Goal: Information Seeking & Learning: Learn about a topic

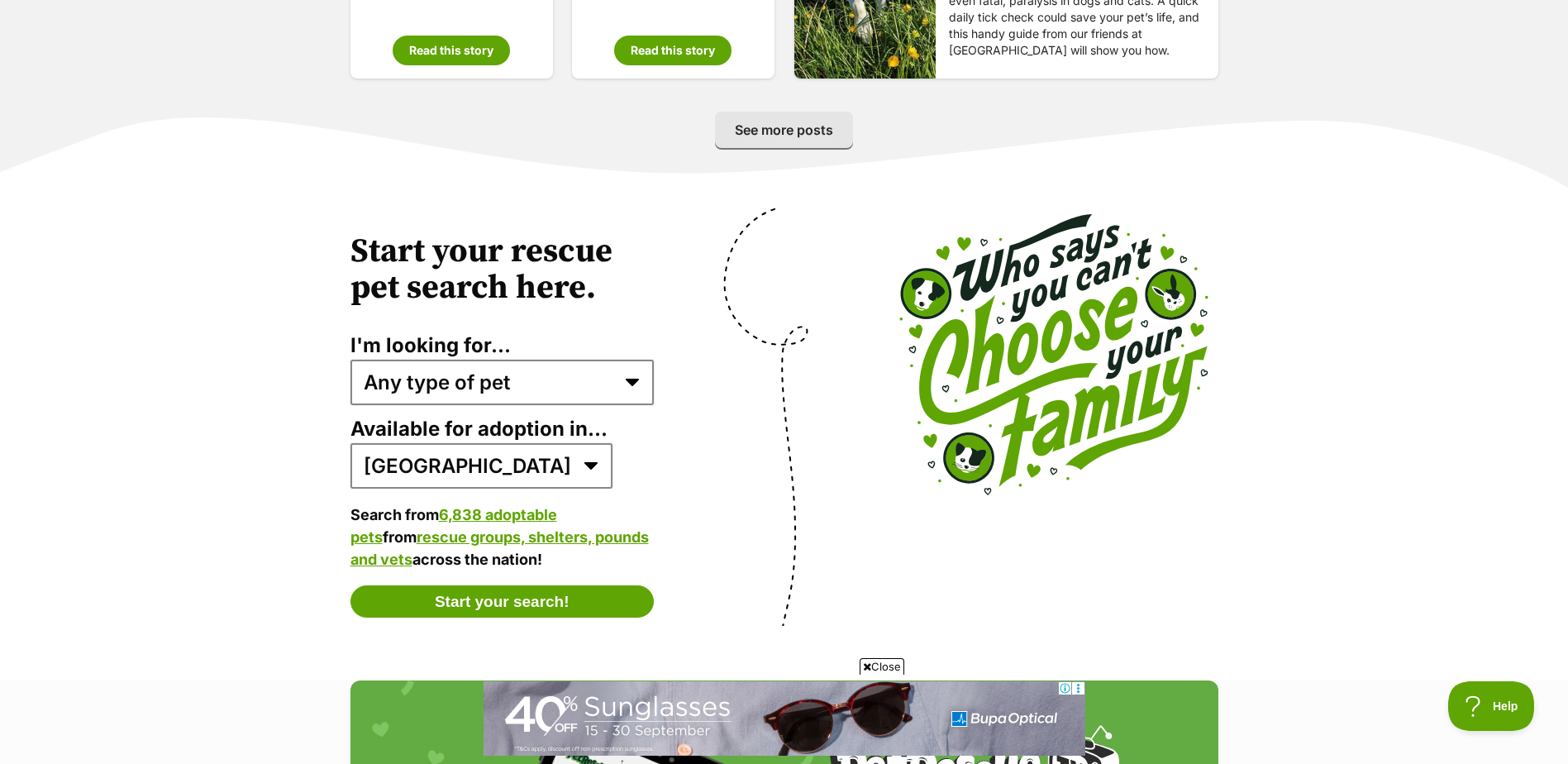
scroll to position [3050, 0]
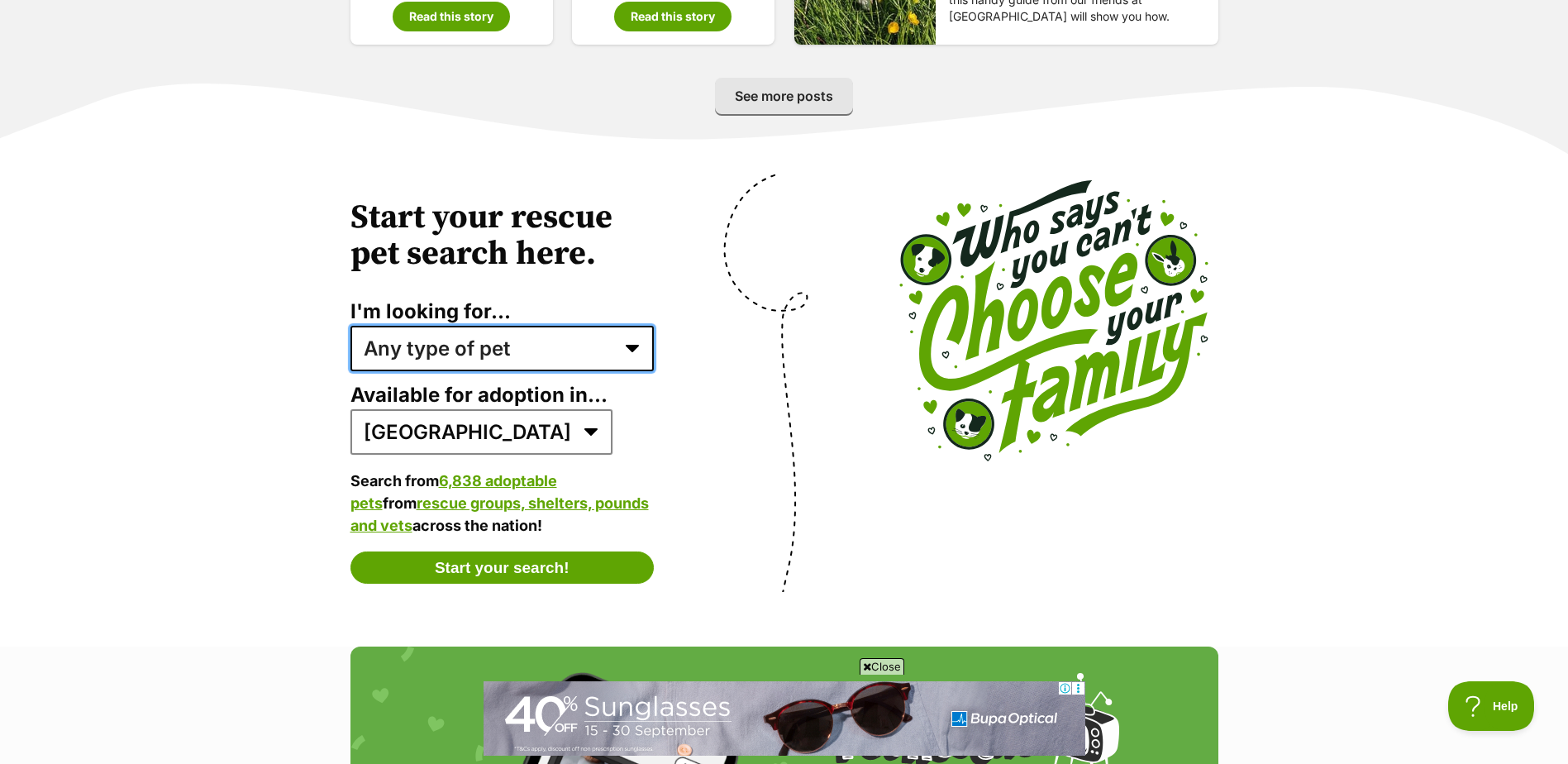
click at [597, 356] on select "Any type of pet Dogs Cats Other pets Pets looking for a home together Pets need…" at bounding box center [502, 348] width 304 height 45
select select "dogs"
click at [350, 326] on select "Any type of pet Dogs Cats Other pets Pets looking for a home together Pets need…" at bounding box center [502, 348] width 304 height 45
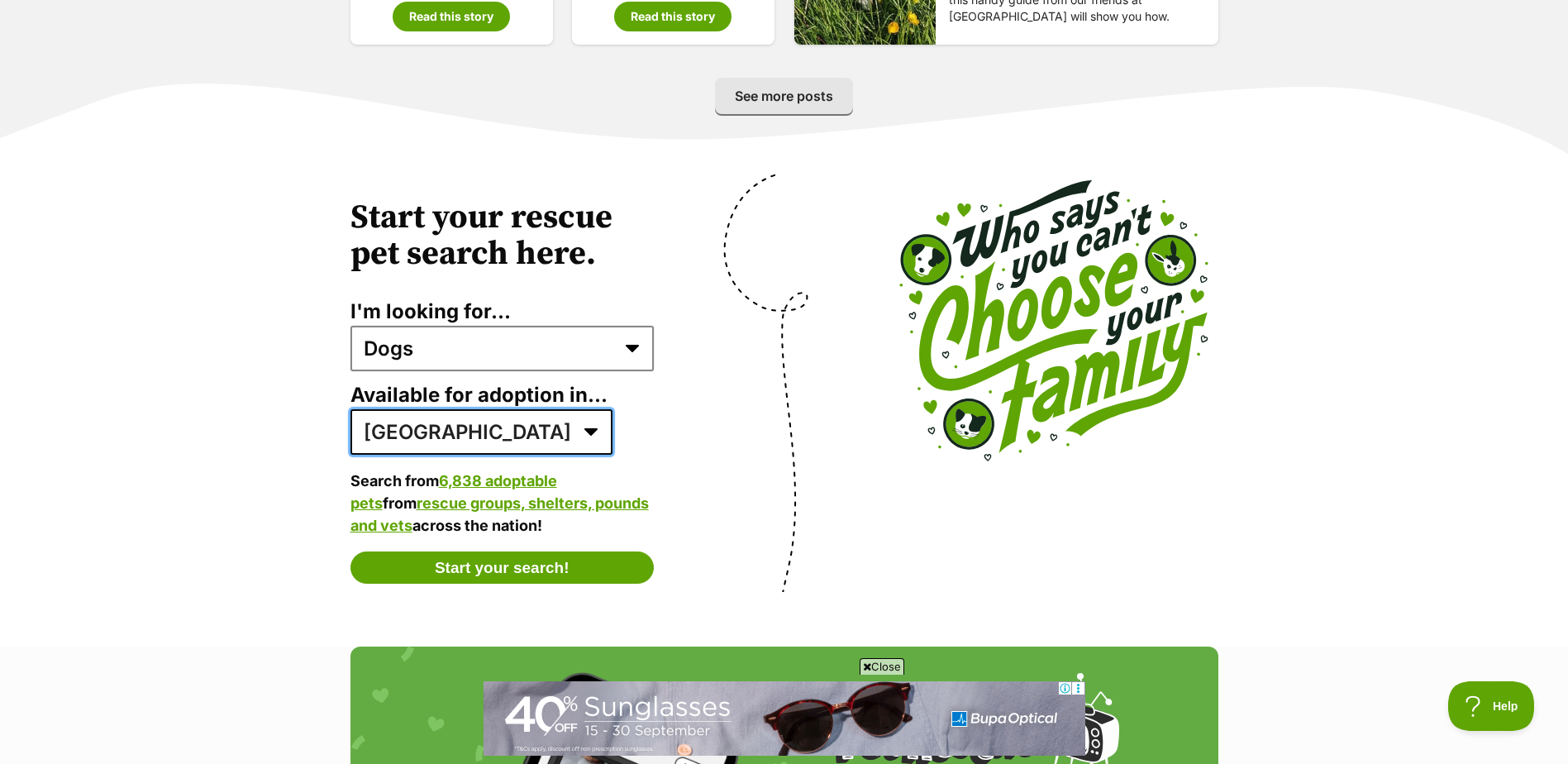
click at [465, 440] on select "Australia ACT NSW NT QLD SA TAS VIC WA" at bounding box center [481, 431] width 262 height 45
select select "2"
click at [350, 409] on select "Australia ACT NSW NT QLD SA TAS VIC WA" at bounding box center [481, 431] width 262 height 45
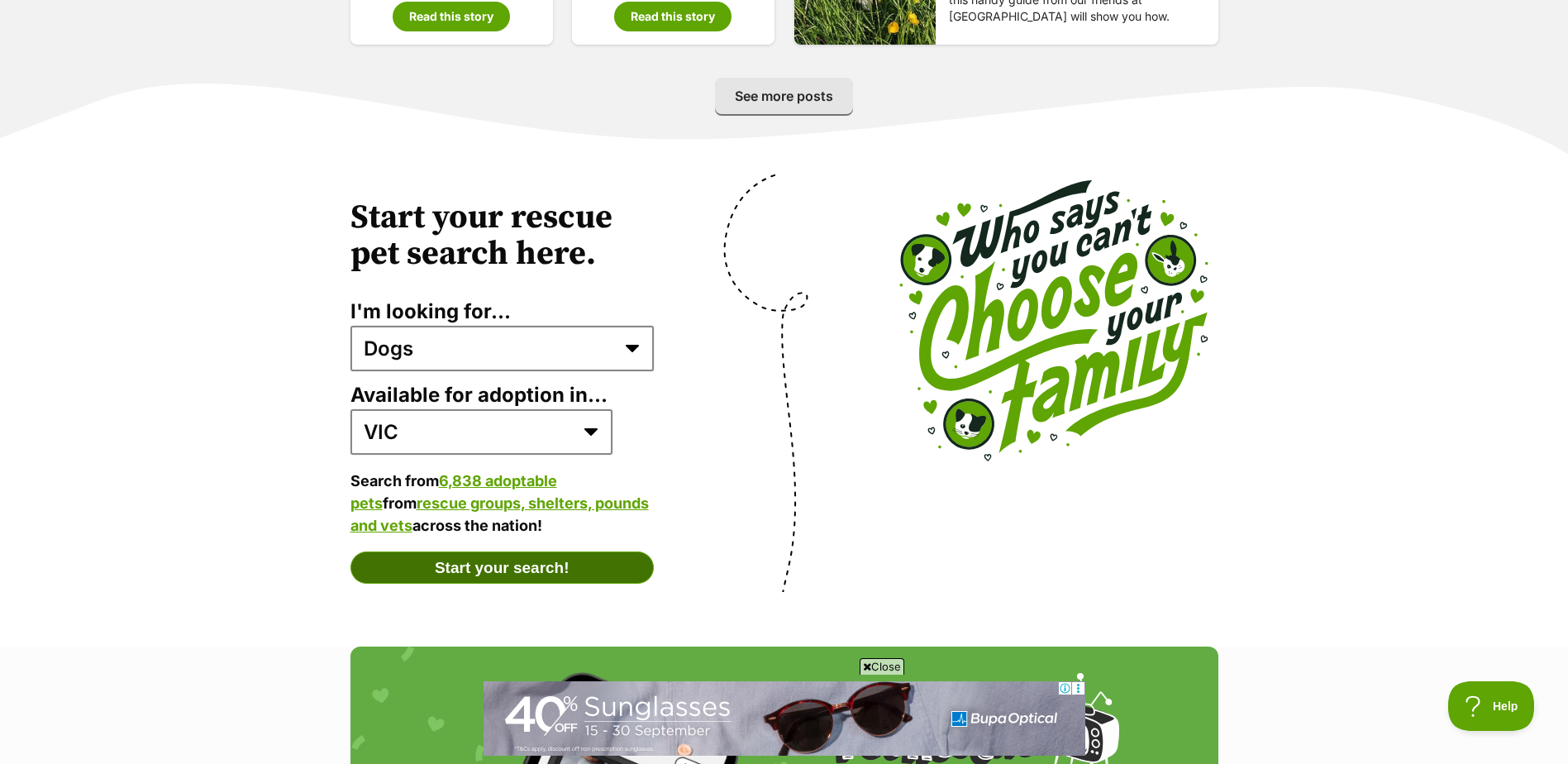
click at [560, 560] on button "Start your search!" at bounding box center [502, 567] width 304 height 33
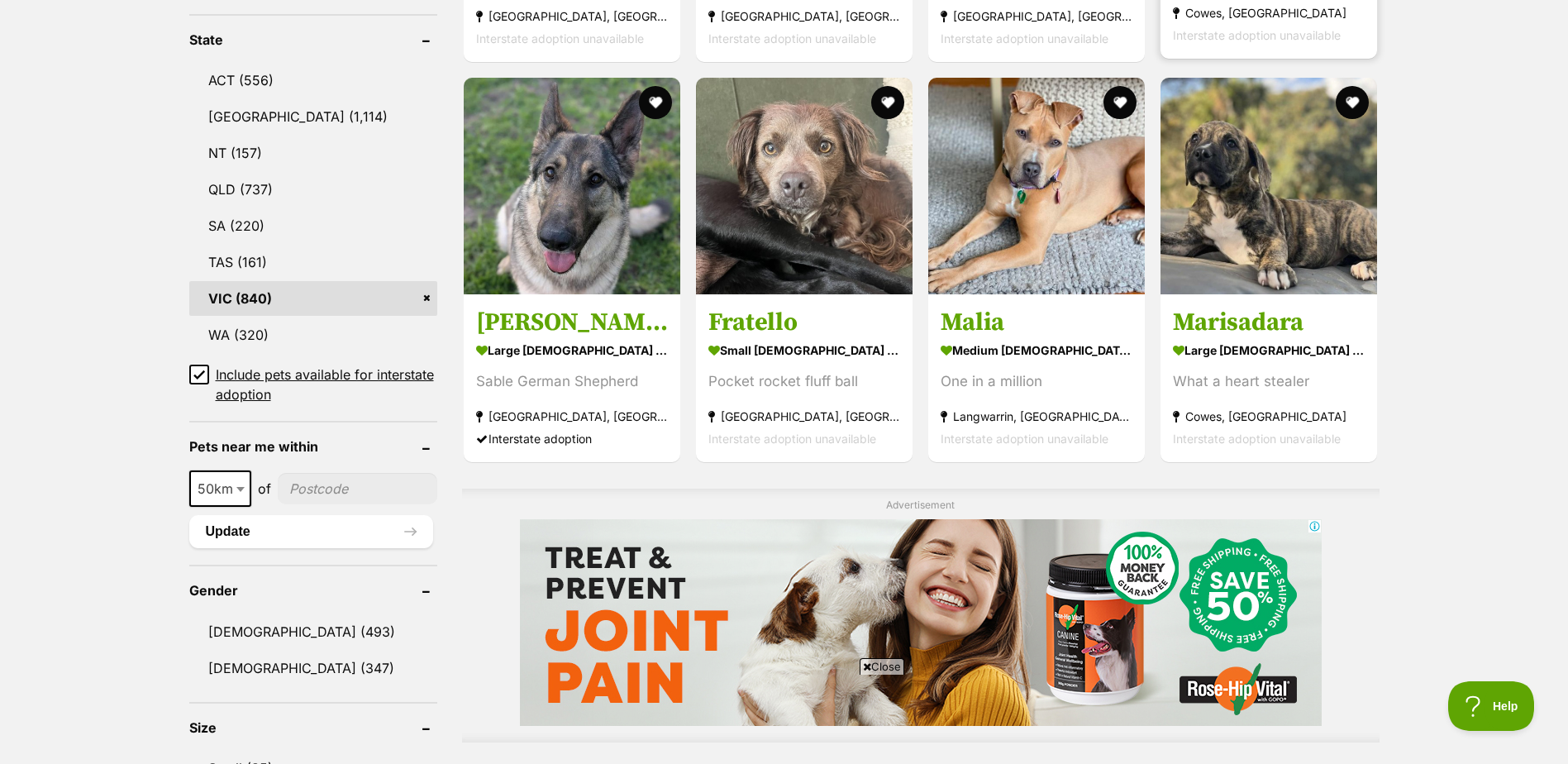
scroll to position [986, 0]
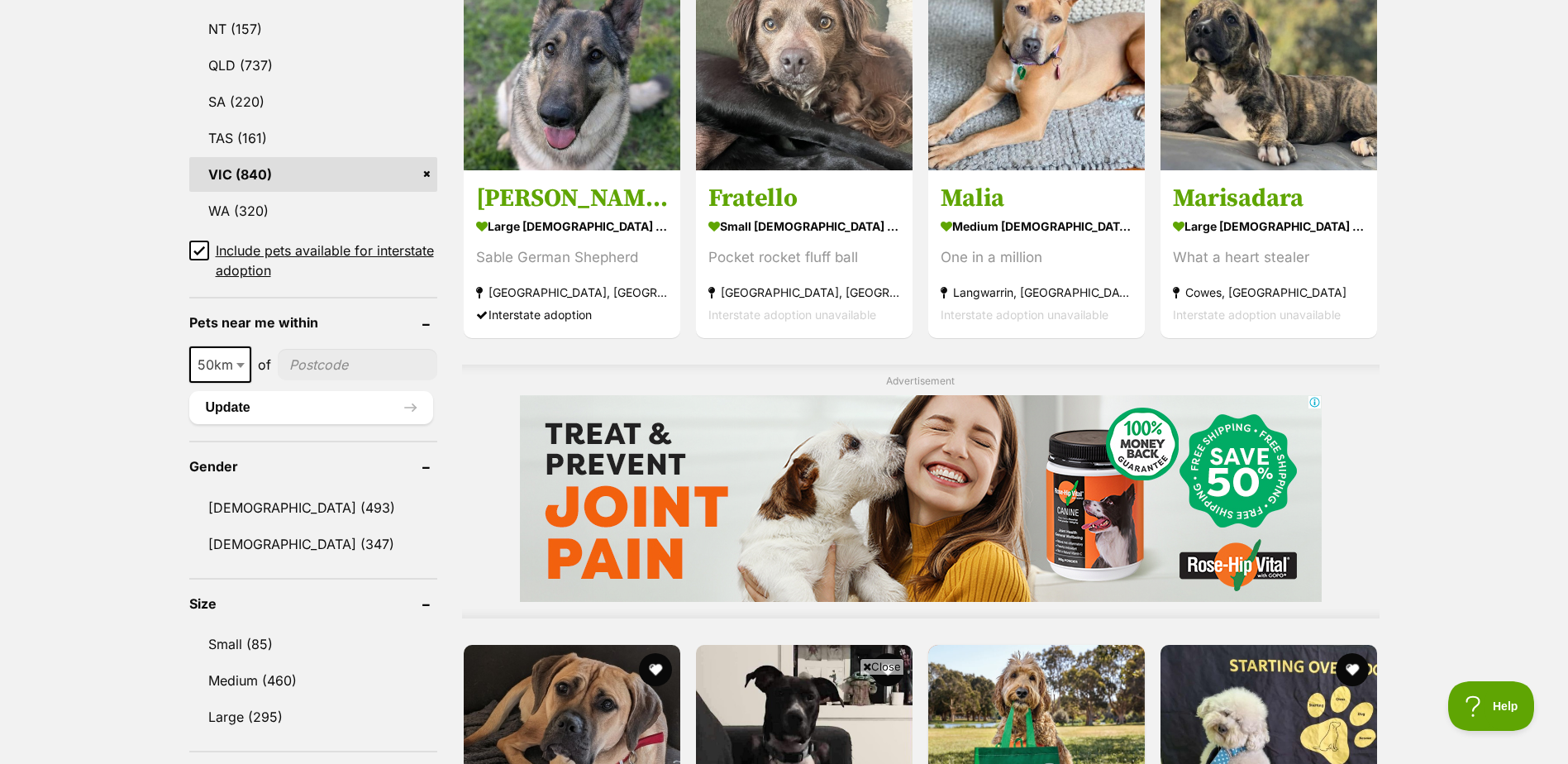
click at [240, 356] on span at bounding box center [242, 364] width 17 height 36
click at [202, 246] on icon at bounding box center [199, 250] width 11 height 11
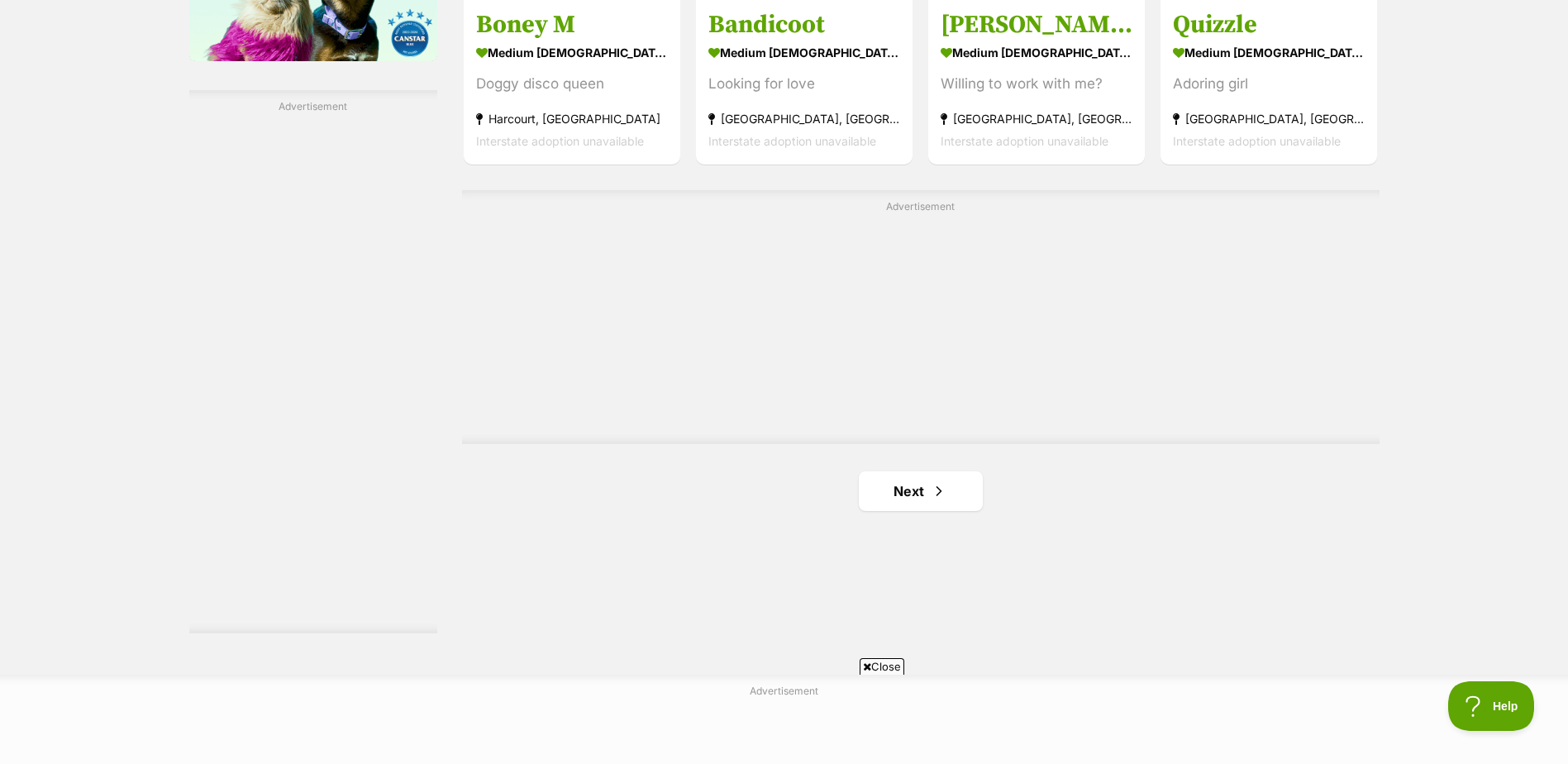
scroll to position [2824, 0]
drag, startPoint x: 911, startPoint y: 436, endPoint x: 921, endPoint y: 437, distance: 10.0
click at [911, 469] on link "Next" at bounding box center [920, 489] width 124 height 40
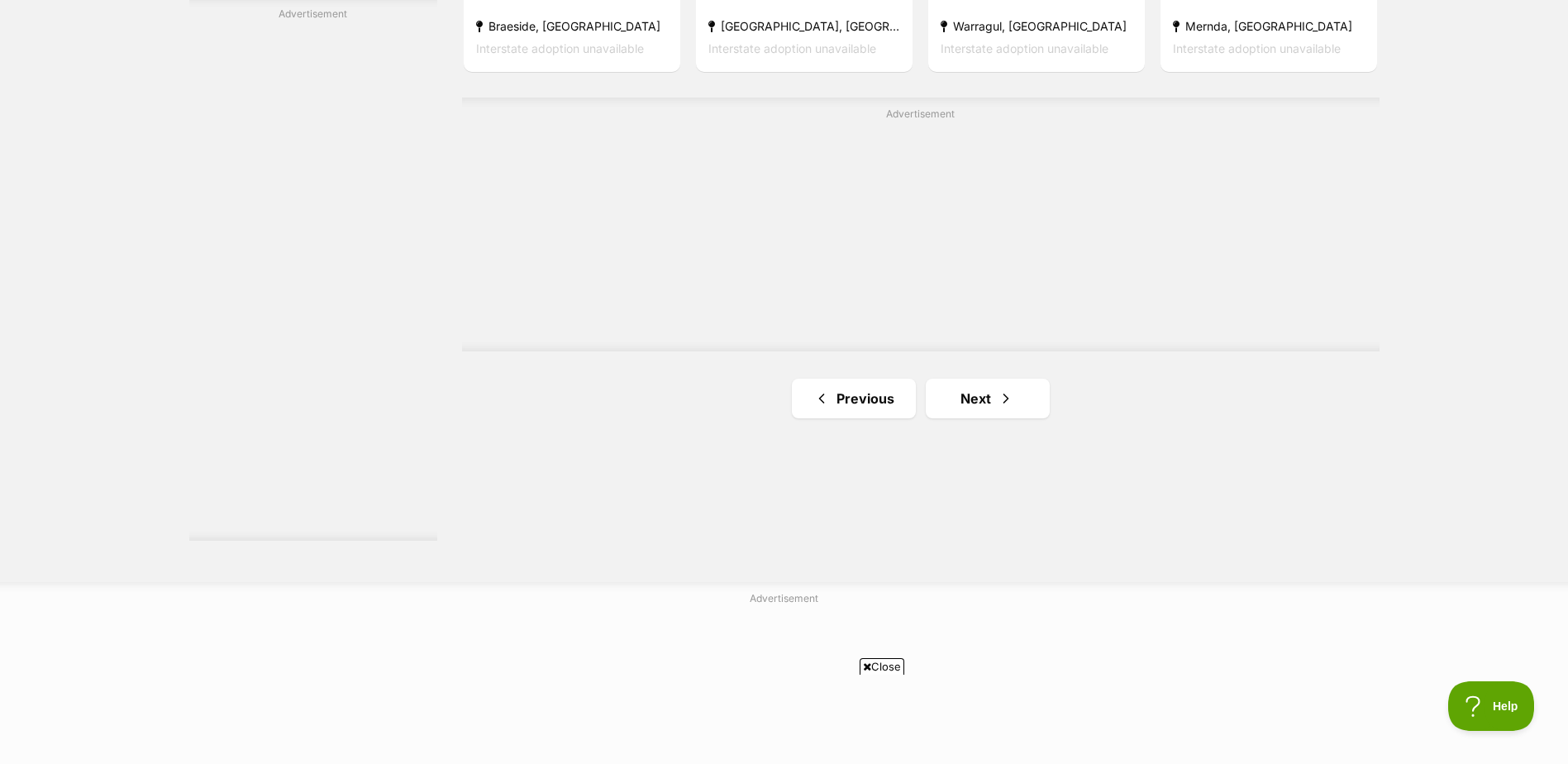
scroll to position [2934, 0]
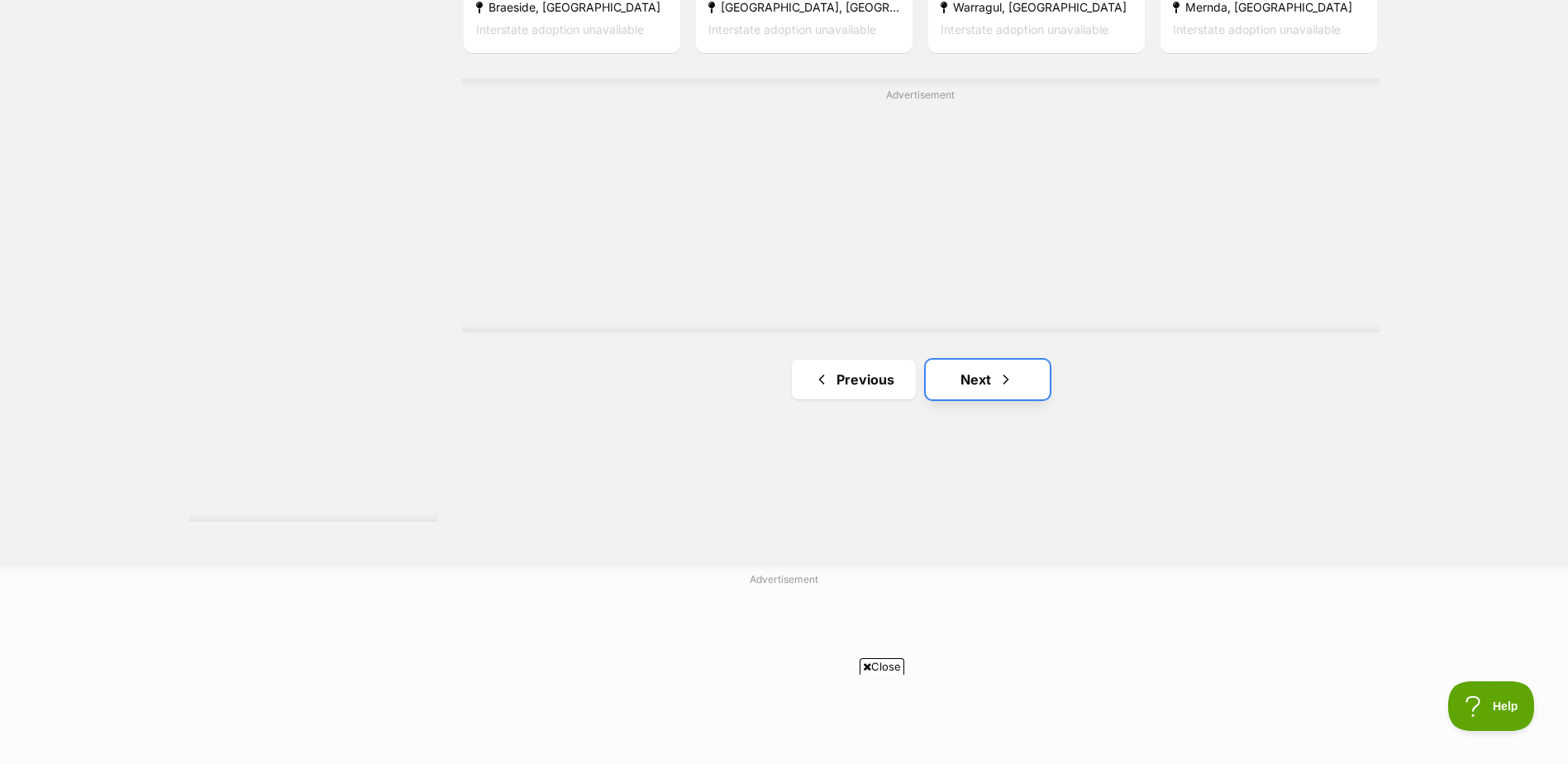
click at [983, 360] on link "Next" at bounding box center [987, 379] width 124 height 40
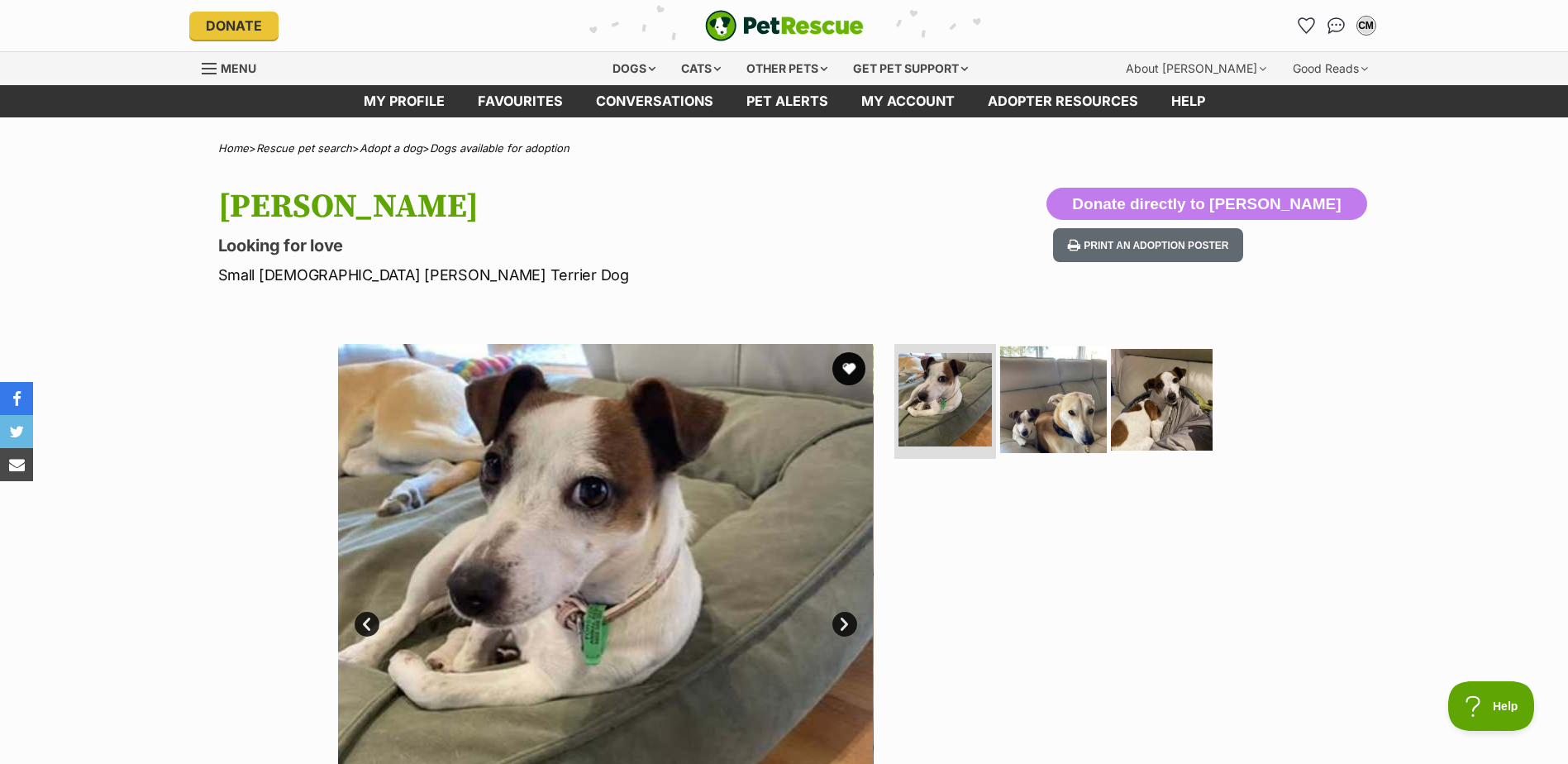
click at [1050, 391] on img at bounding box center [1054, 399] width 107 height 107
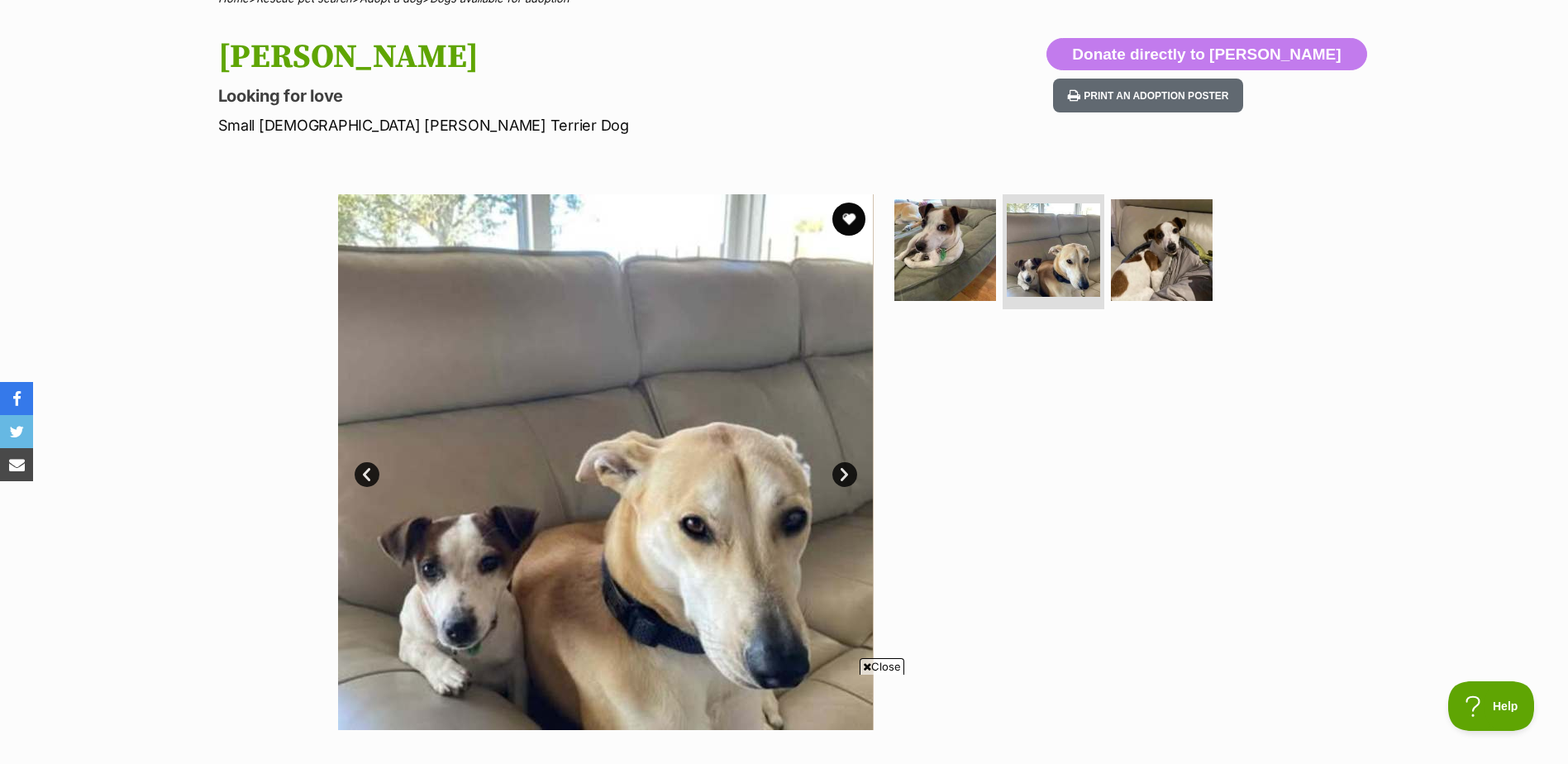
scroll to position [163, 0]
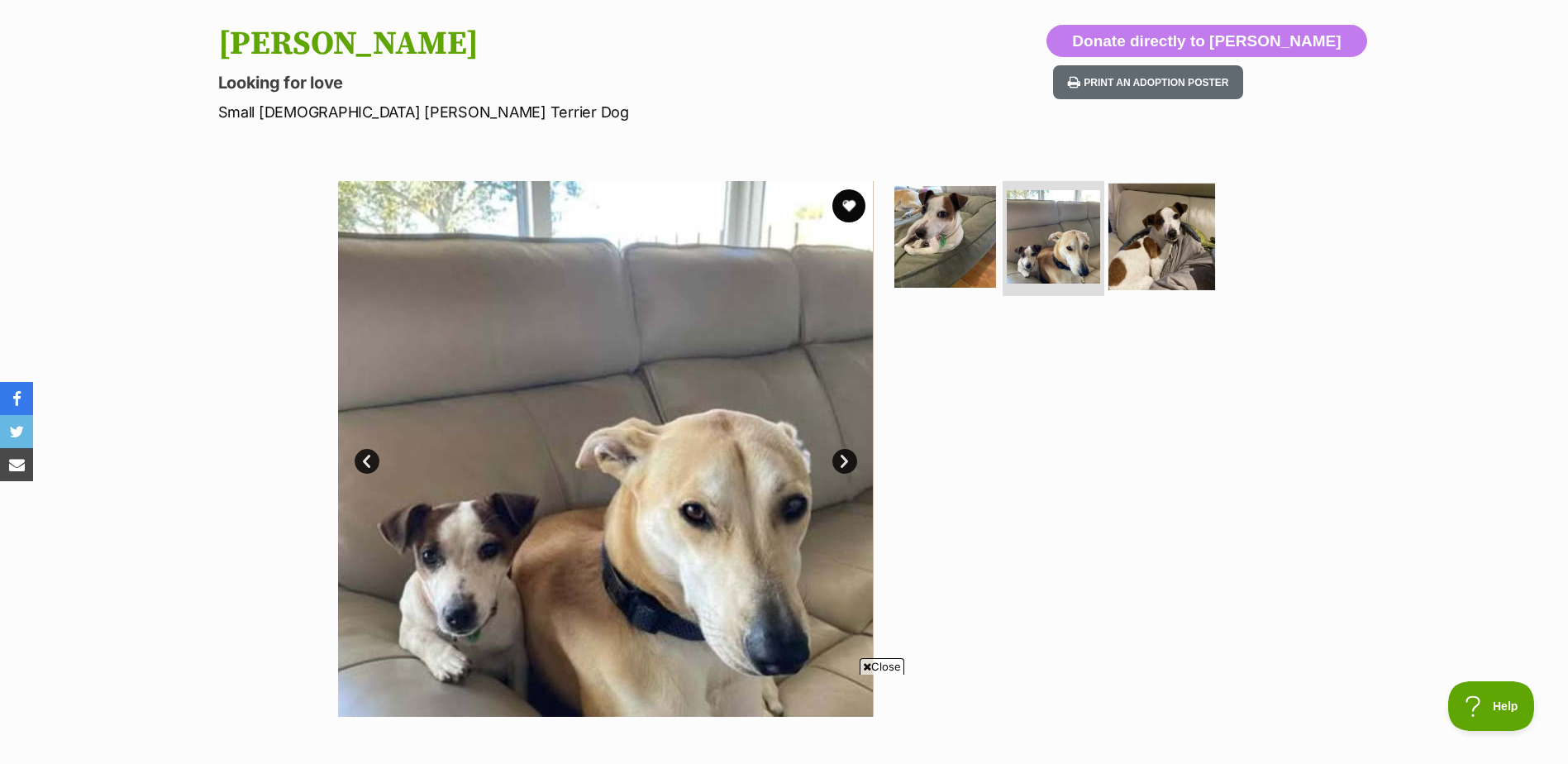
click at [1142, 251] on img at bounding box center [1161, 236] width 107 height 107
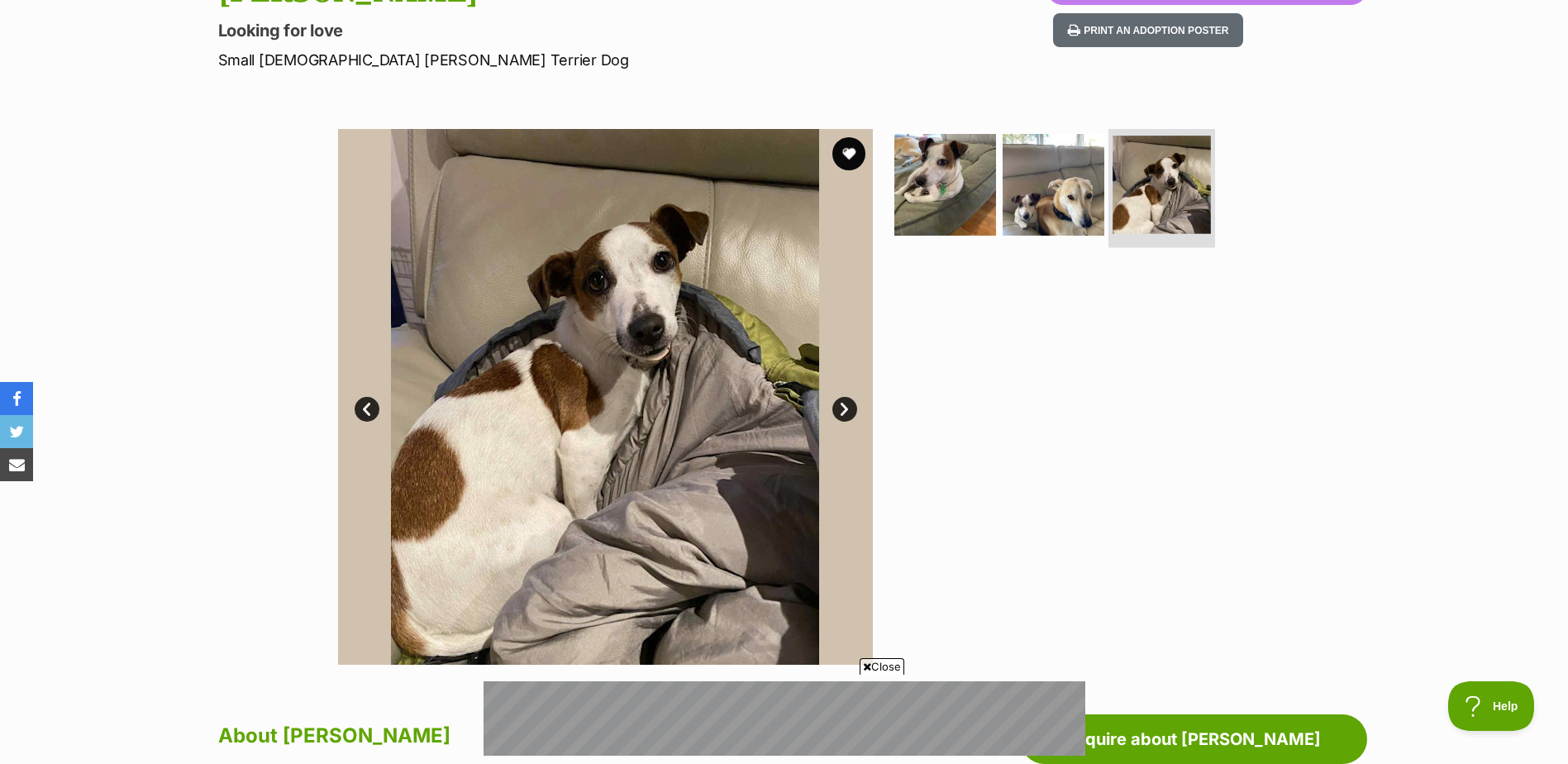
scroll to position [0, 0]
click at [1167, 201] on img at bounding box center [1161, 184] width 98 height 98
click at [1068, 203] on img at bounding box center [1054, 184] width 107 height 107
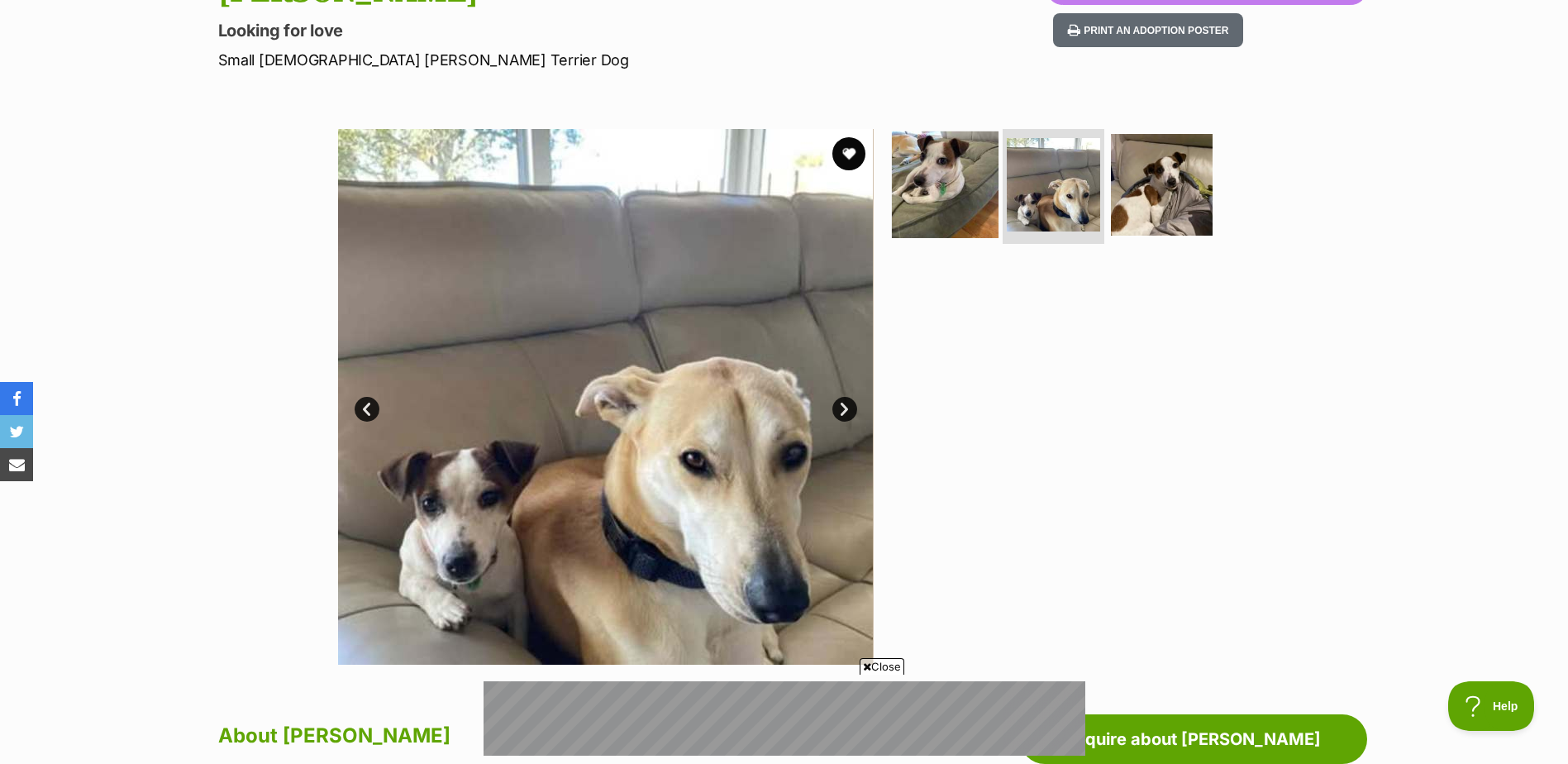
click at [956, 199] on img at bounding box center [945, 184] width 107 height 107
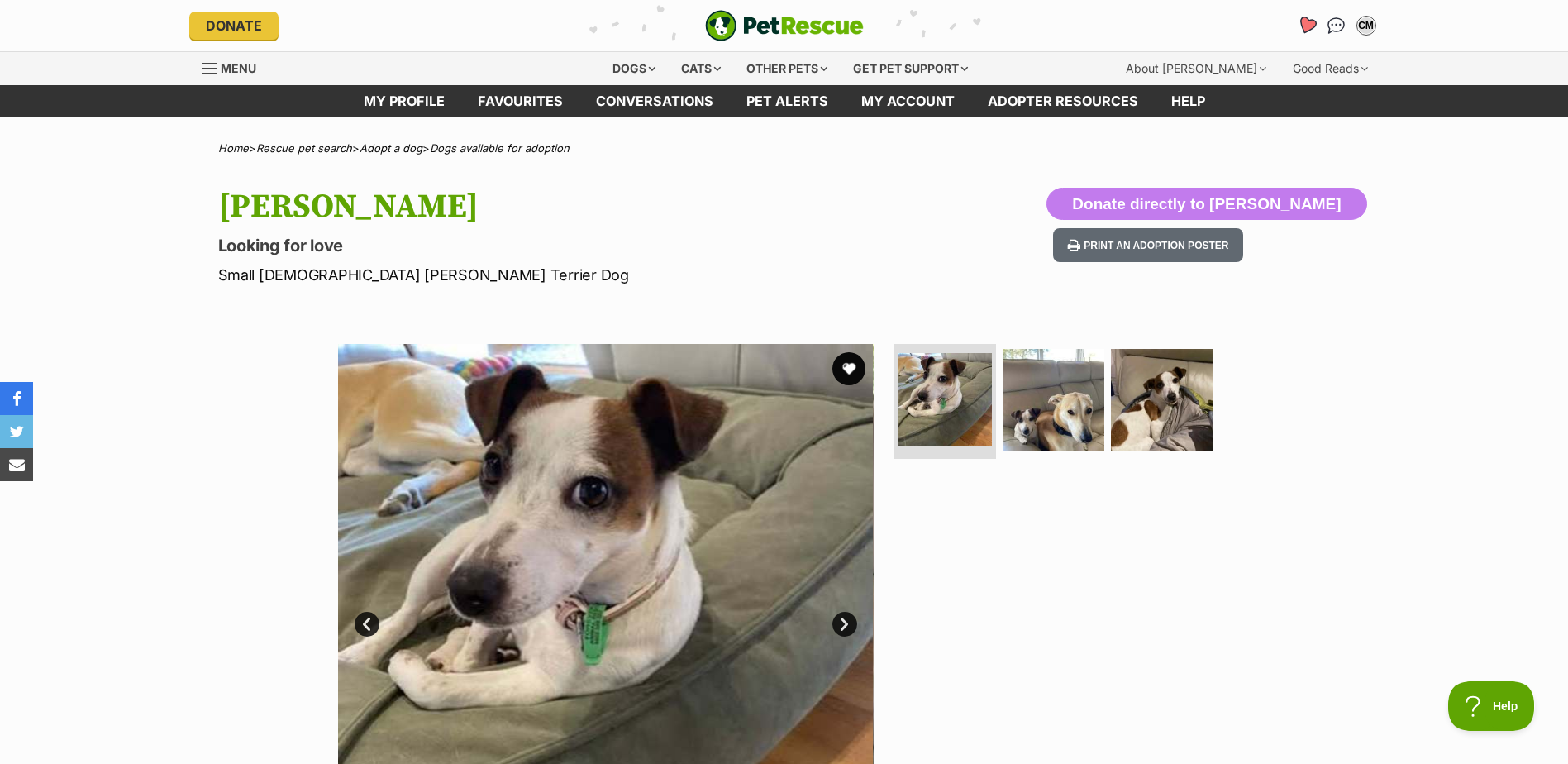
click at [1303, 28] on icon "Favourites" at bounding box center [1306, 26] width 19 height 19
click at [851, 367] on button "favourite" at bounding box center [849, 368] width 36 height 36
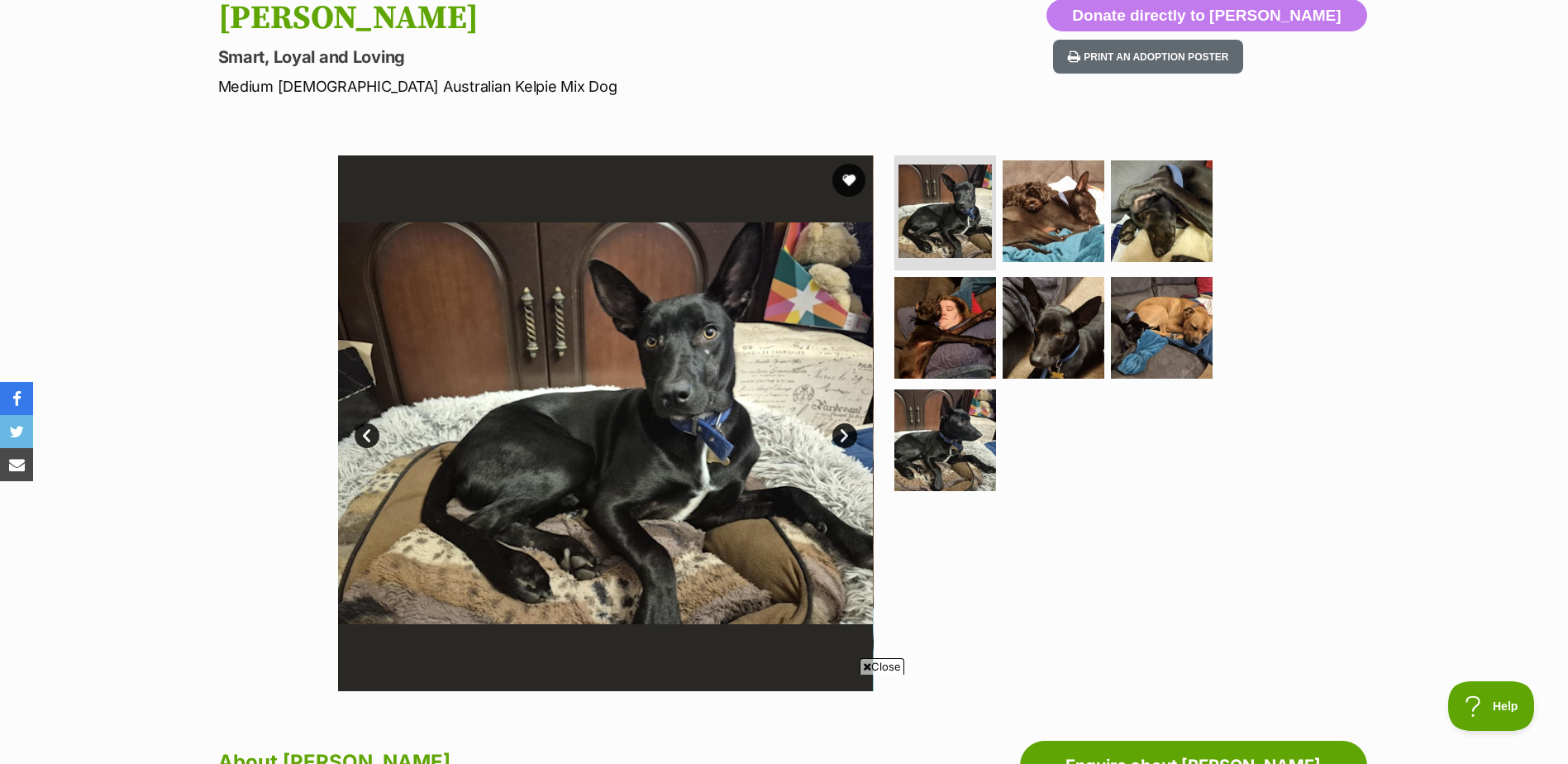
scroll to position [217, 0]
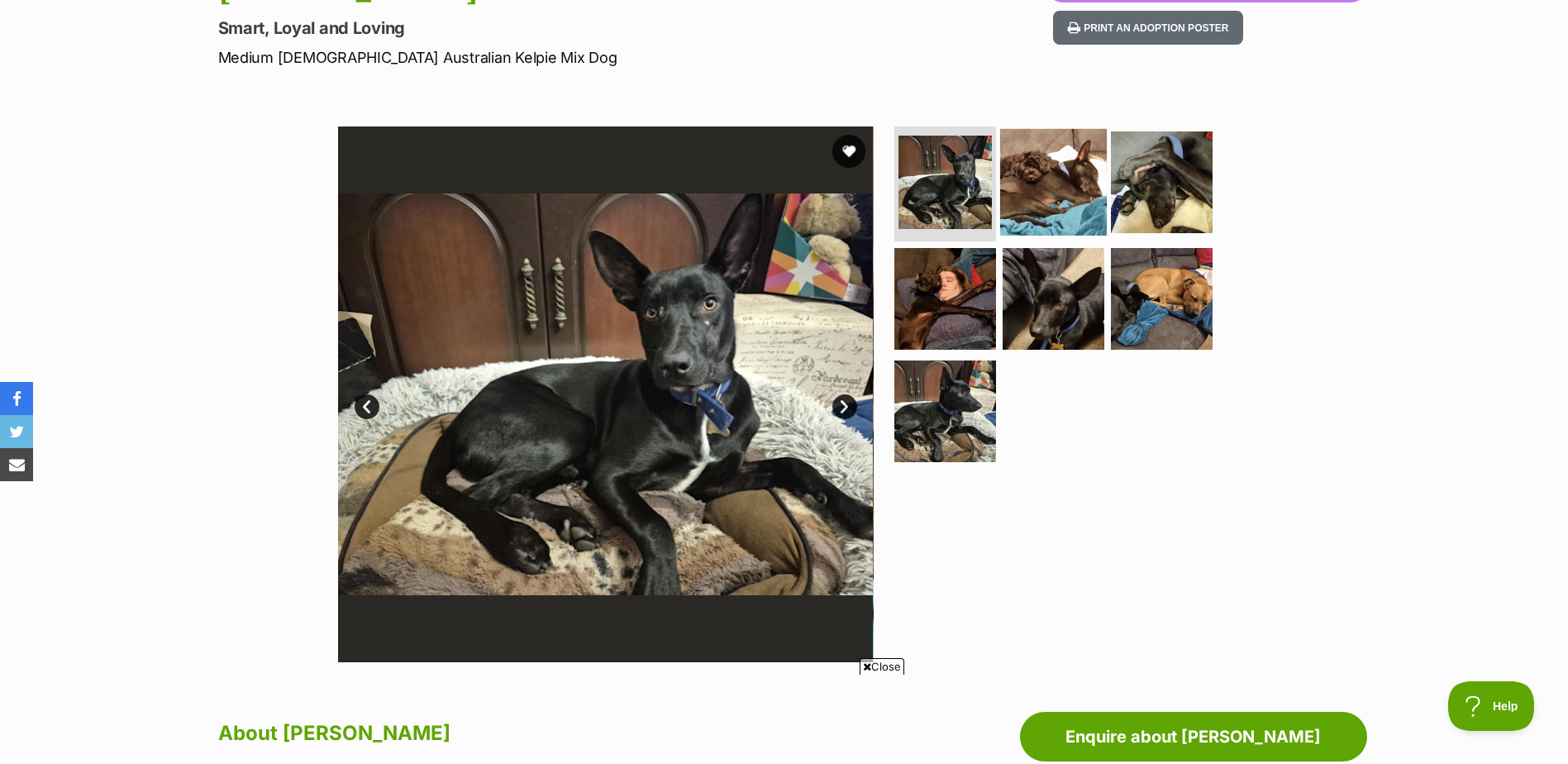
click at [1048, 168] on img at bounding box center [1054, 181] width 107 height 107
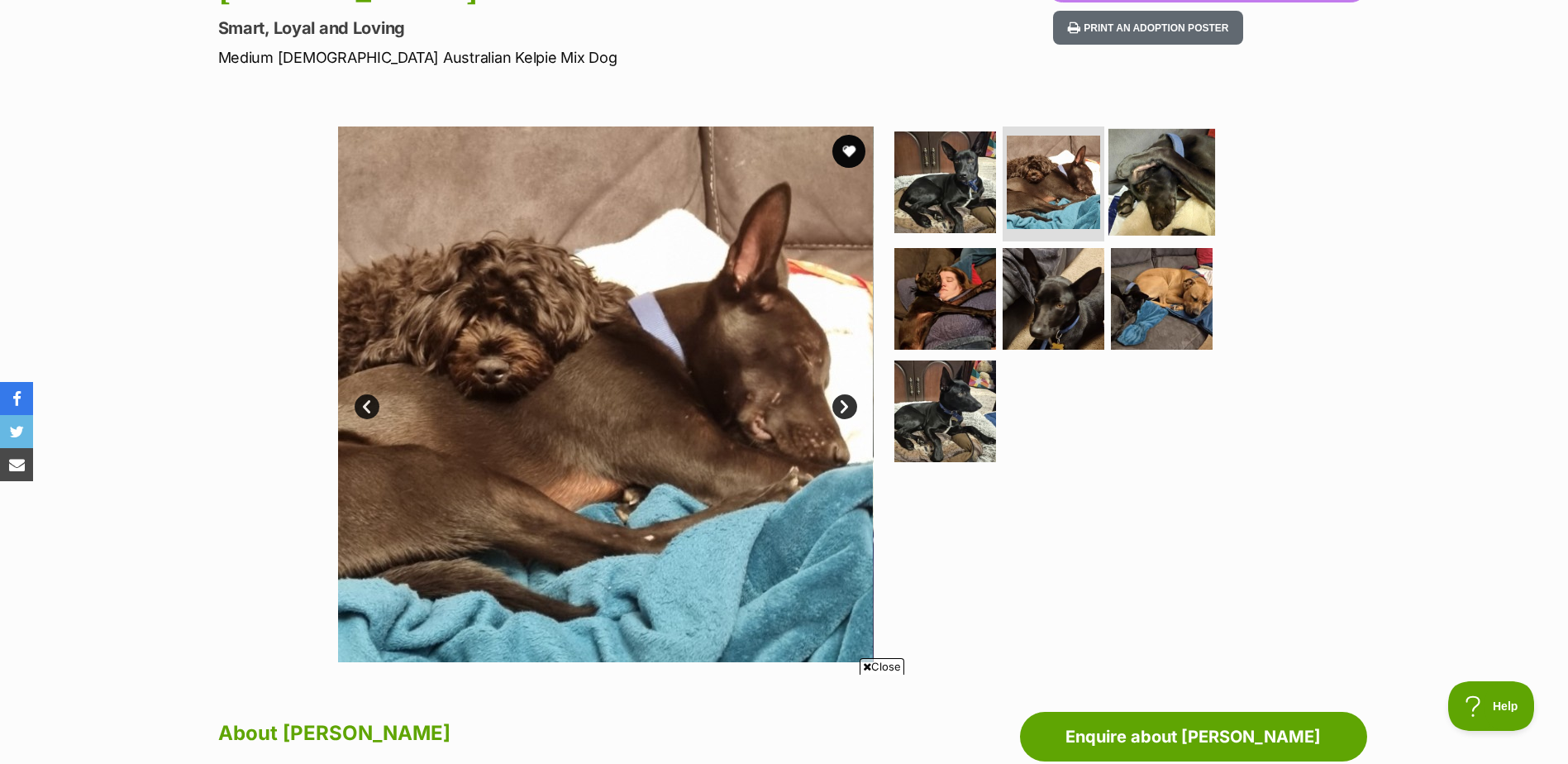
click at [1144, 182] on img at bounding box center [1161, 181] width 107 height 107
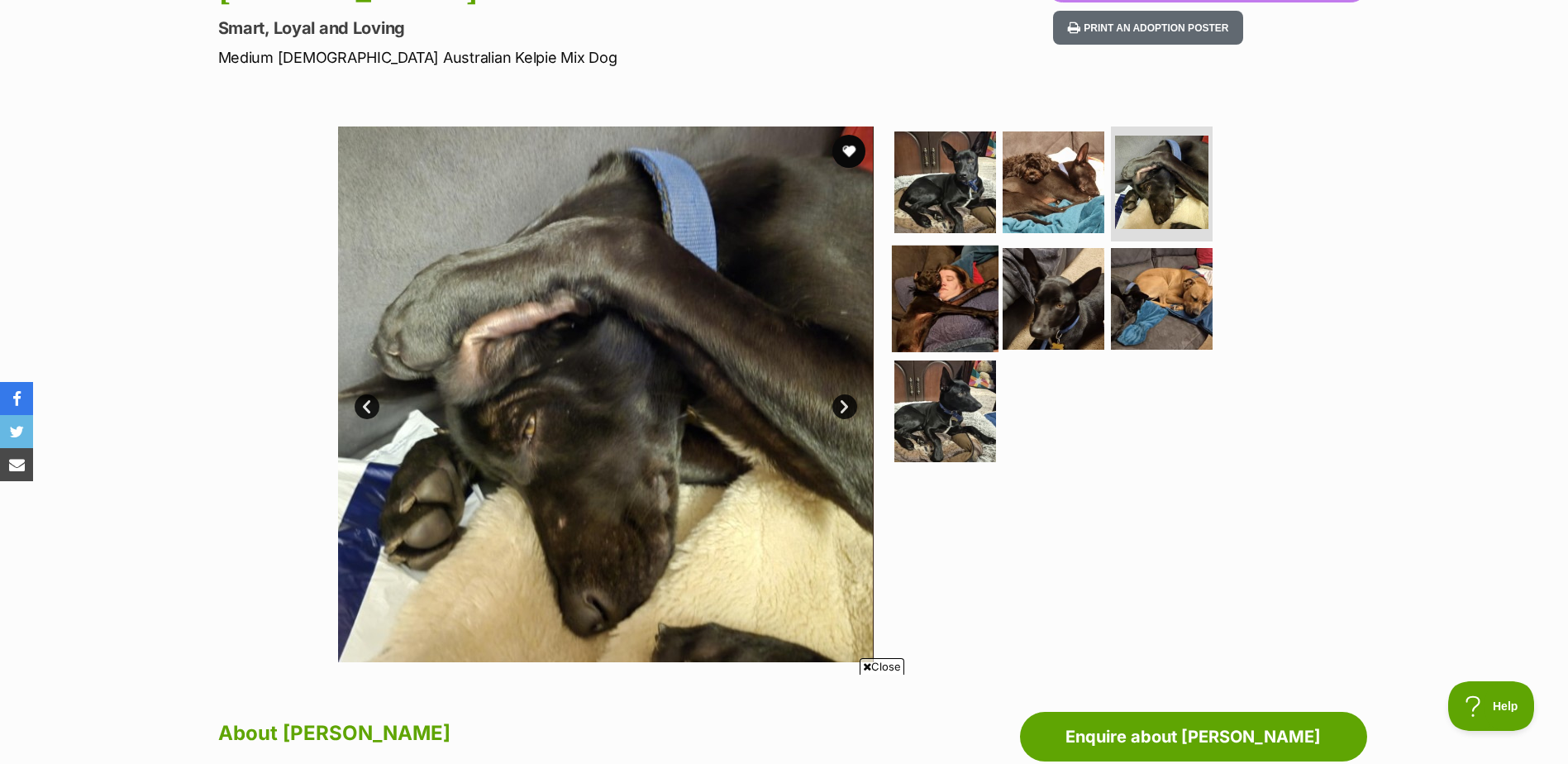
click at [951, 282] on img at bounding box center [945, 298] width 107 height 107
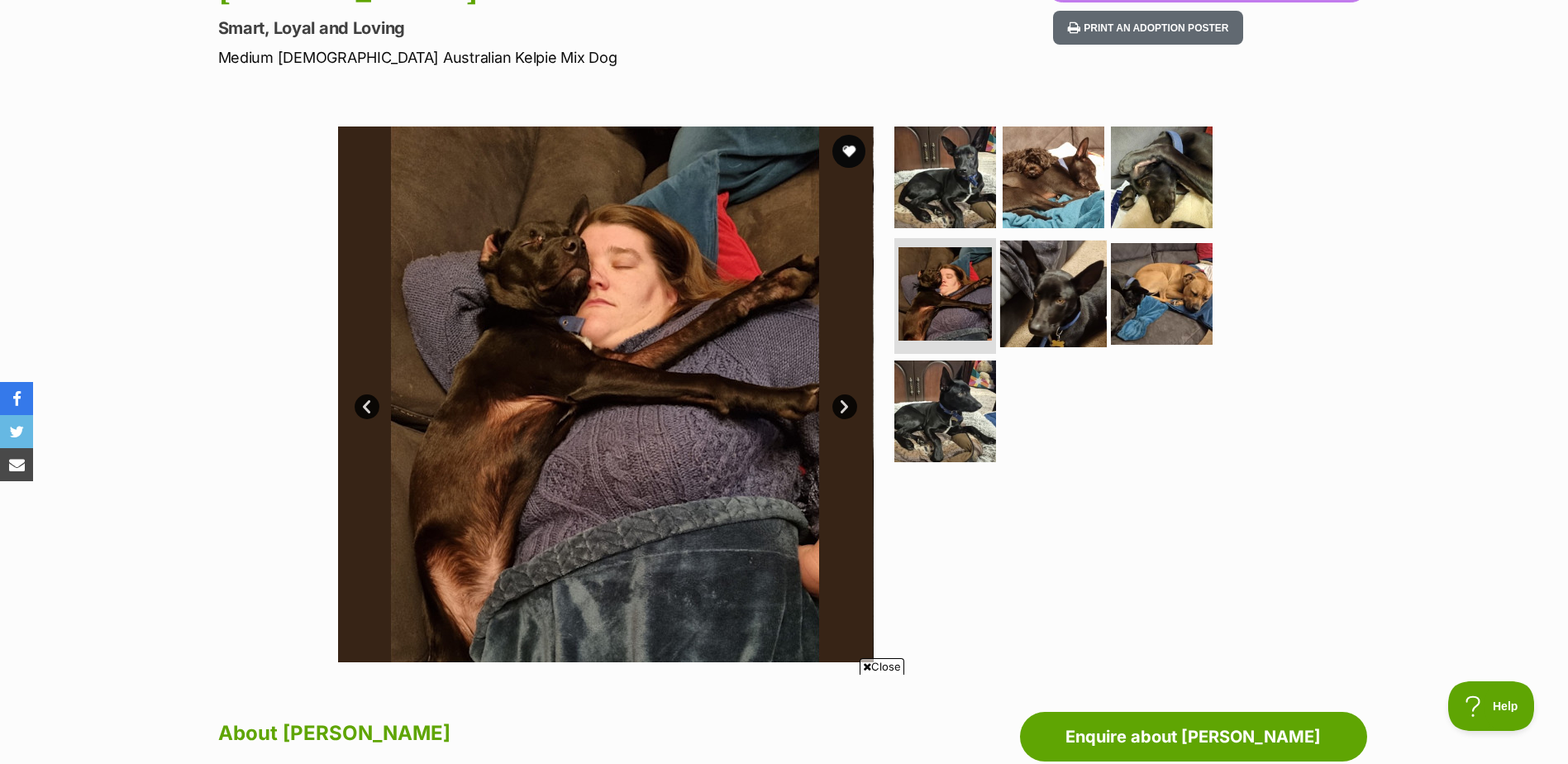
click at [1048, 298] on img at bounding box center [1054, 294] width 107 height 107
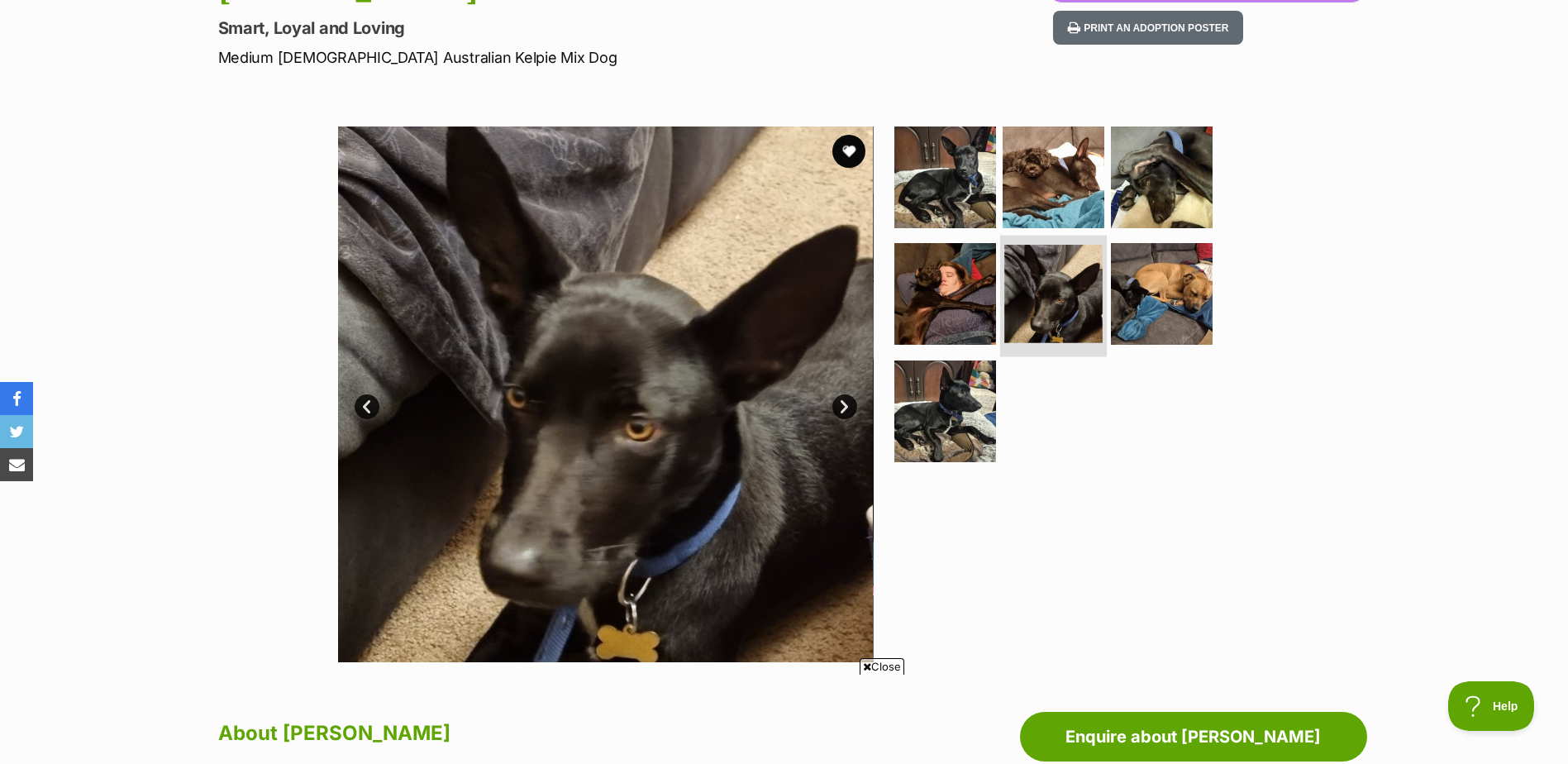
click at [1066, 298] on img at bounding box center [1053, 293] width 98 height 98
click at [1147, 299] on img at bounding box center [1161, 294] width 107 height 107
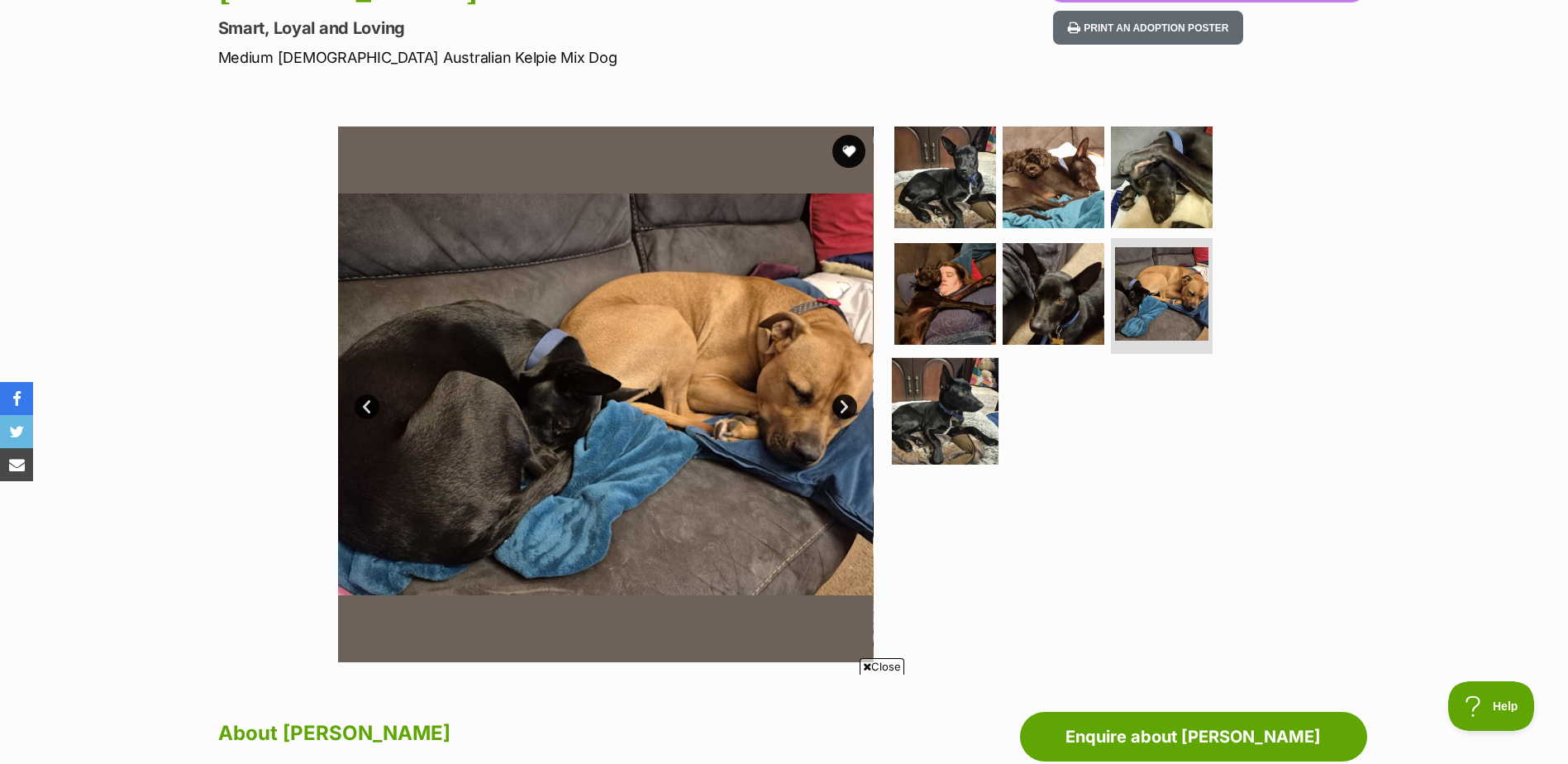
click at [927, 428] on img at bounding box center [945, 411] width 107 height 107
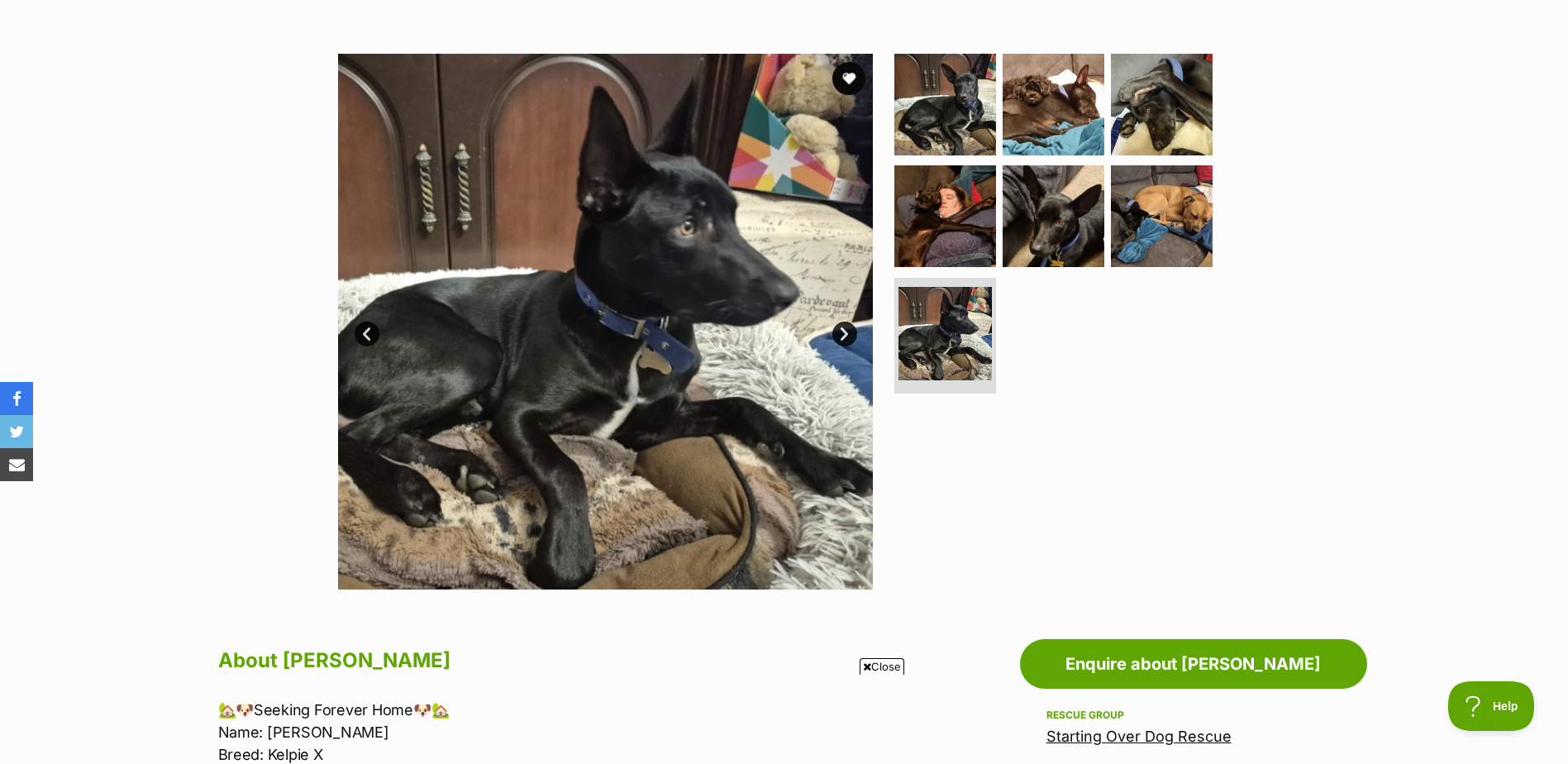
scroll to position [0, 0]
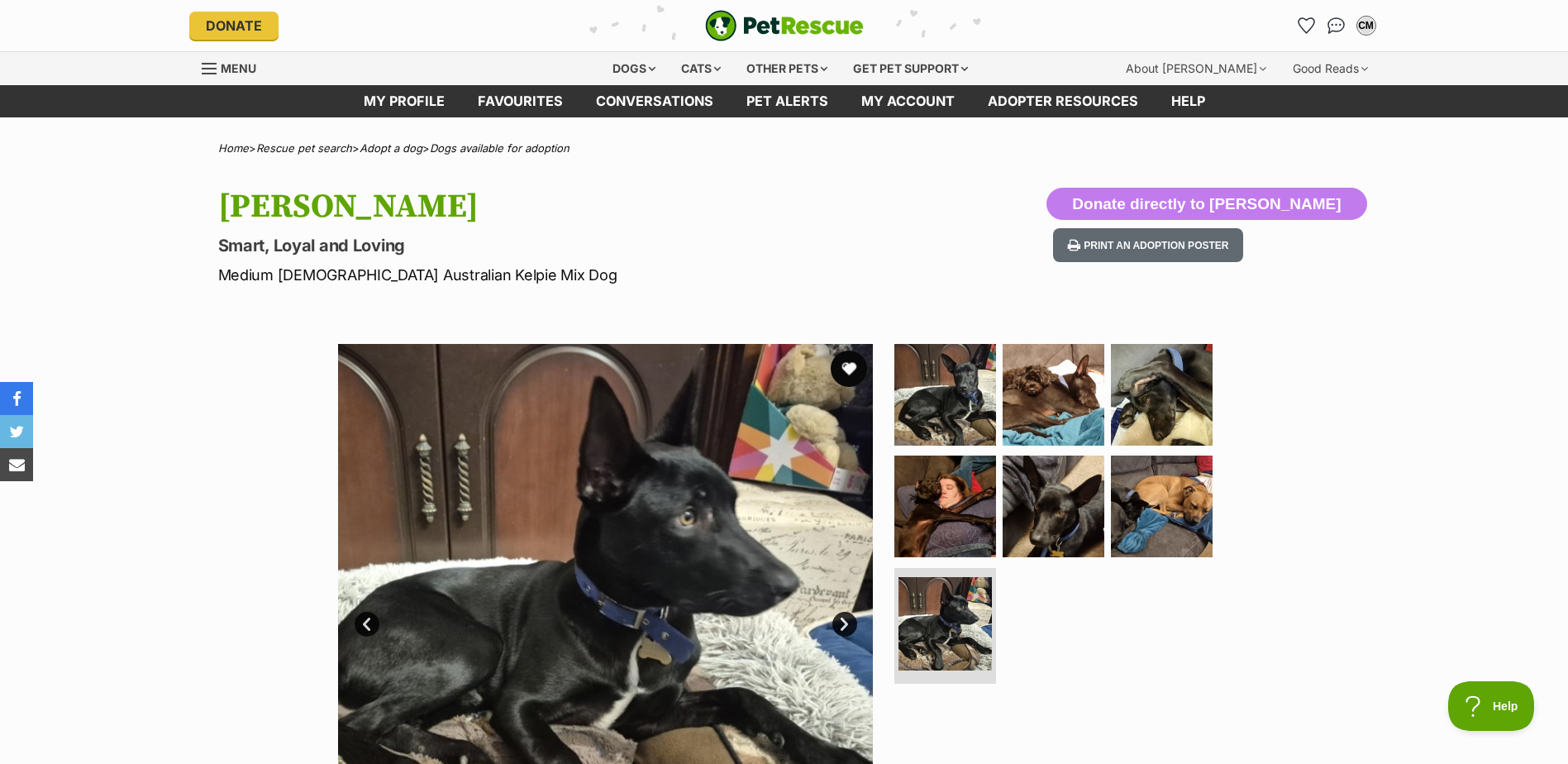
click at [845, 369] on button "favourite" at bounding box center [849, 368] width 36 height 36
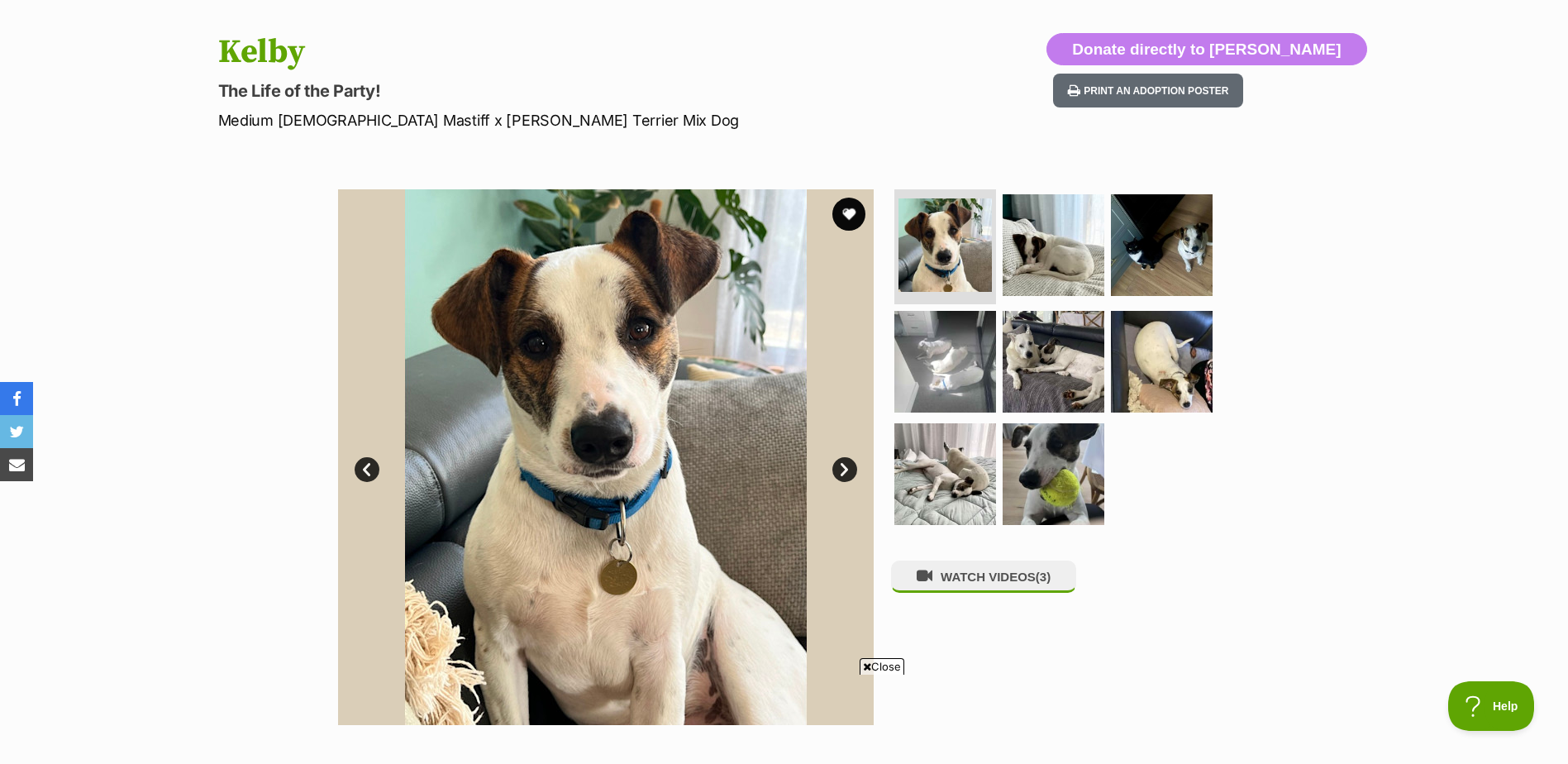
scroll to position [267, 0]
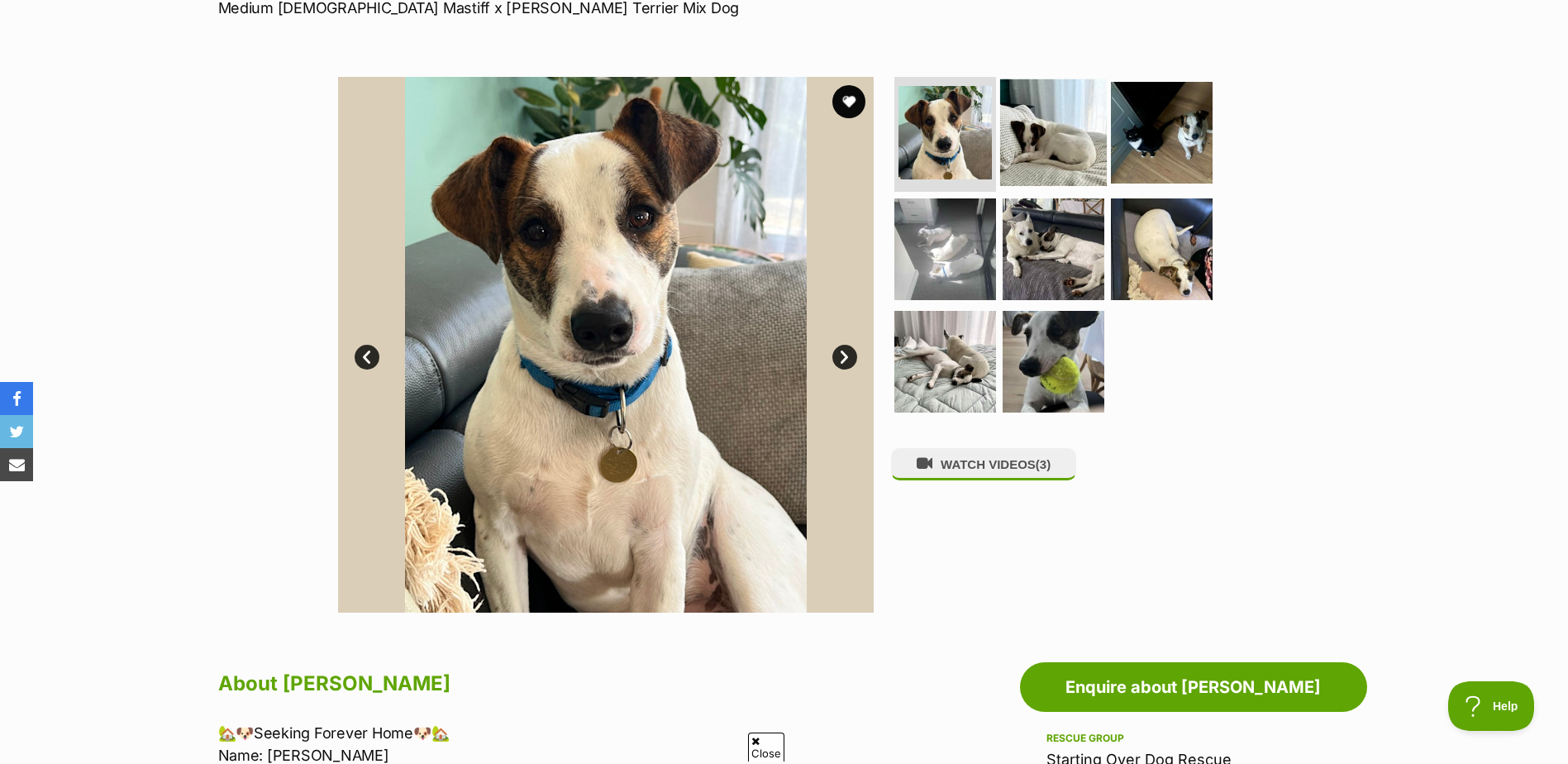
click at [1054, 109] on img at bounding box center [1054, 131] width 107 height 107
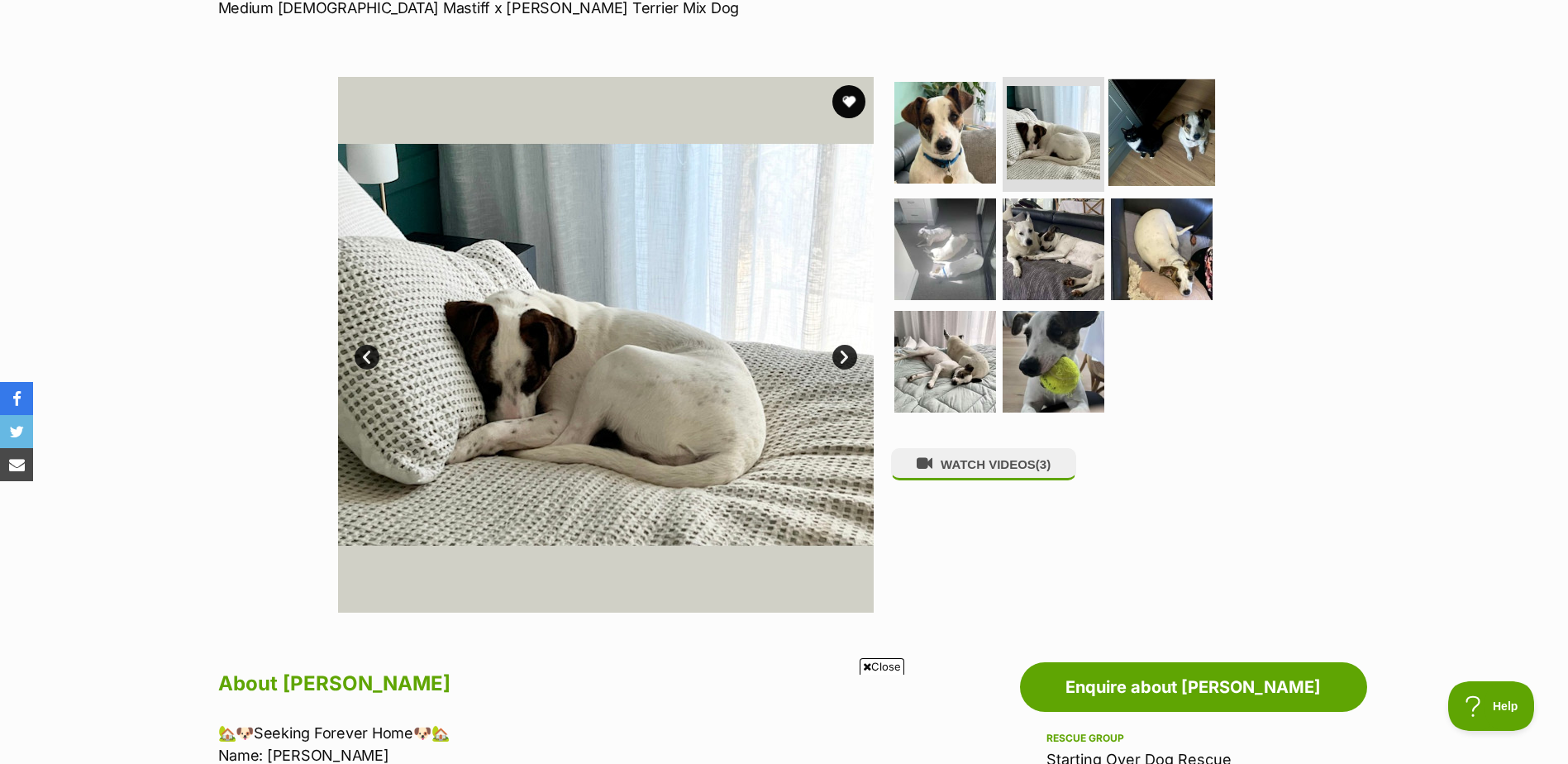
click at [1135, 129] on img at bounding box center [1161, 131] width 107 height 107
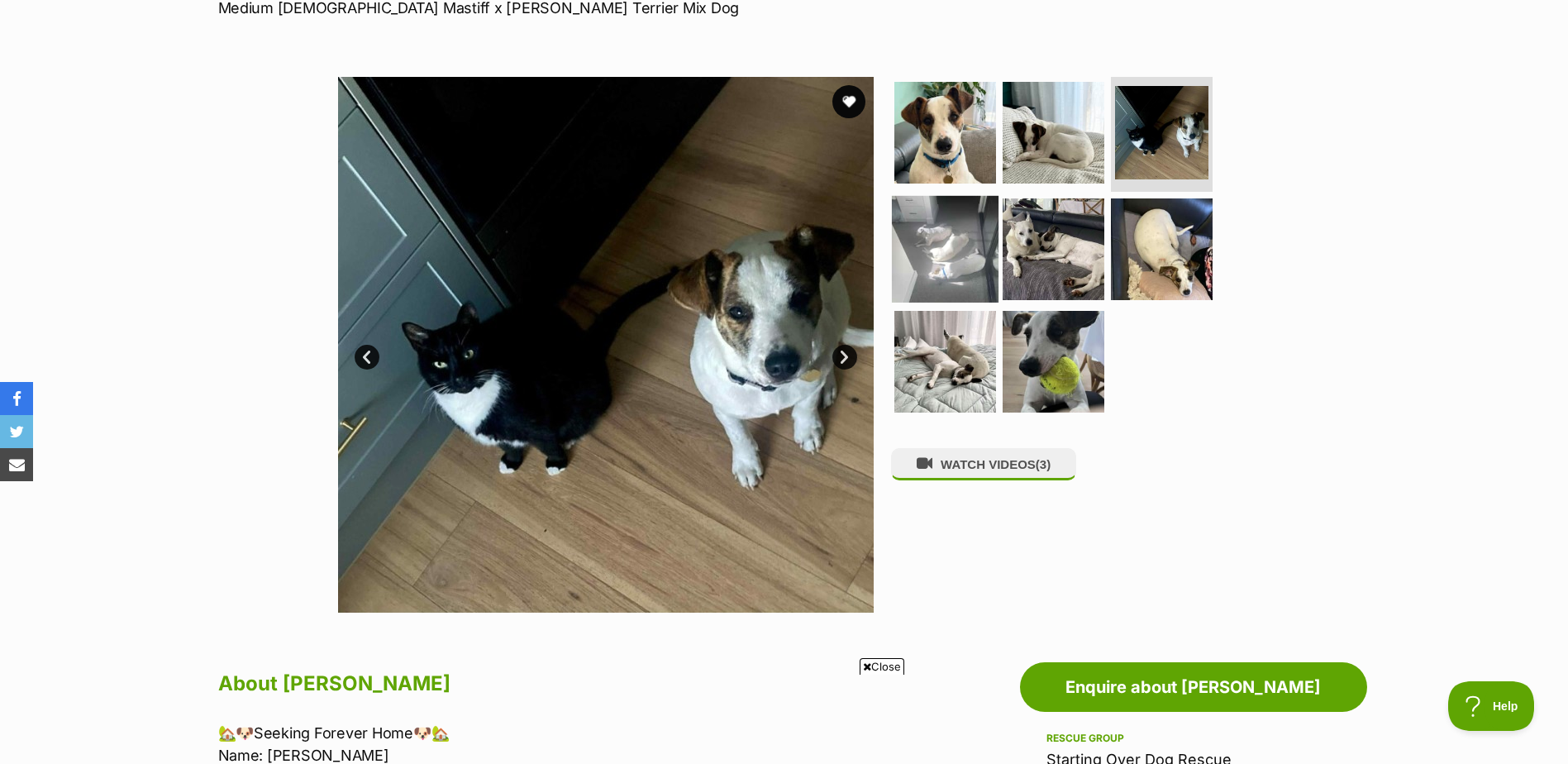
click at [941, 258] on img at bounding box center [945, 249] width 107 height 107
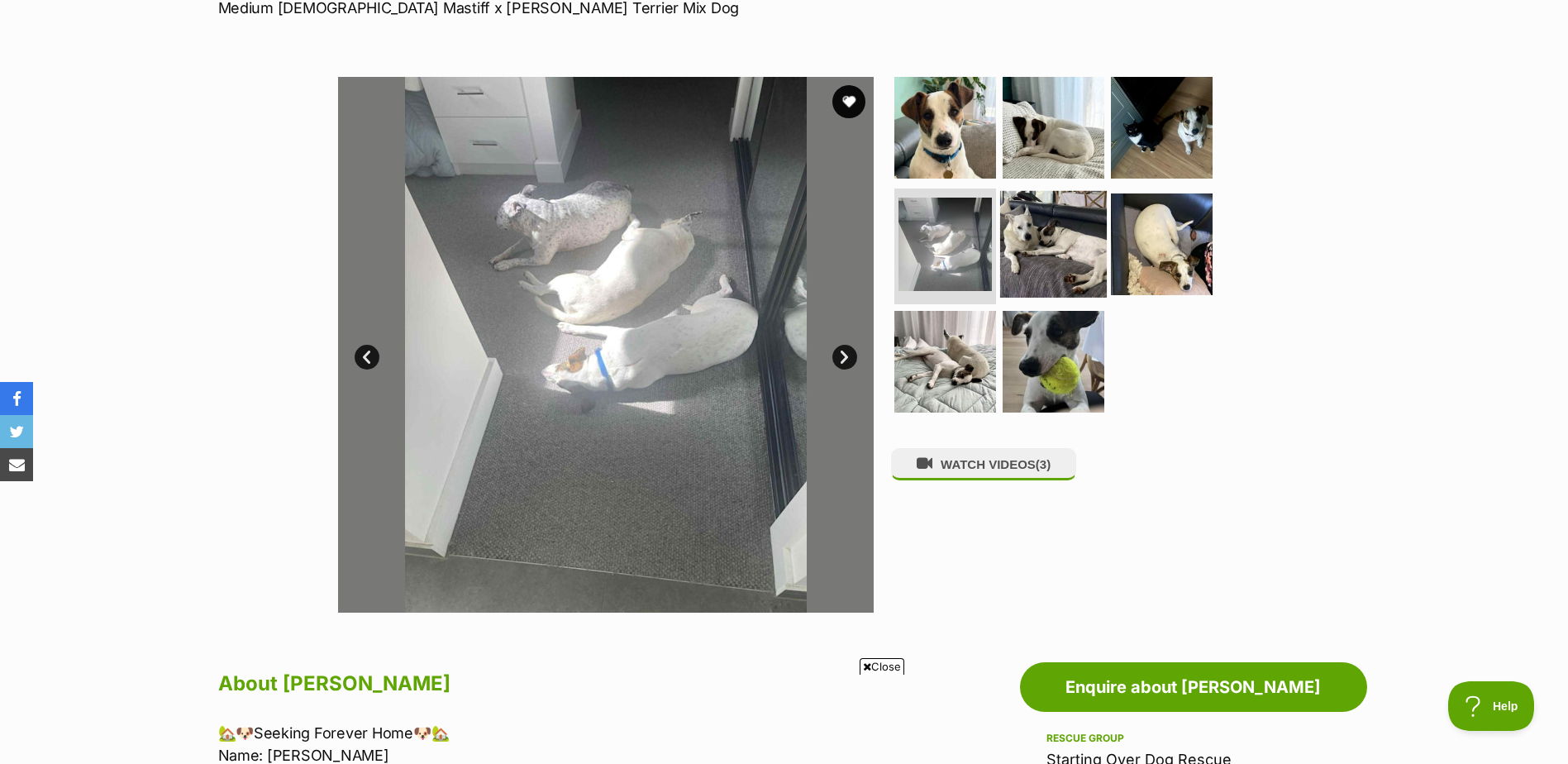
click at [1049, 261] on img at bounding box center [1054, 243] width 107 height 107
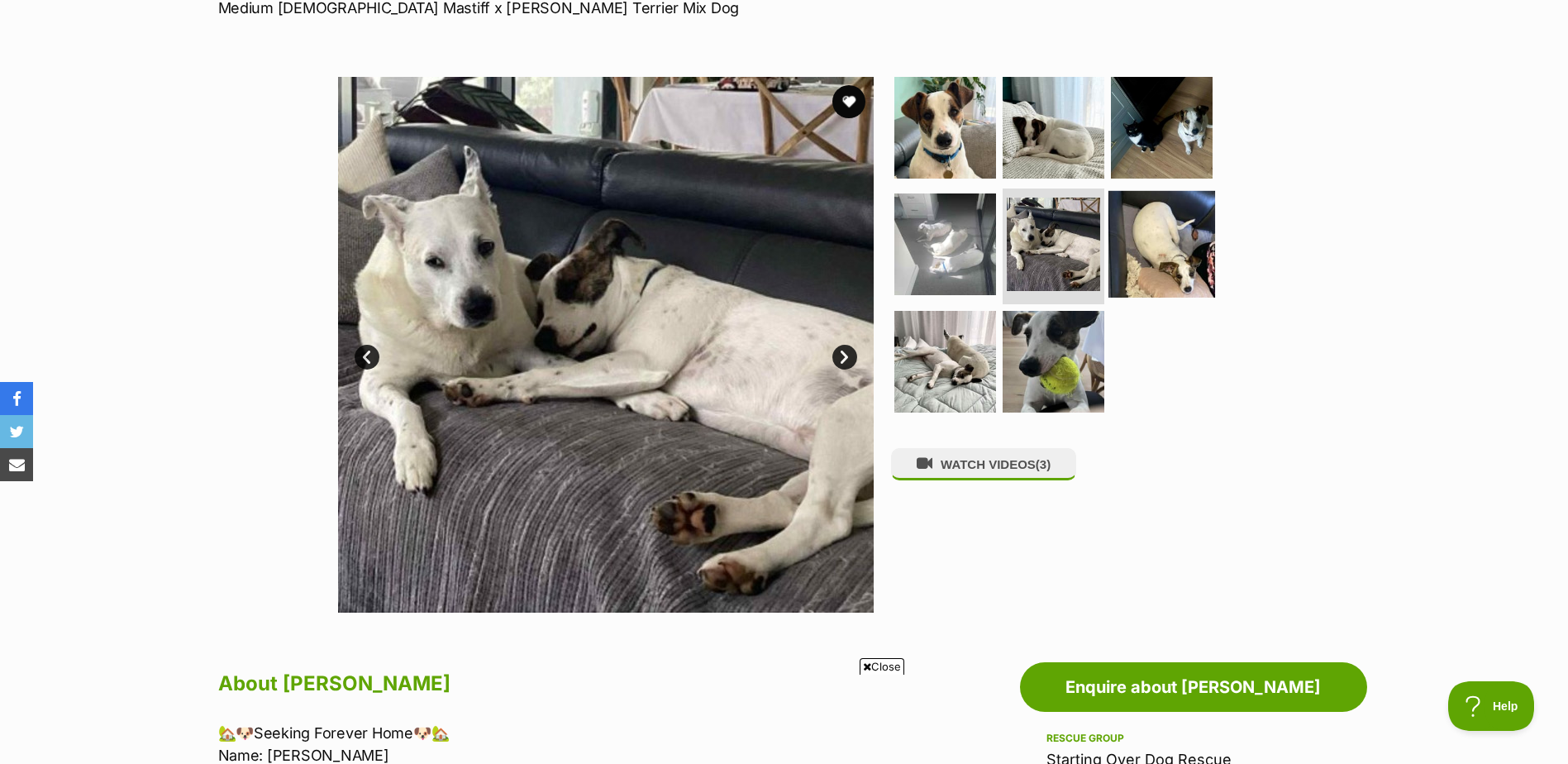
click at [1162, 263] on img at bounding box center [1161, 243] width 107 height 107
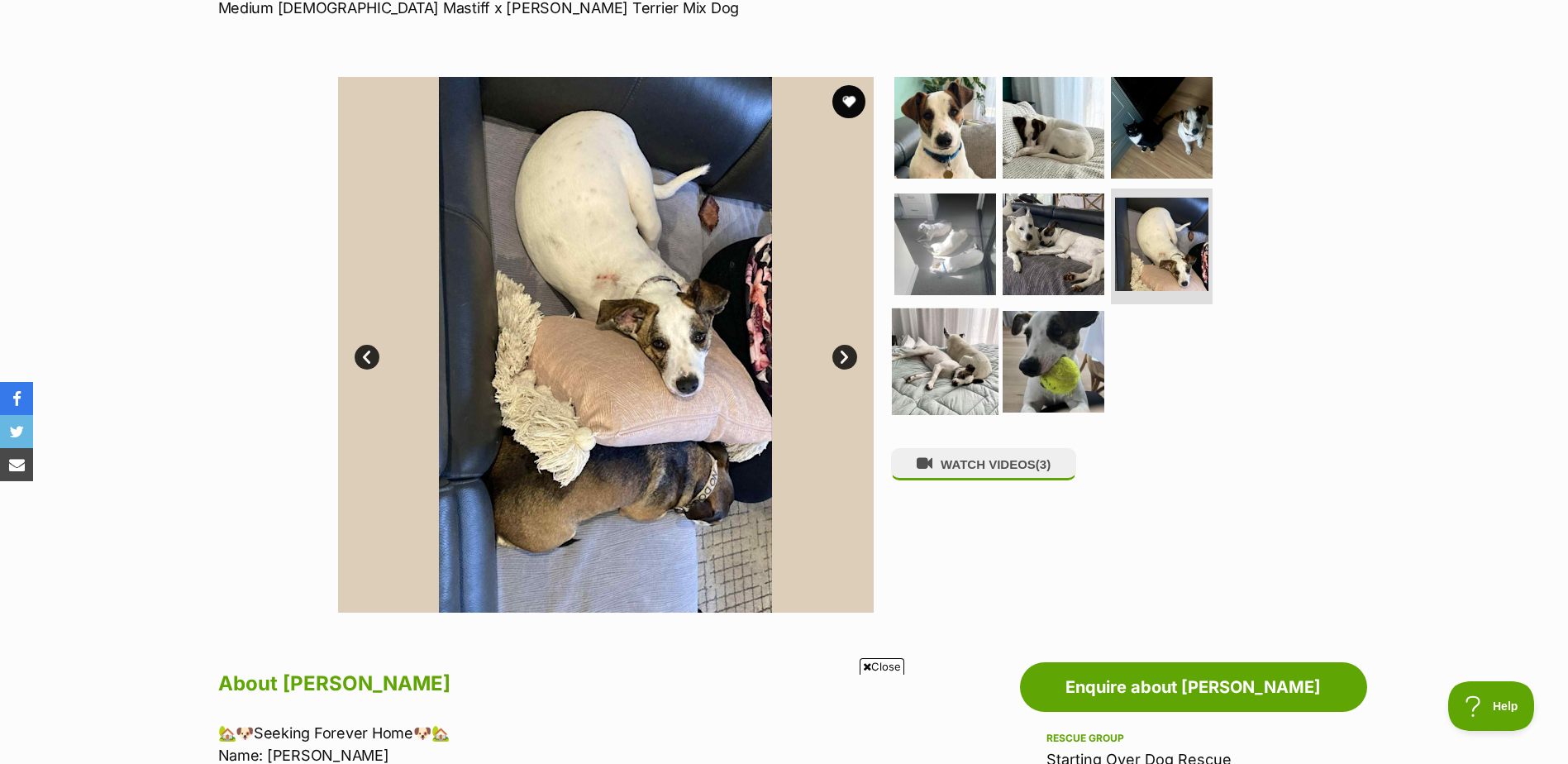
click at [962, 360] on img at bounding box center [945, 361] width 107 height 107
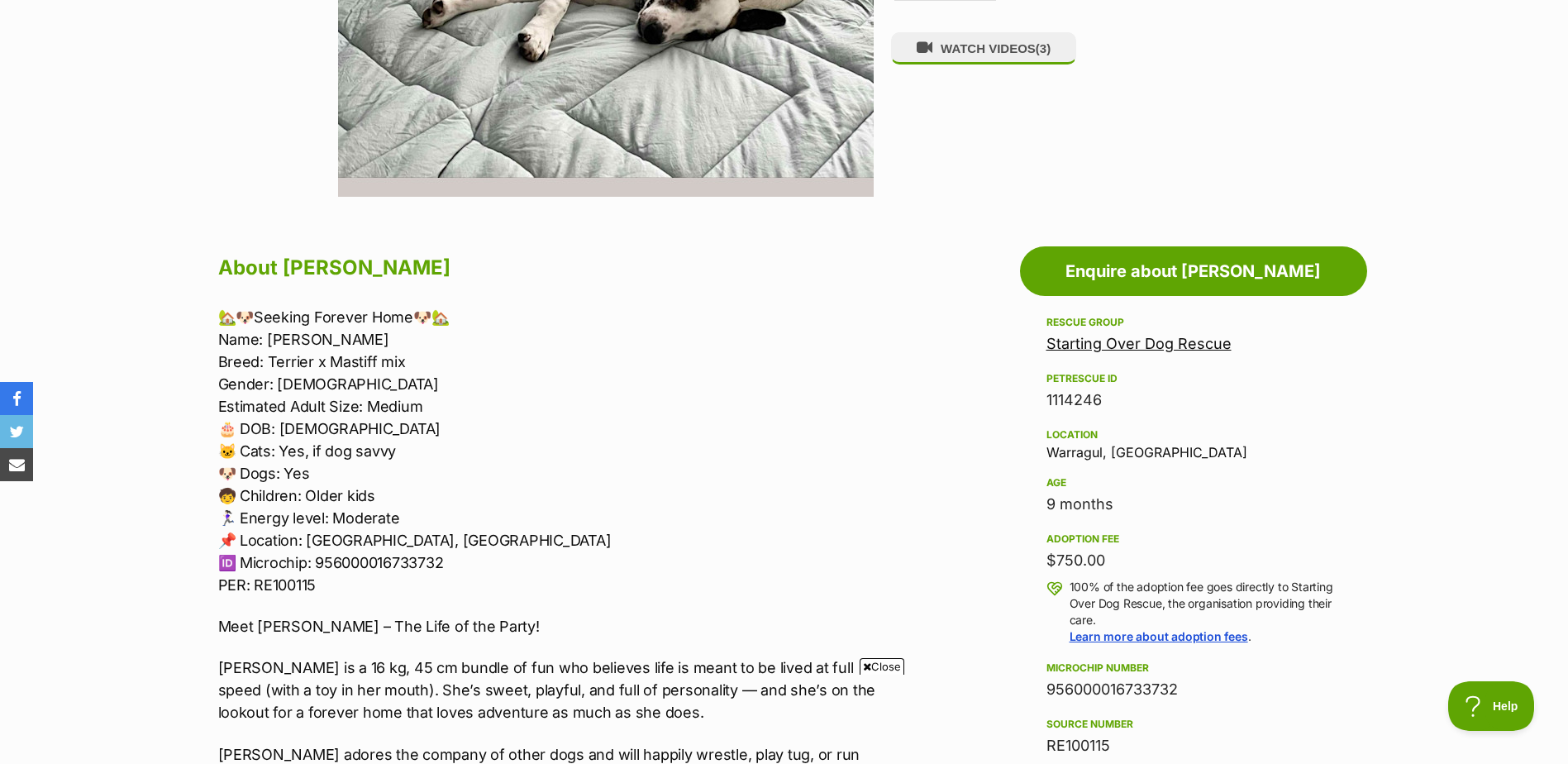
scroll to position [730, 0]
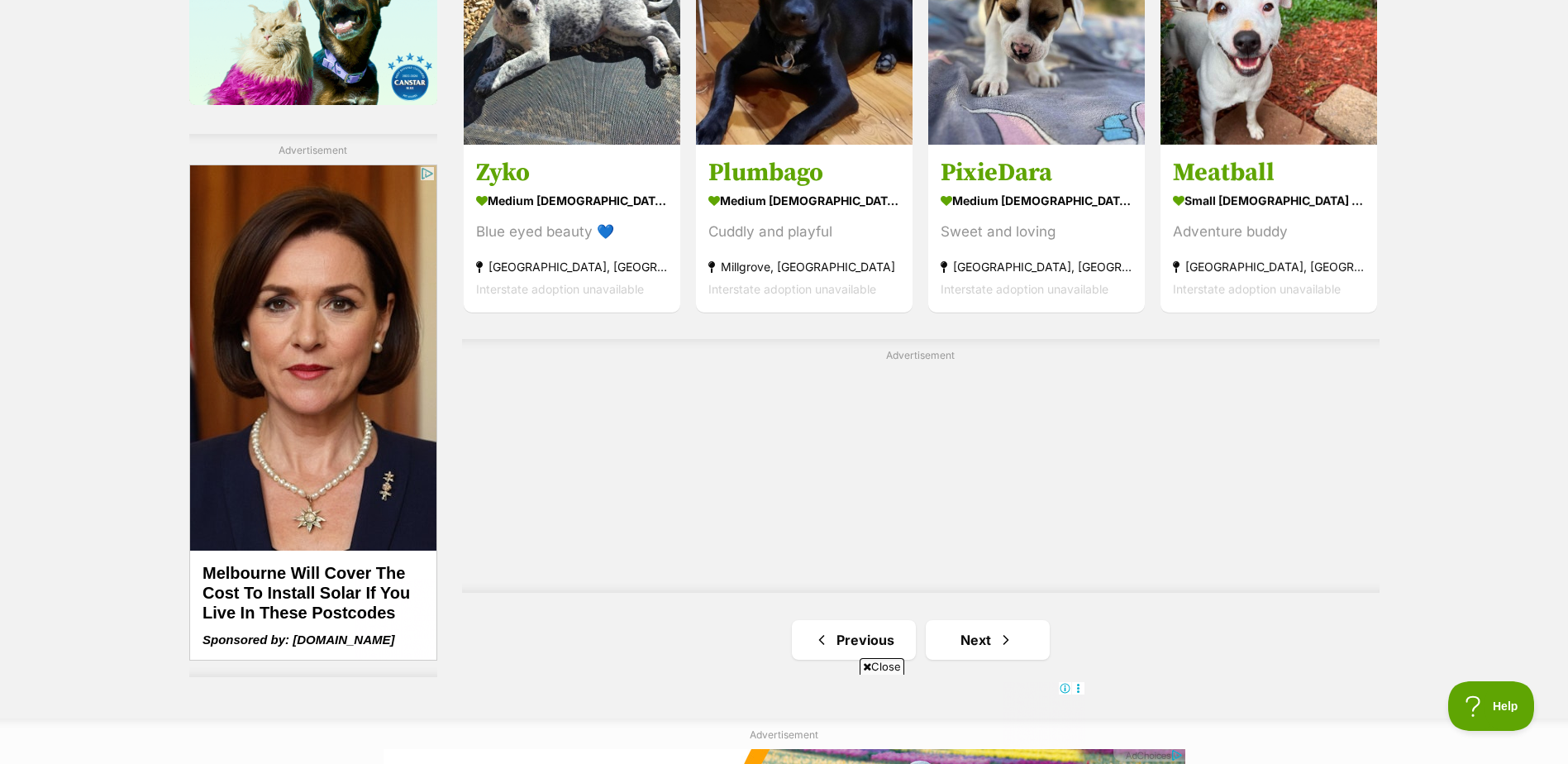
scroll to position [3119, 0]
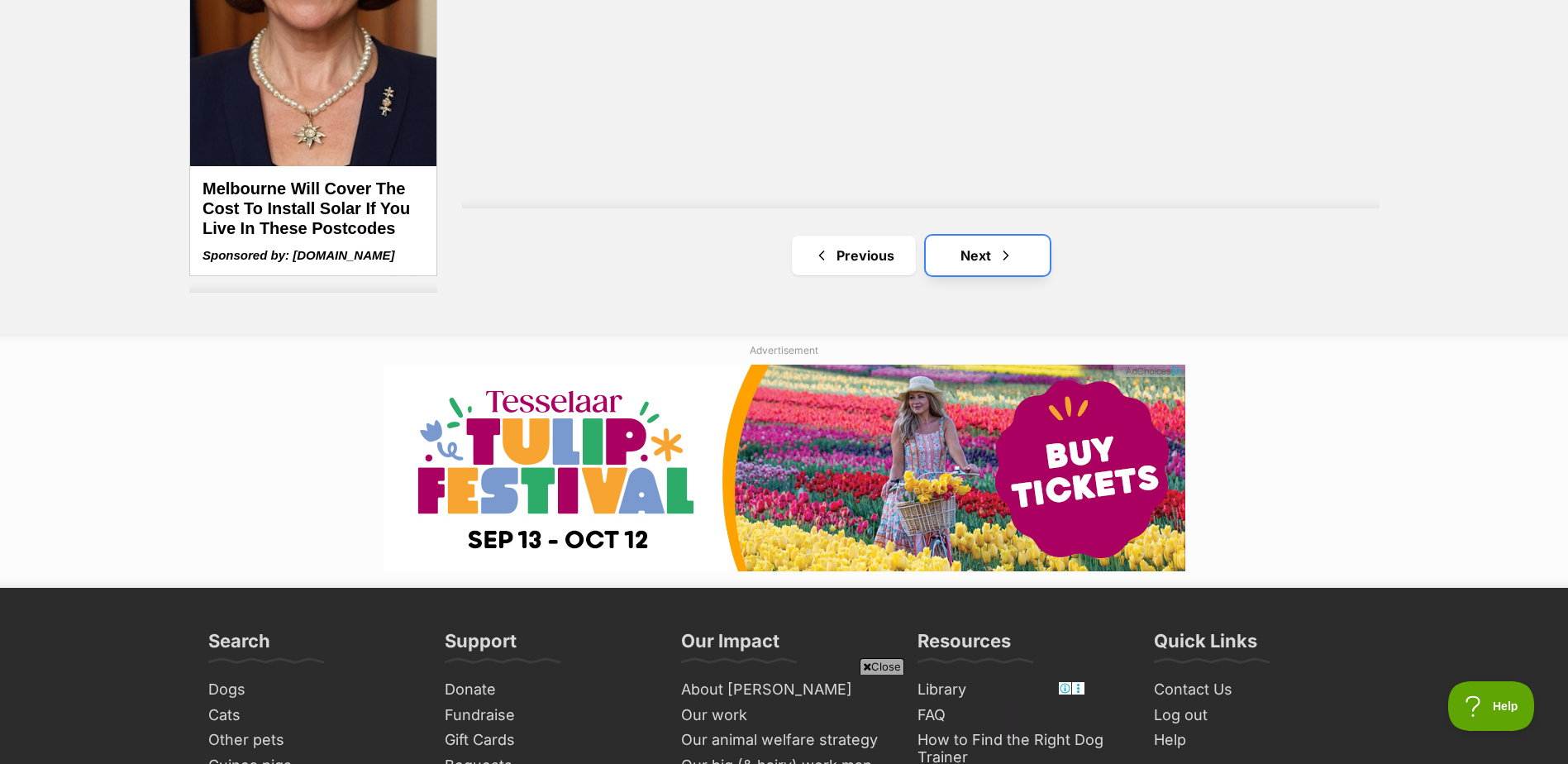
drag, startPoint x: 979, startPoint y: 259, endPoint x: 1047, endPoint y: 238, distance: 71.2
click at [979, 262] on link "Next" at bounding box center [987, 255] width 124 height 40
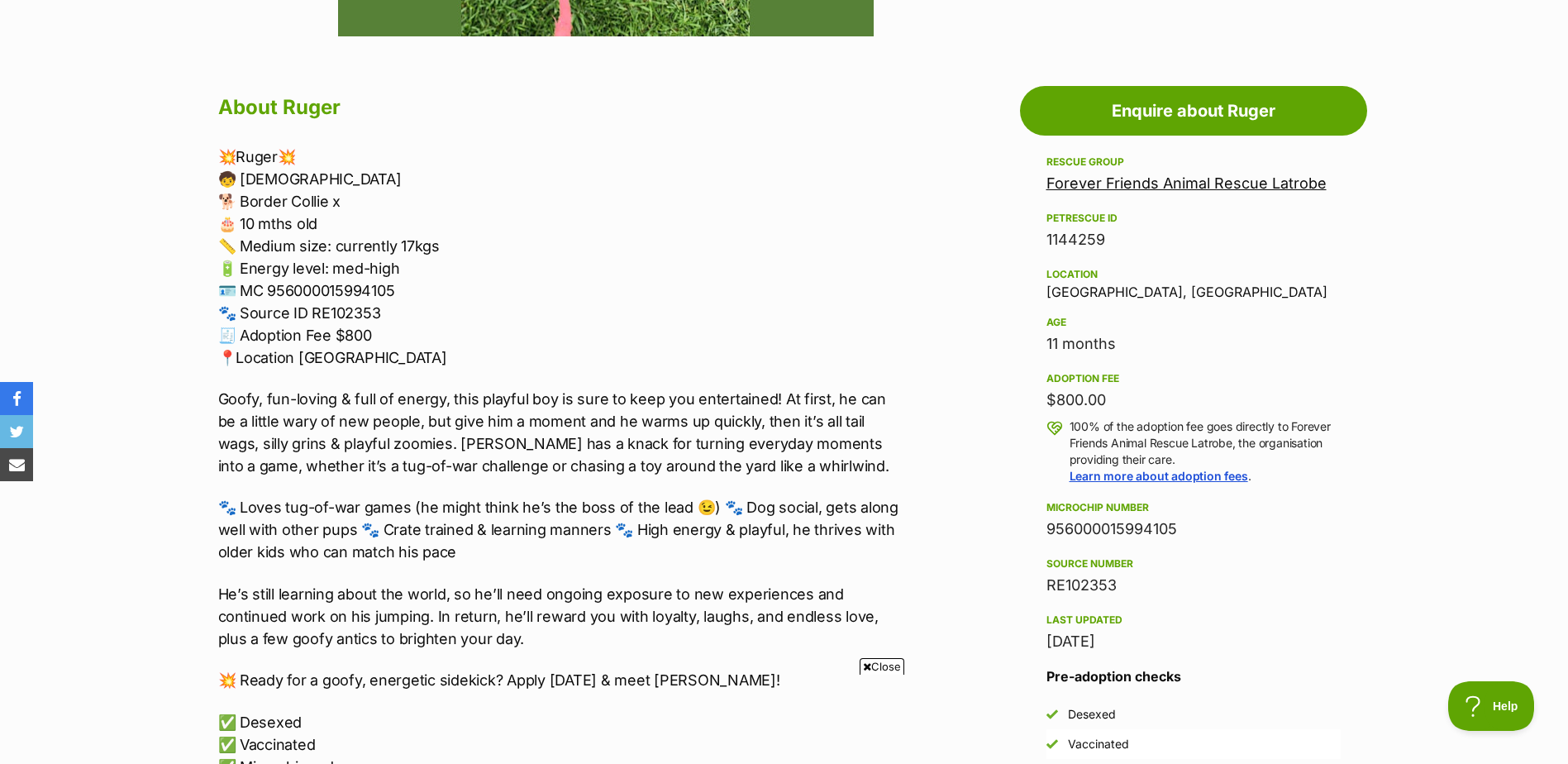
scroll to position [934, 0]
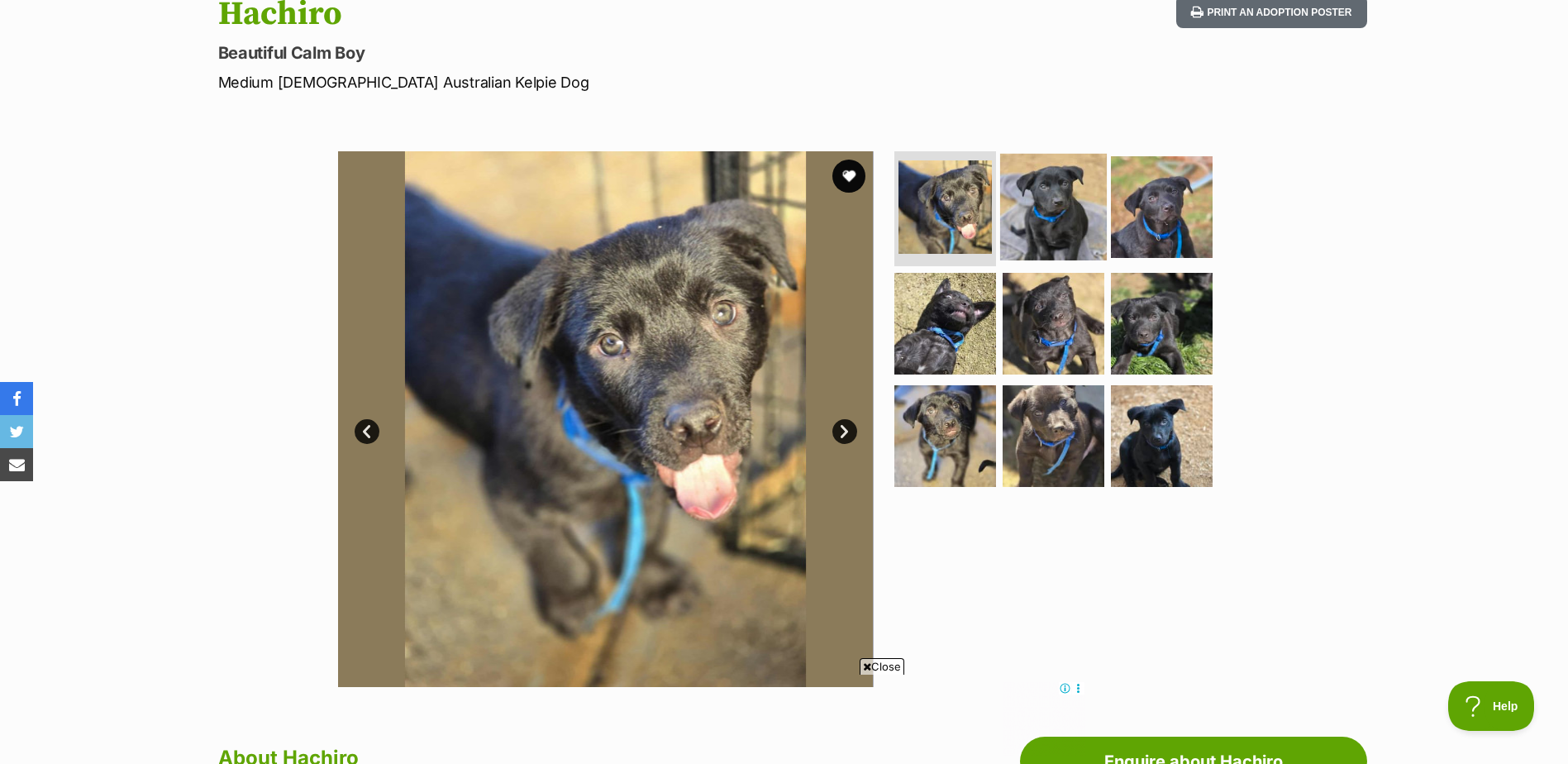
click at [1048, 199] on img at bounding box center [1054, 206] width 107 height 107
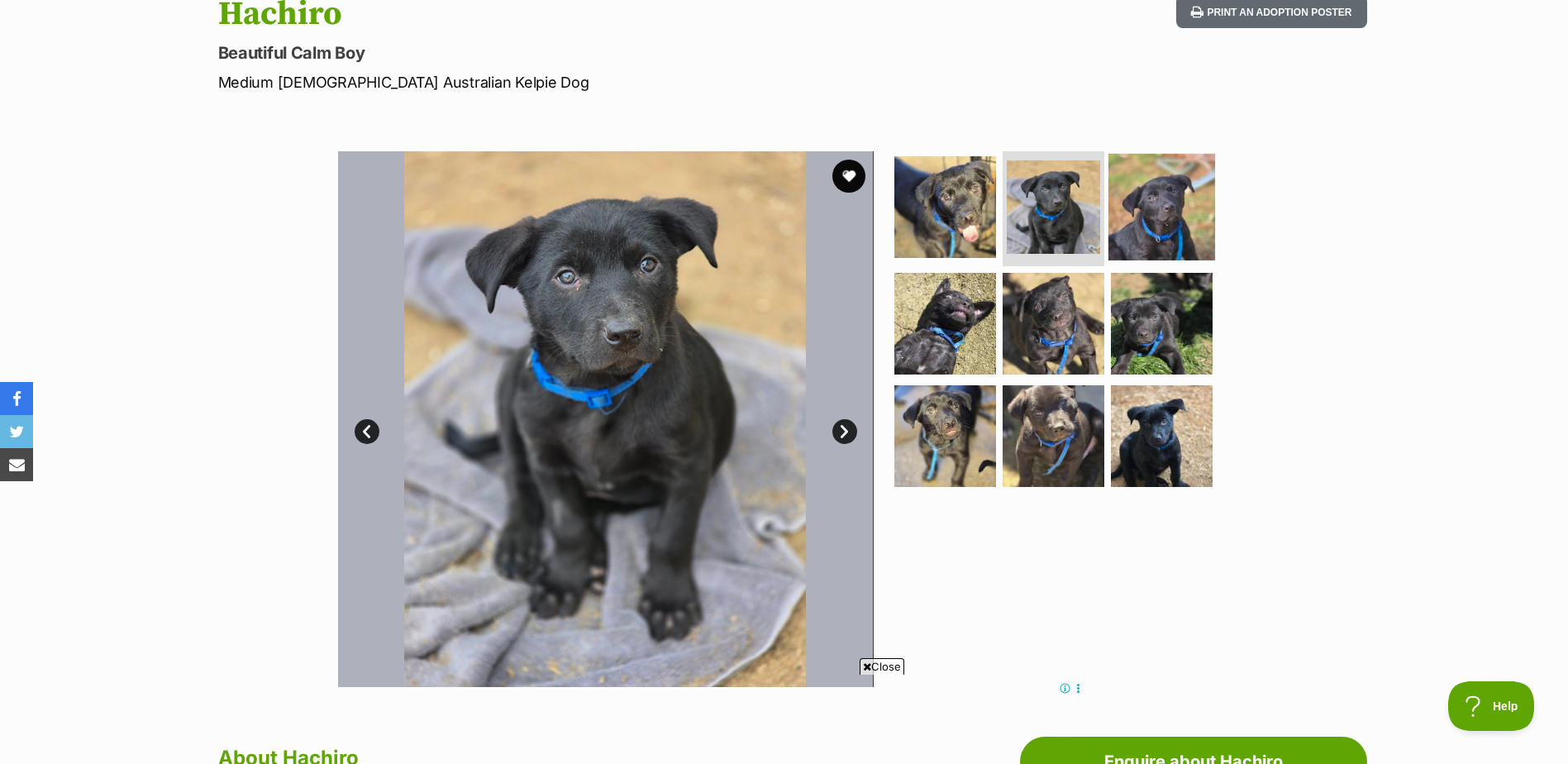
click at [1158, 210] on img at bounding box center [1161, 206] width 107 height 107
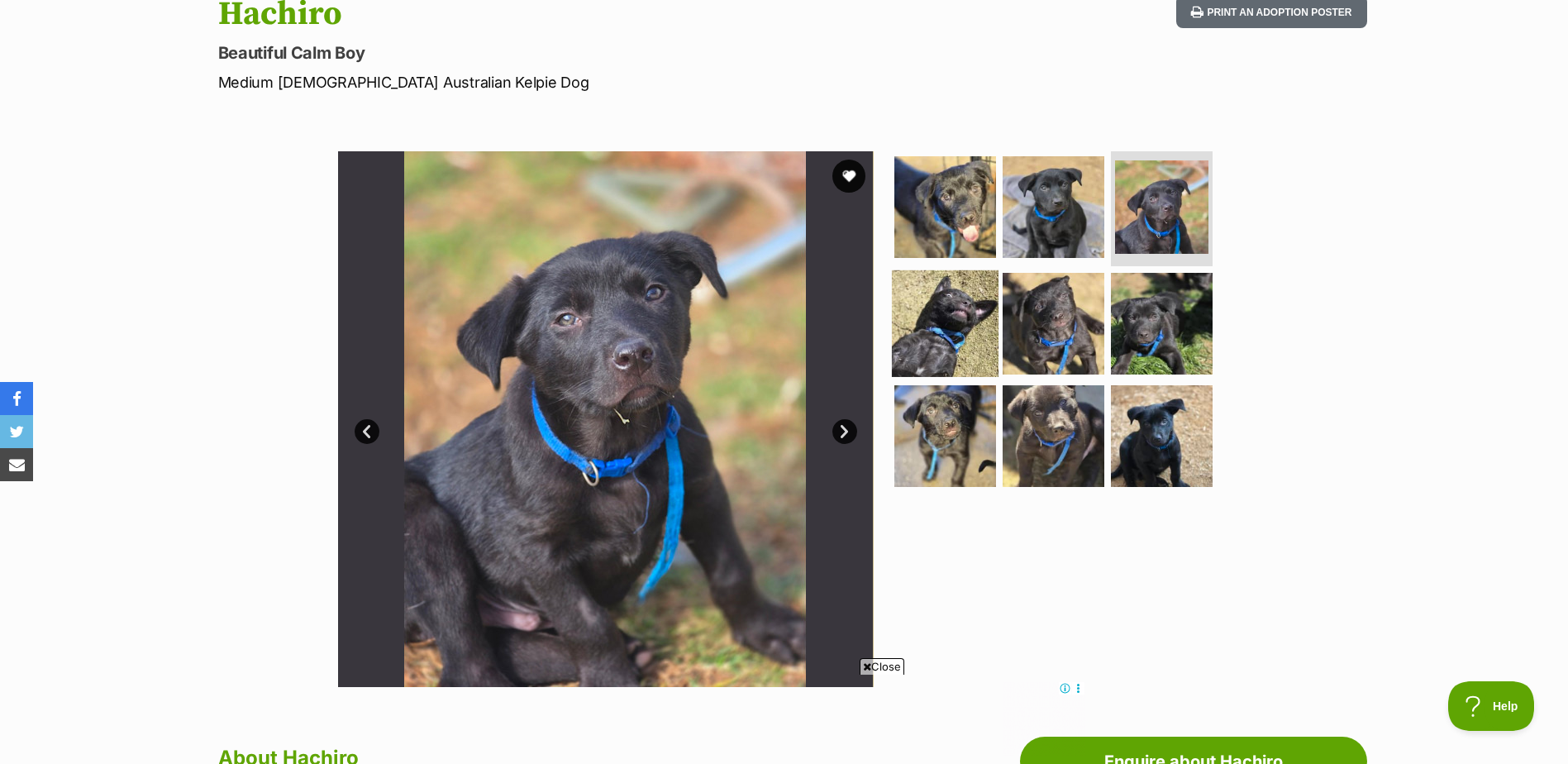
click at [973, 298] on img at bounding box center [945, 323] width 107 height 107
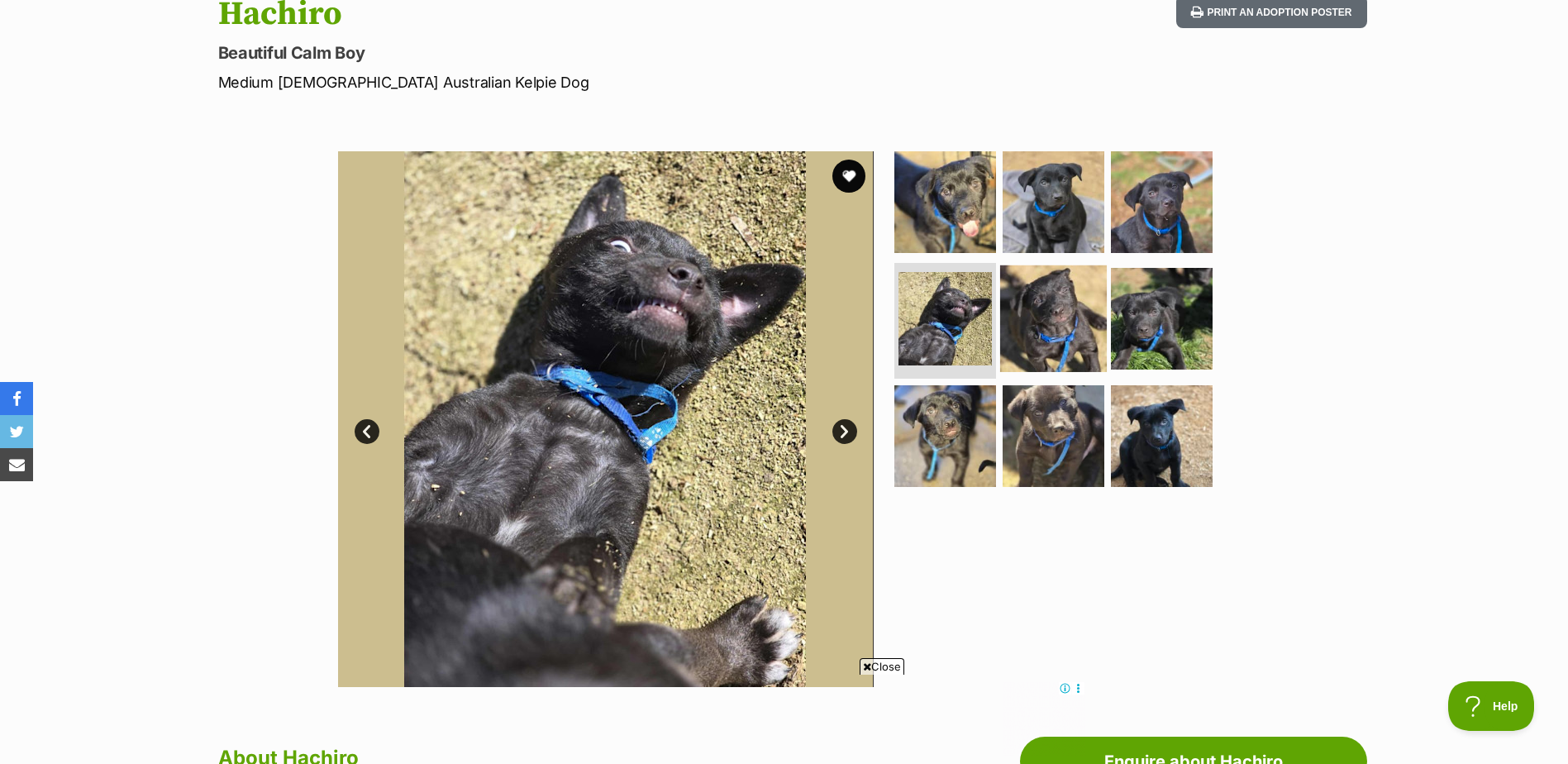
click at [1057, 319] on img at bounding box center [1054, 318] width 107 height 107
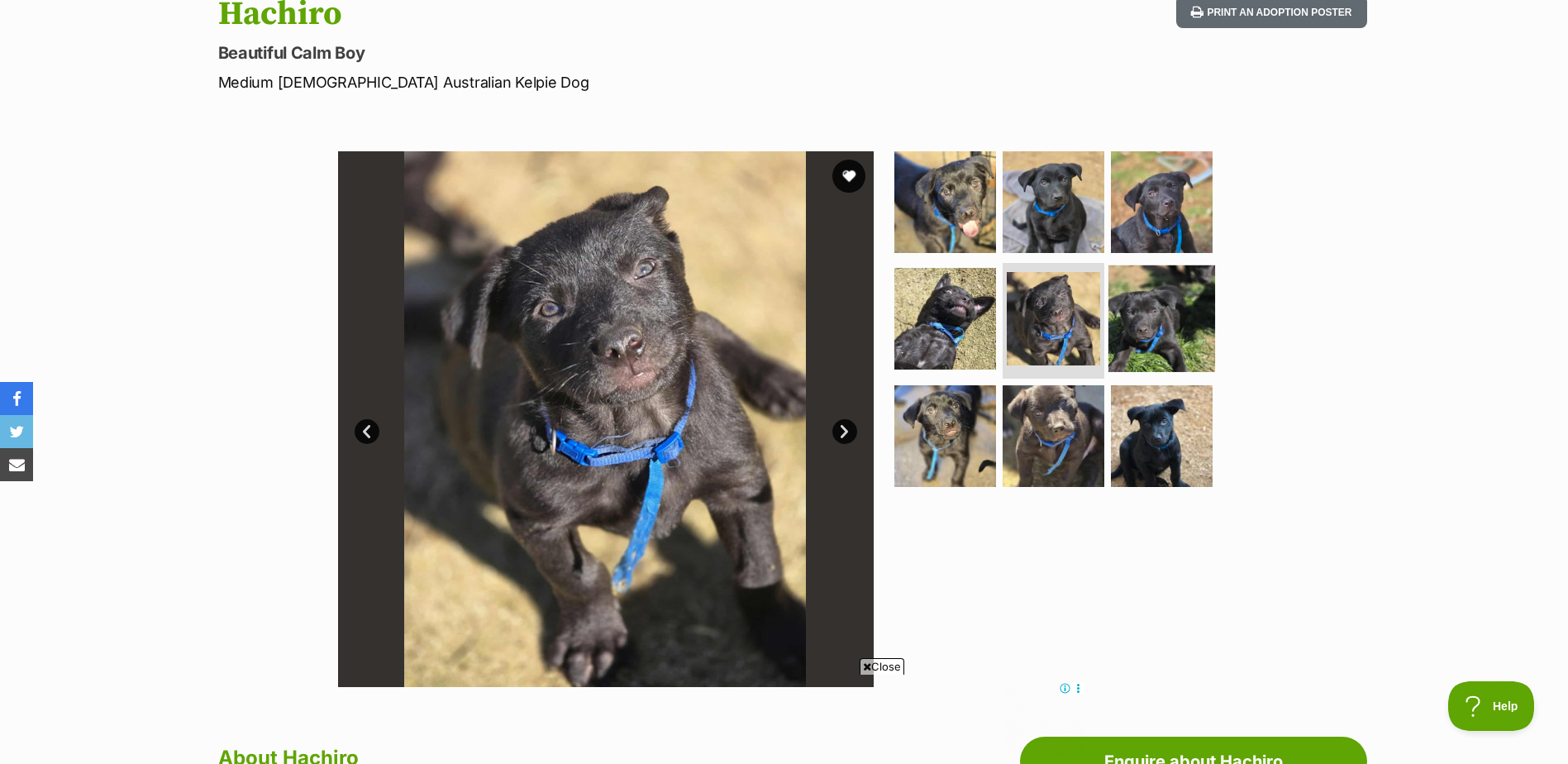
click at [1169, 318] on img at bounding box center [1161, 318] width 107 height 107
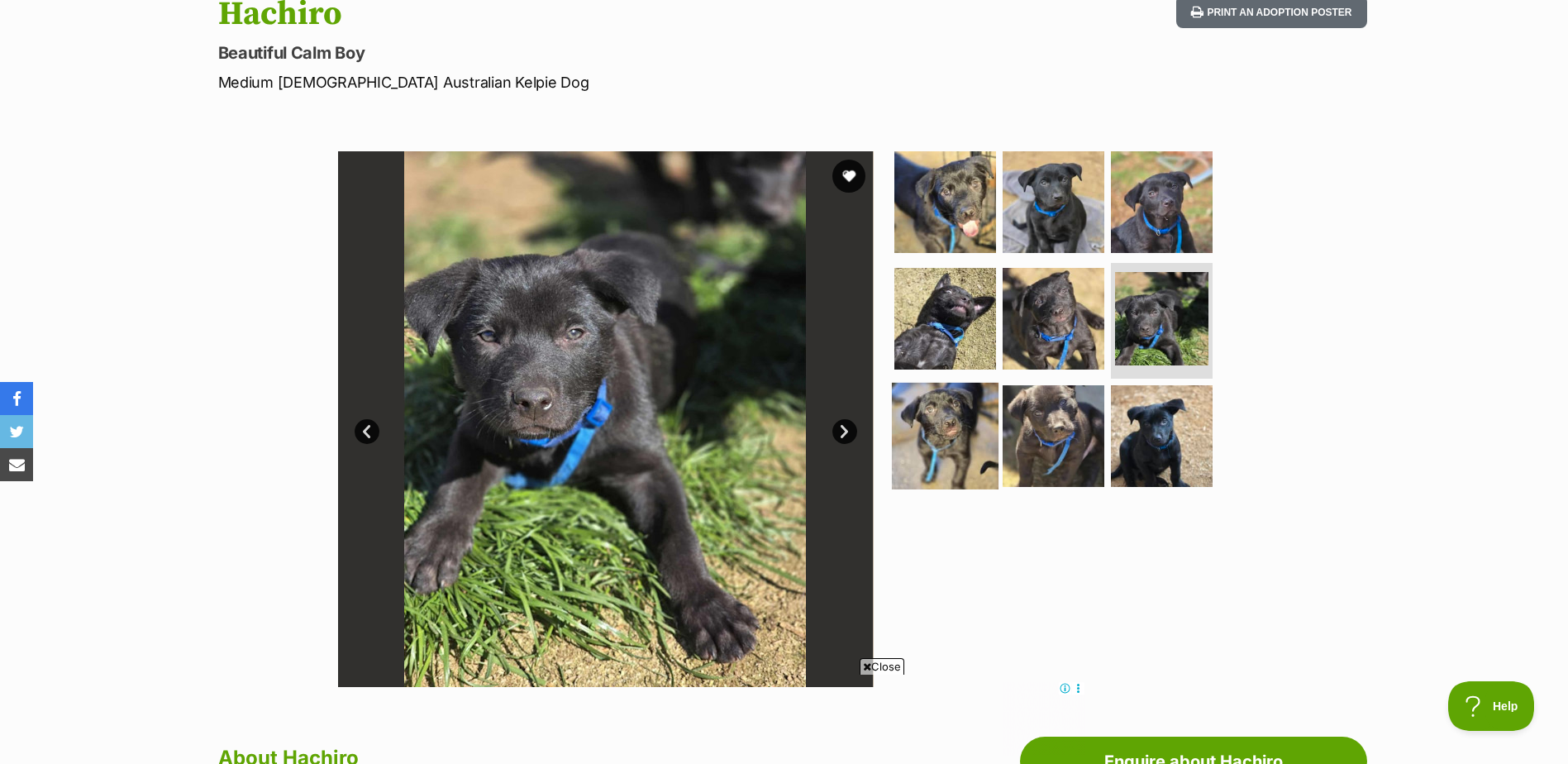
click at [949, 432] on img at bounding box center [945, 436] width 107 height 107
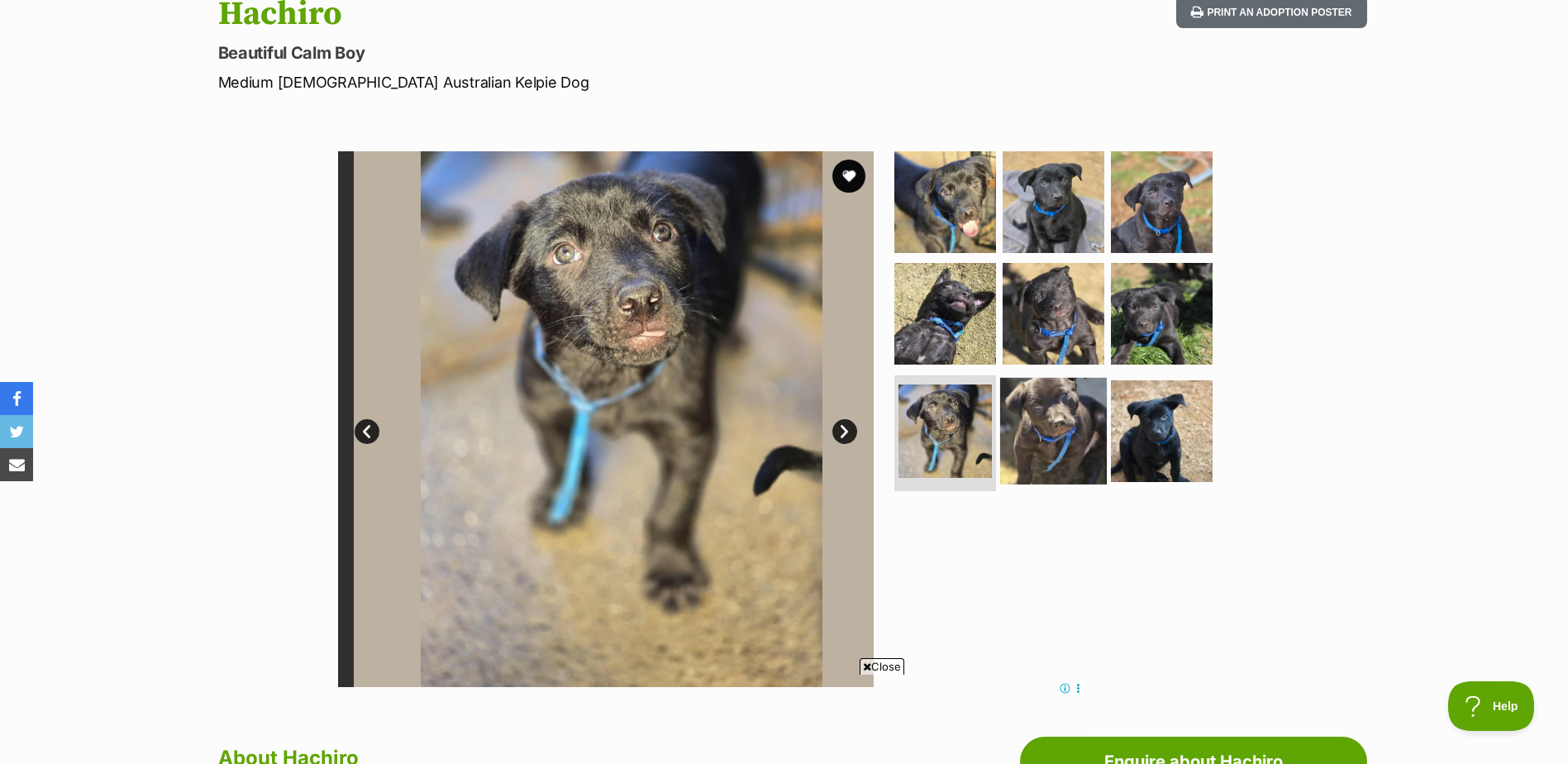
click at [1034, 446] on img at bounding box center [1054, 431] width 107 height 107
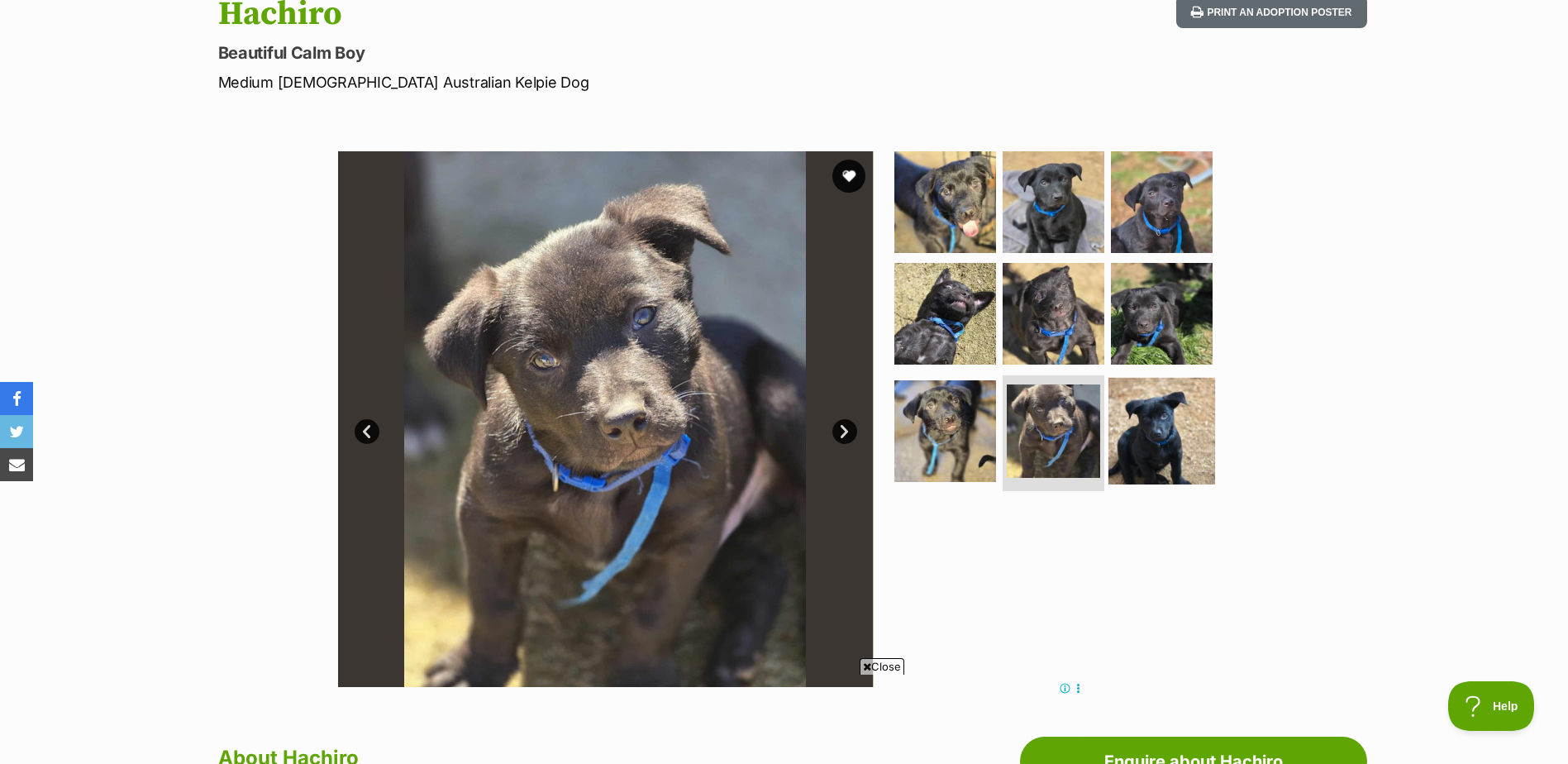
click at [1144, 441] on img at bounding box center [1161, 431] width 107 height 107
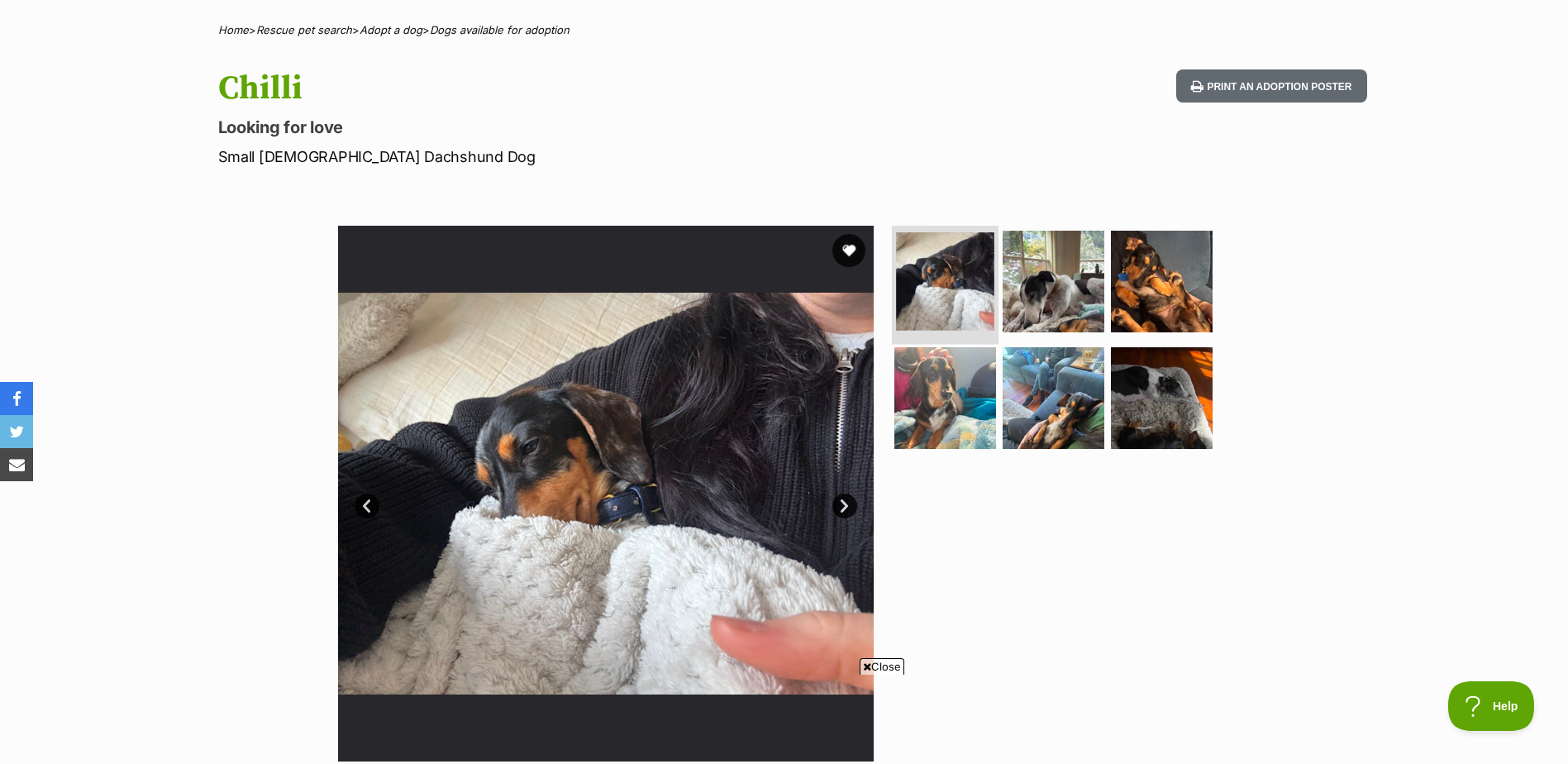
scroll to position [151, 0]
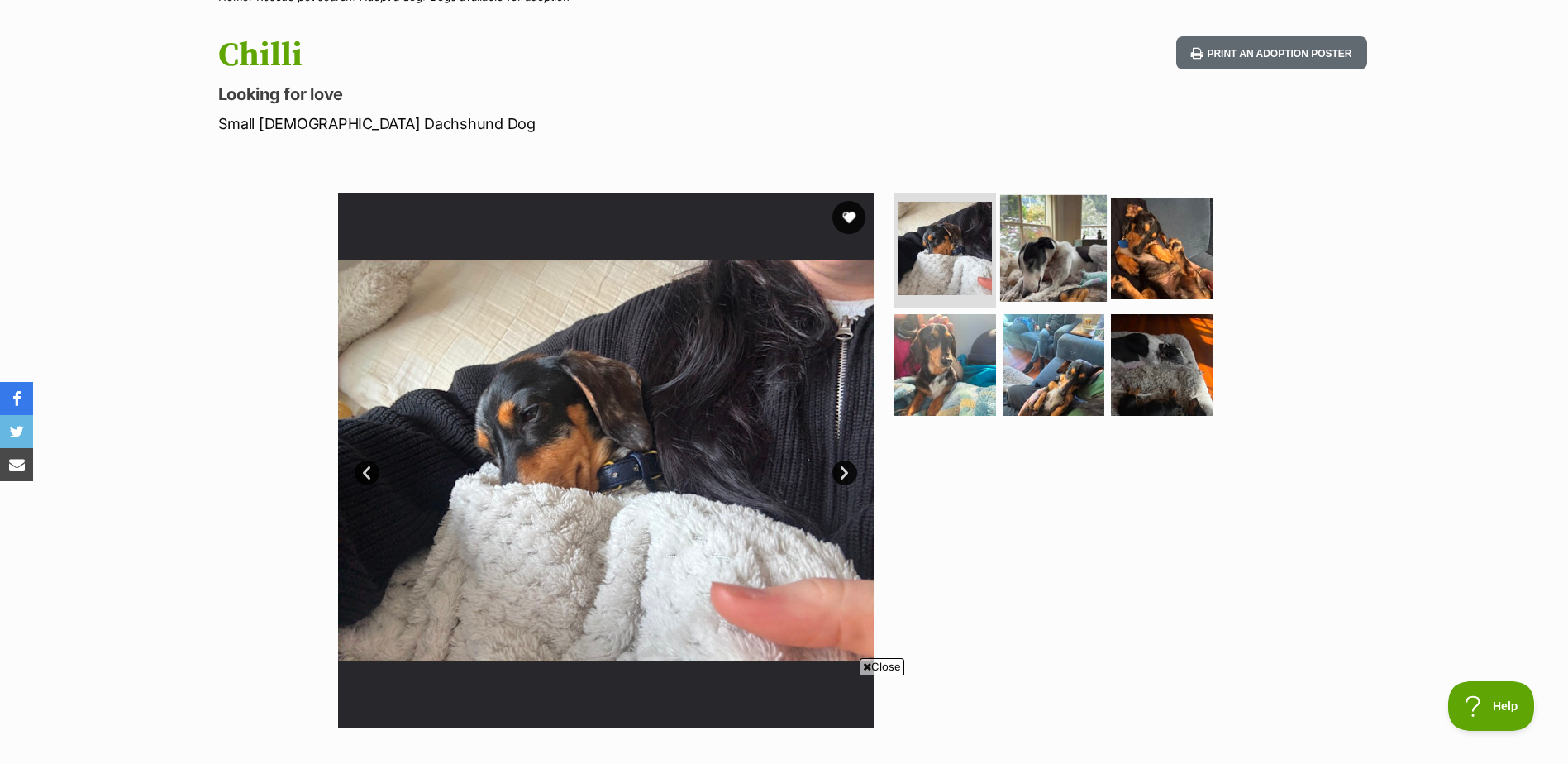
click at [1041, 256] on img at bounding box center [1054, 247] width 107 height 107
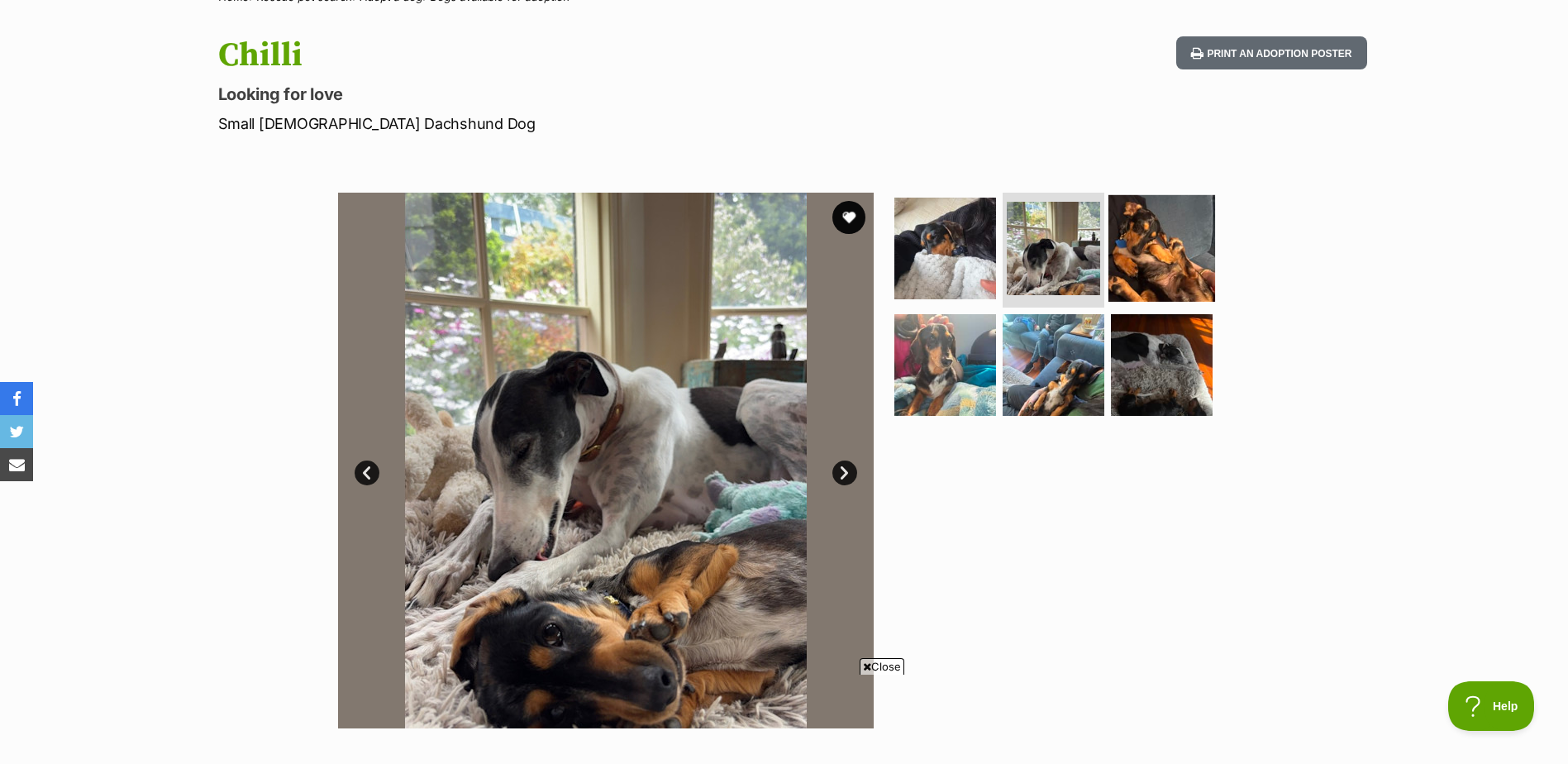
click at [1162, 238] on img at bounding box center [1161, 247] width 107 height 107
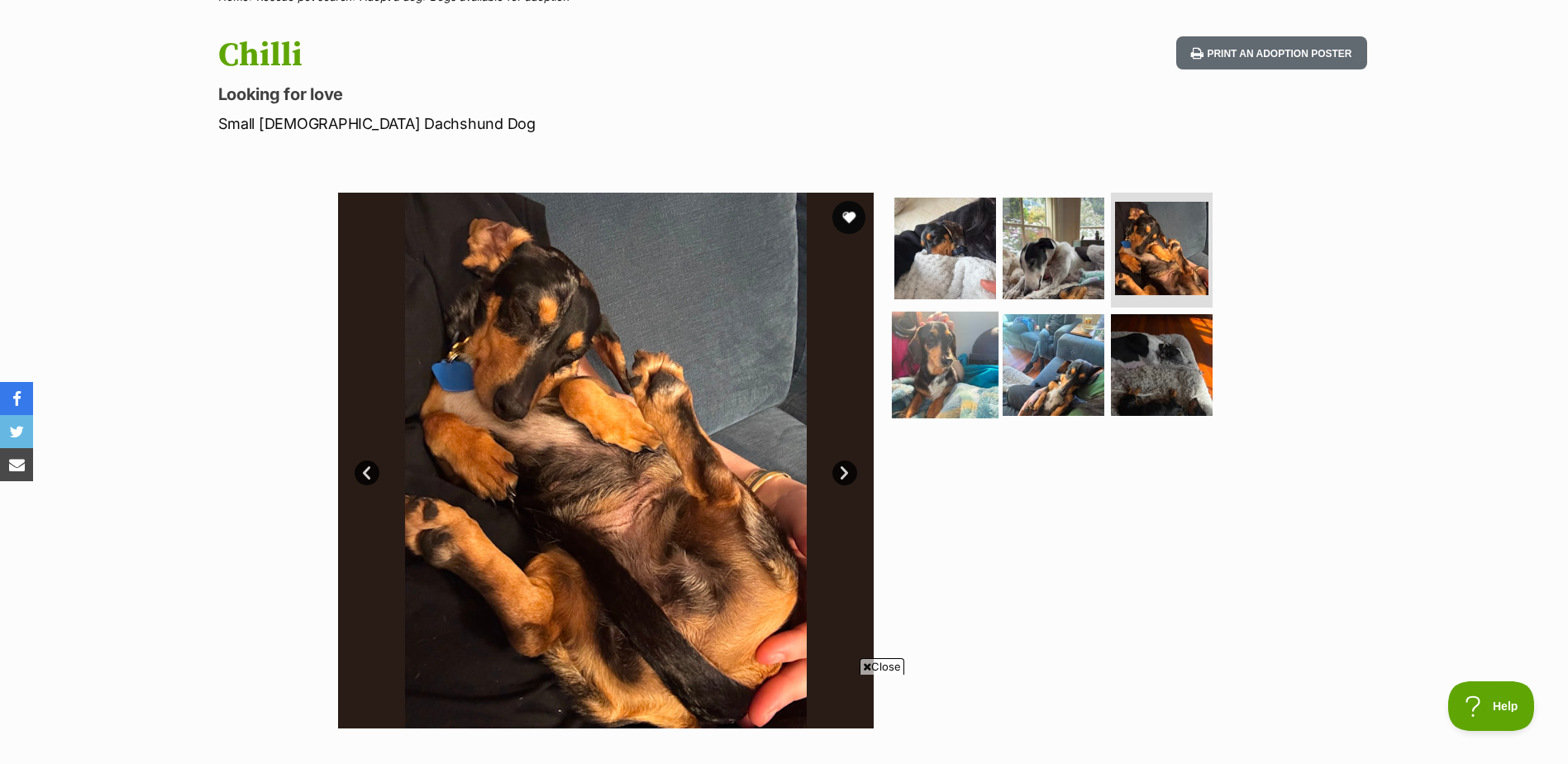
click at [950, 350] on img at bounding box center [945, 364] width 107 height 107
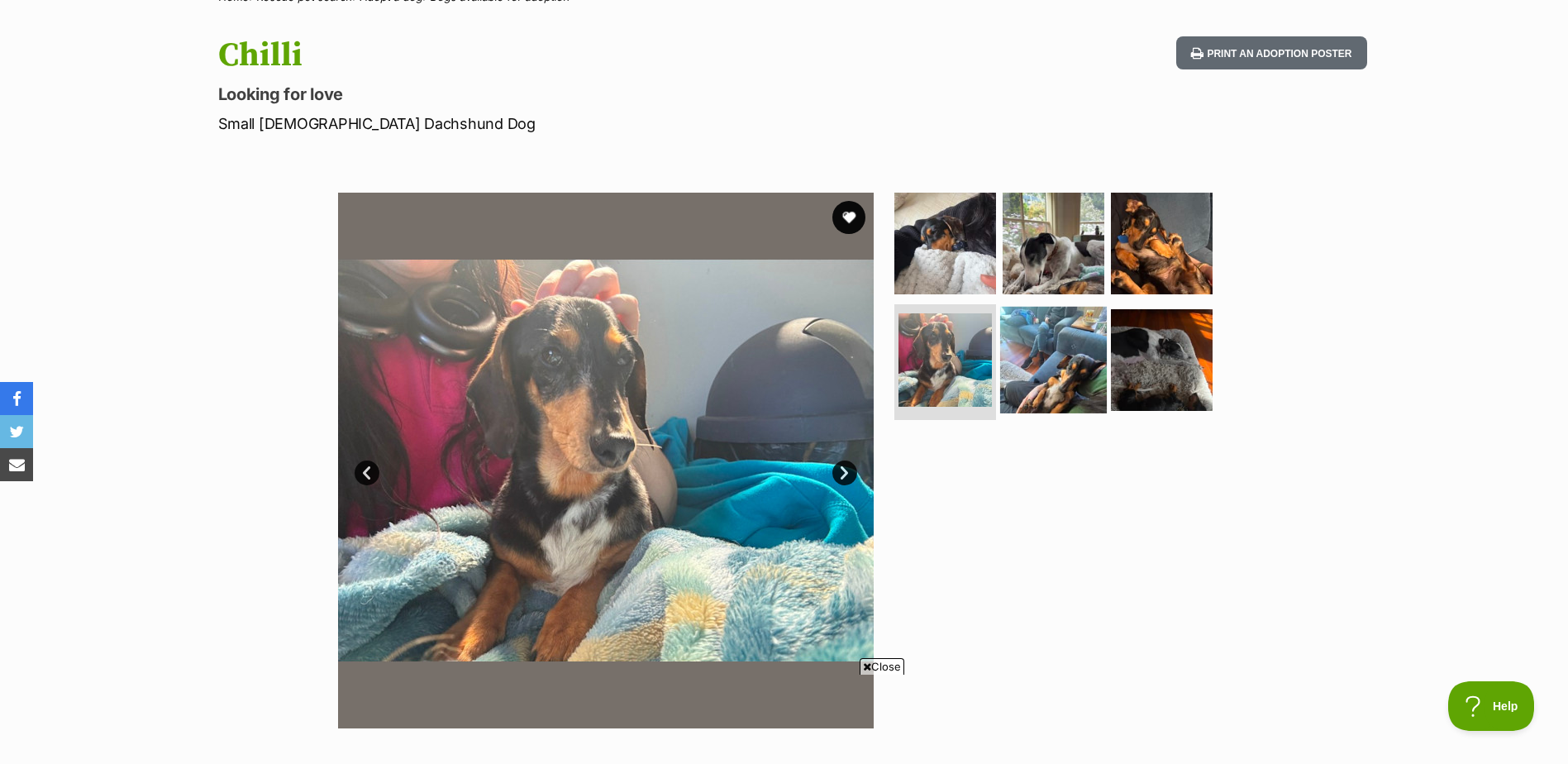
click at [1028, 352] on img at bounding box center [1054, 360] width 107 height 107
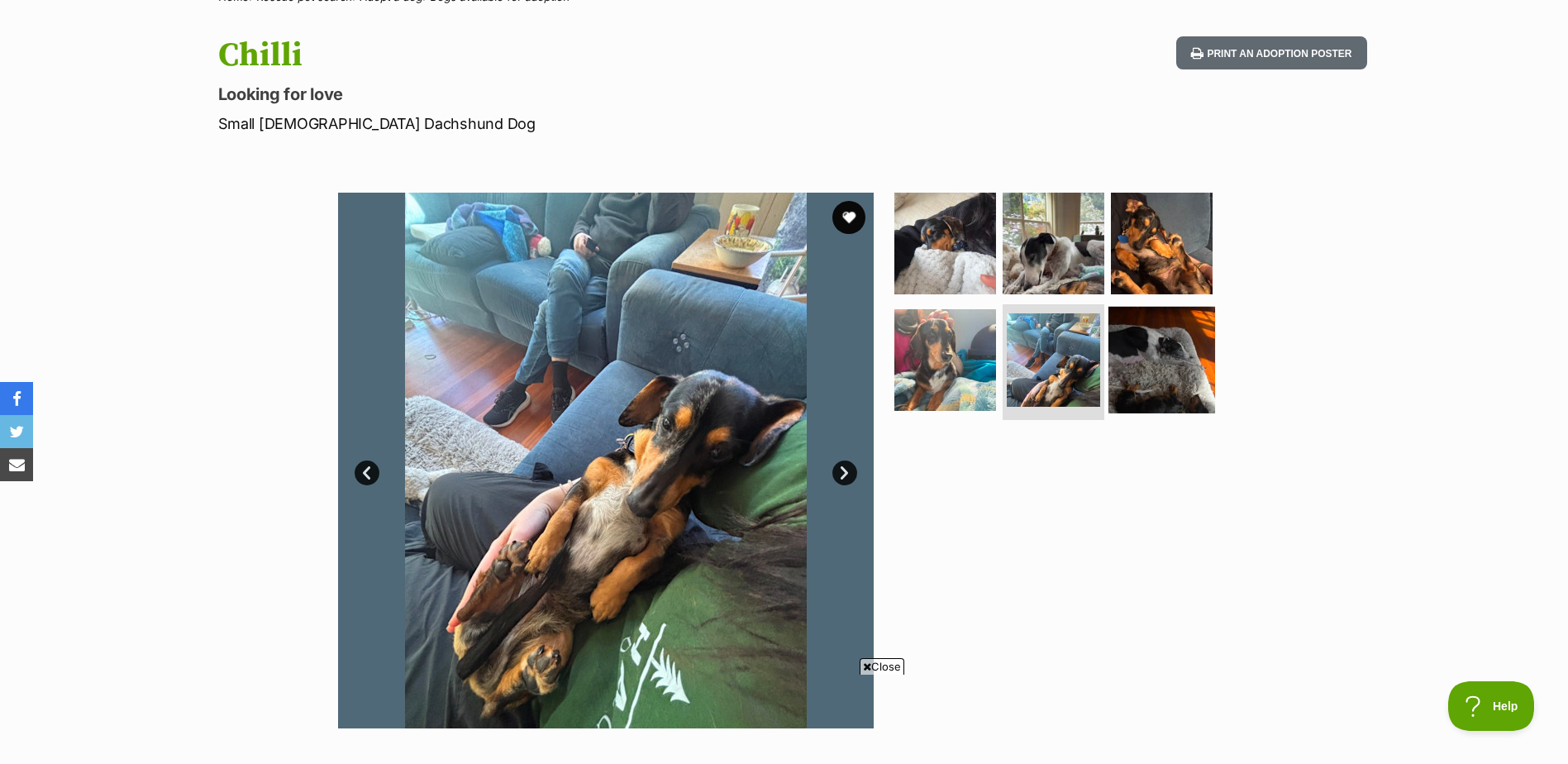
drag, startPoint x: 1124, startPoint y: 354, endPoint x: 1115, endPoint y: 354, distance: 9.0
click at [1122, 354] on img at bounding box center [1161, 360] width 107 height 107
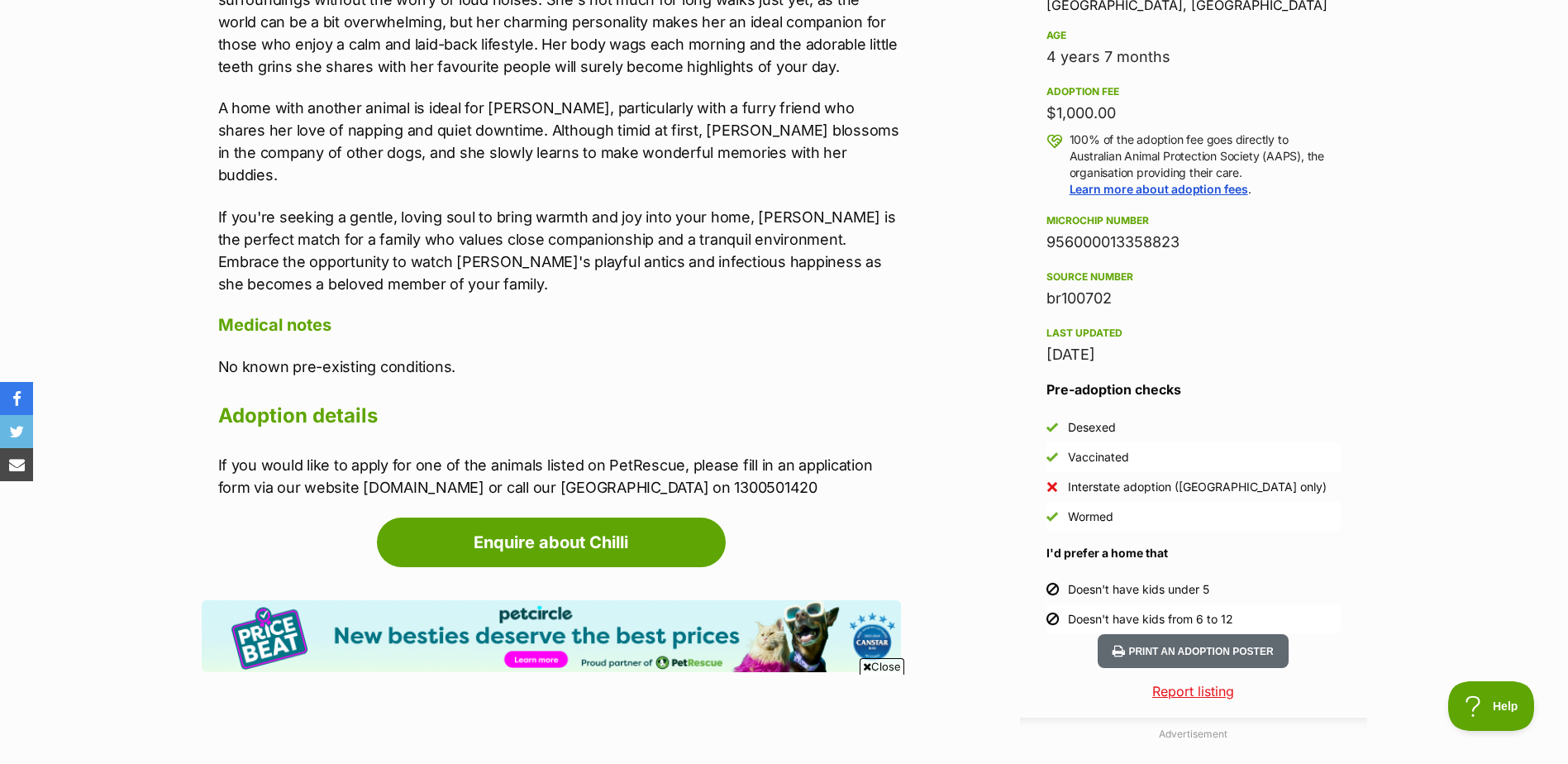
scroll to position [0, 0]
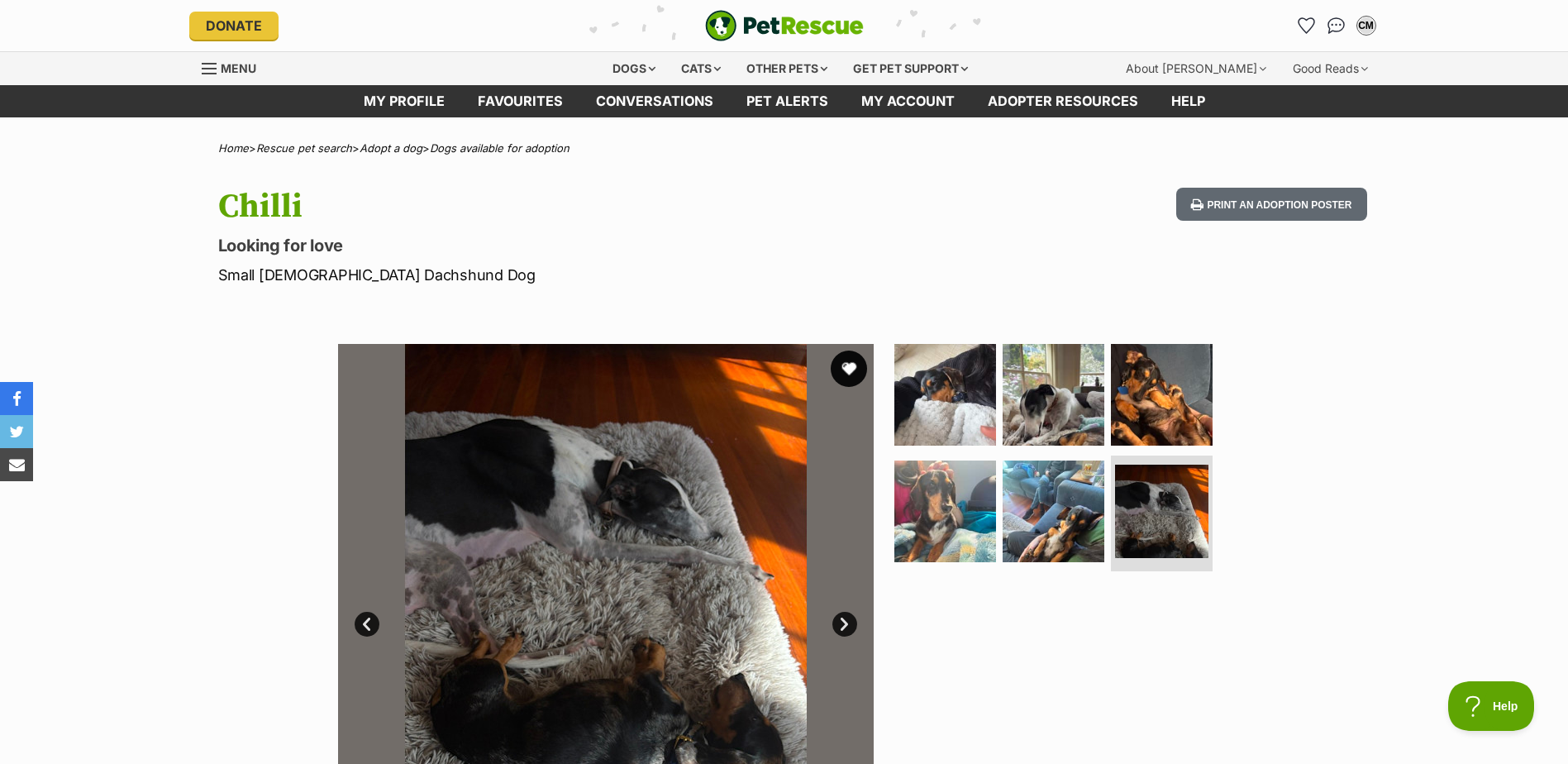
click at [849, 374] on button "favourite" at bounding box center [849, 368] width 36 height 36
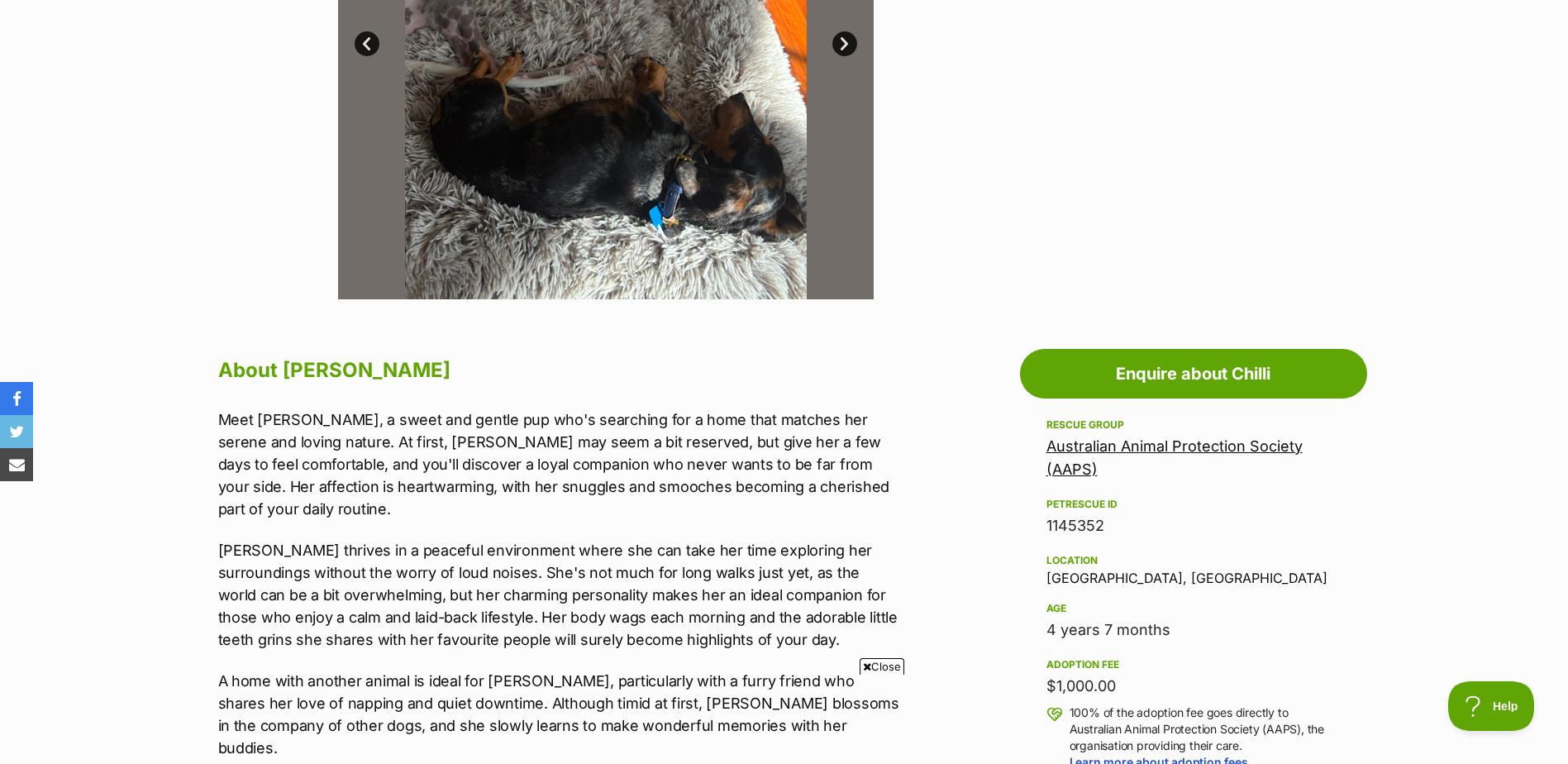
scroll to position [581, 0]
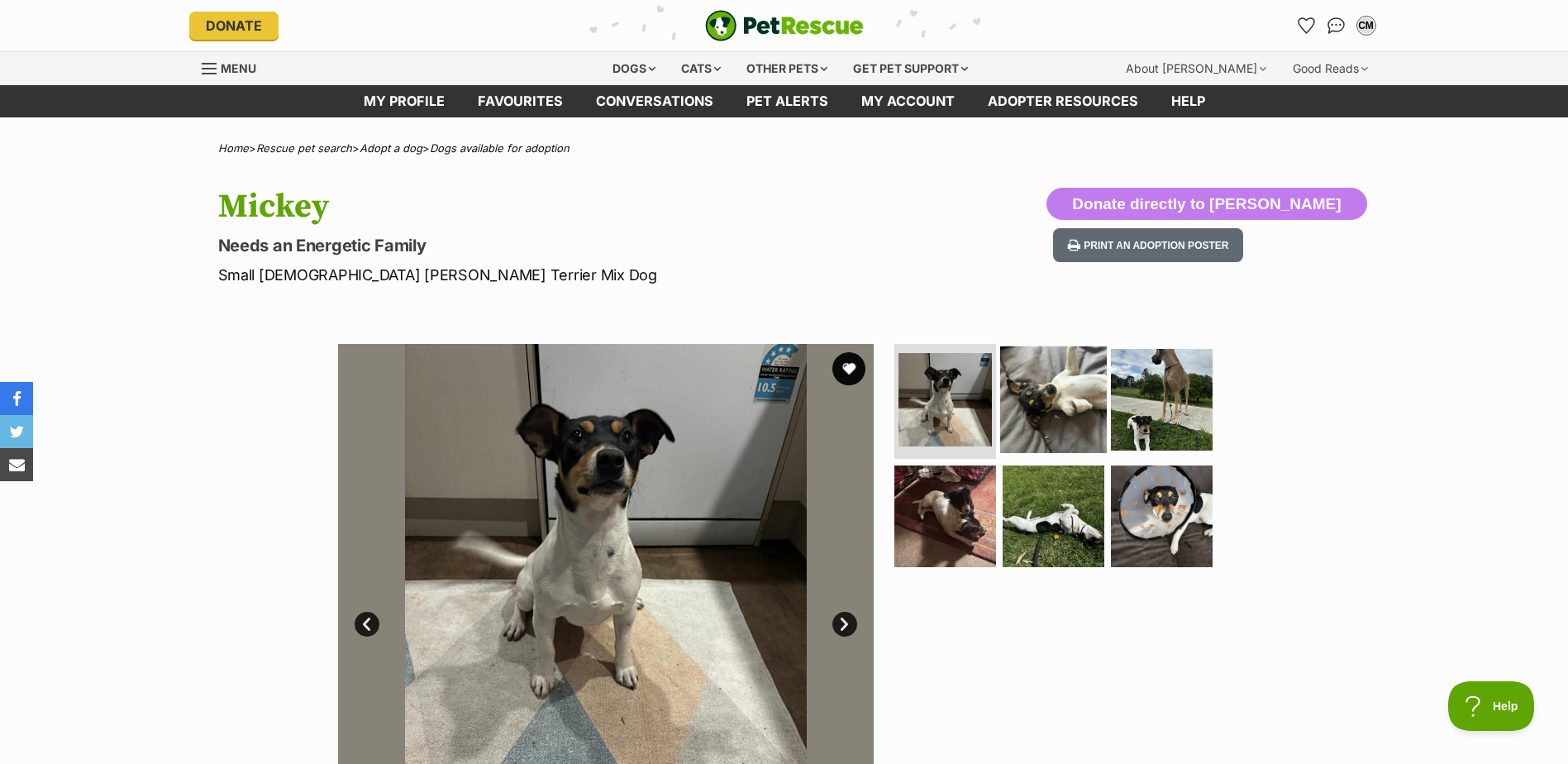
click at [1031, 370] on img at bounding box center [1054, 399] width 107 height 107
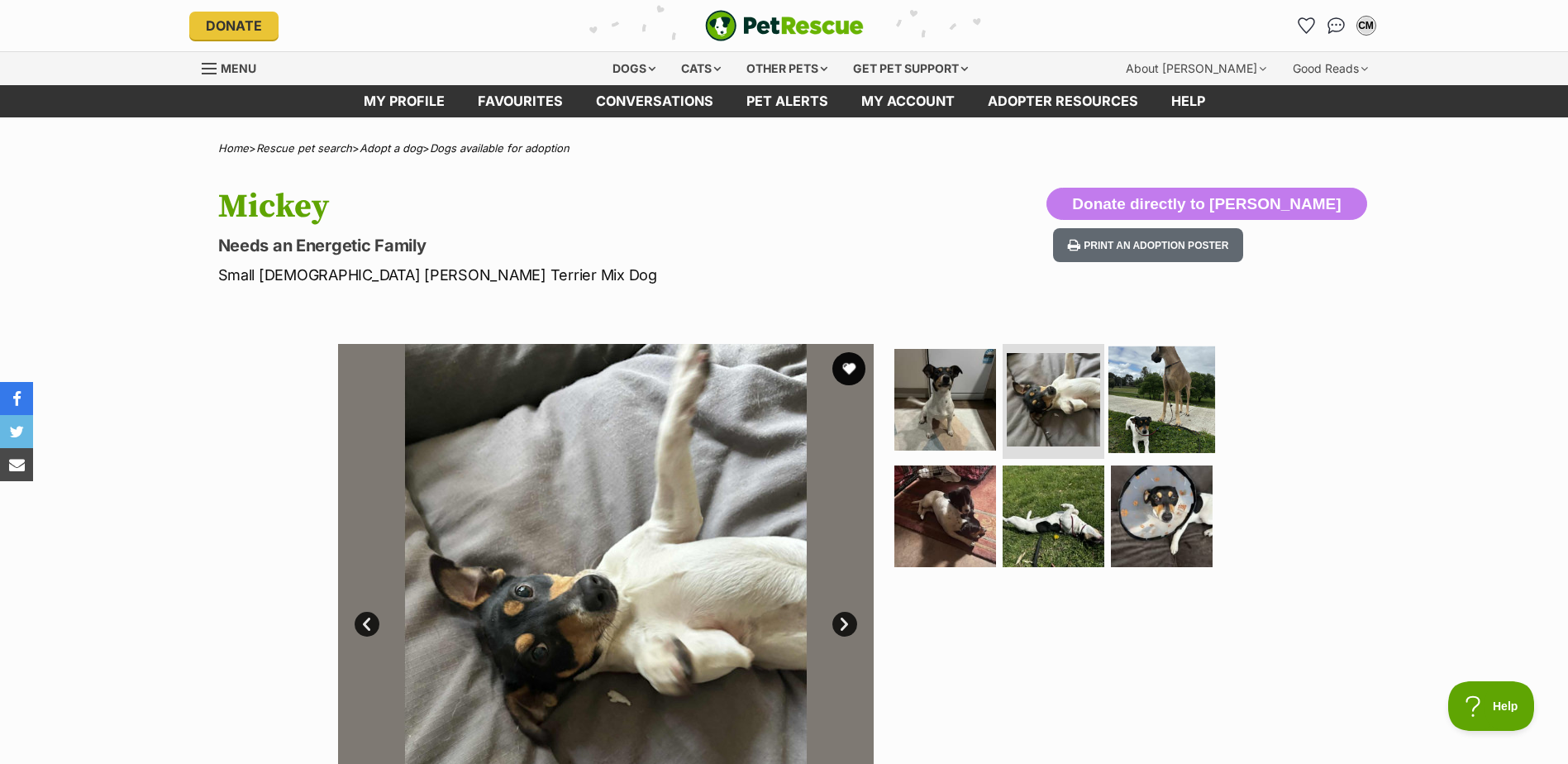
click at [1167, 412] on img at bounding box center [1161, 399] width 107 height 107
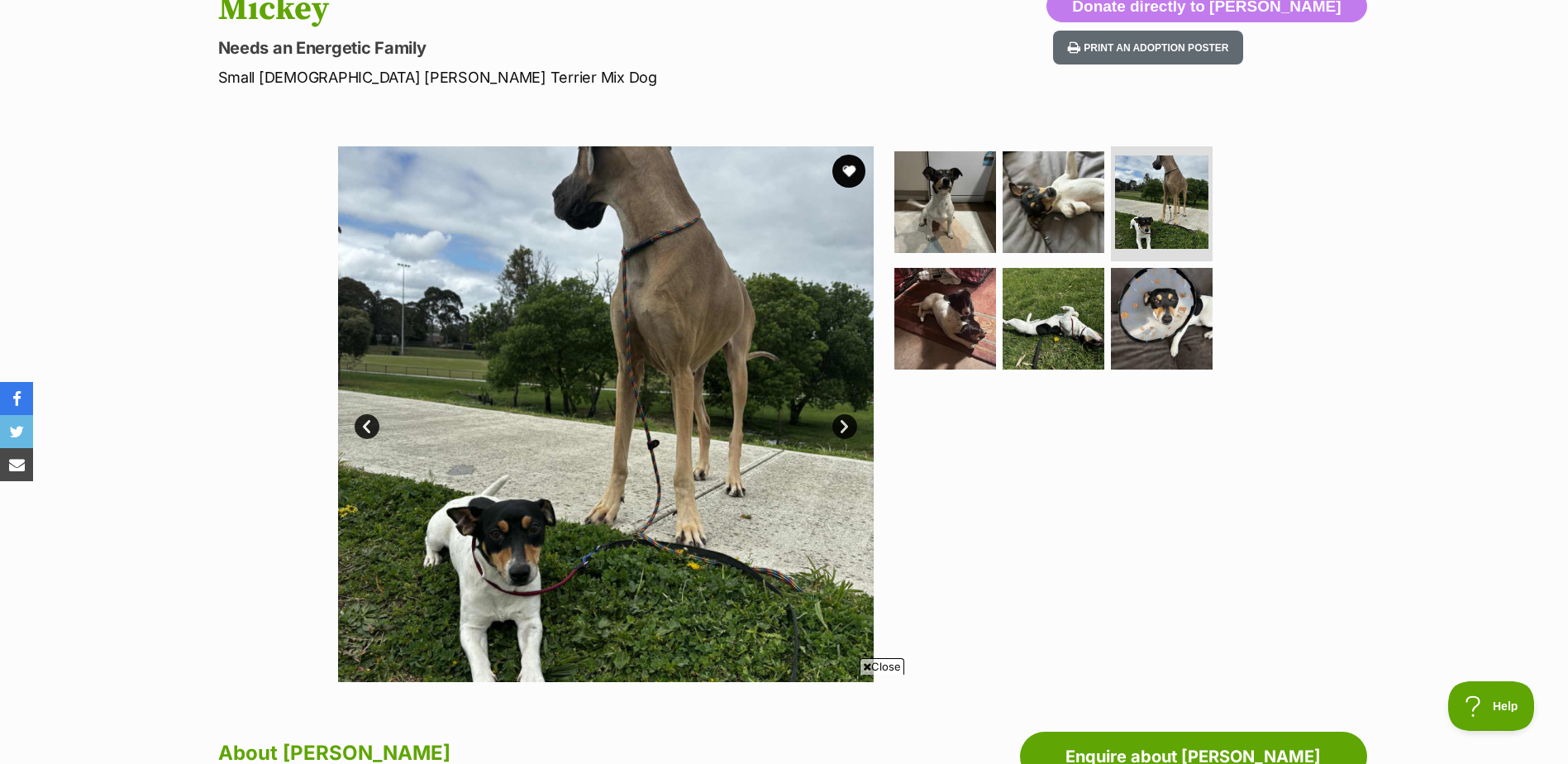
scroll to position [209, 0]
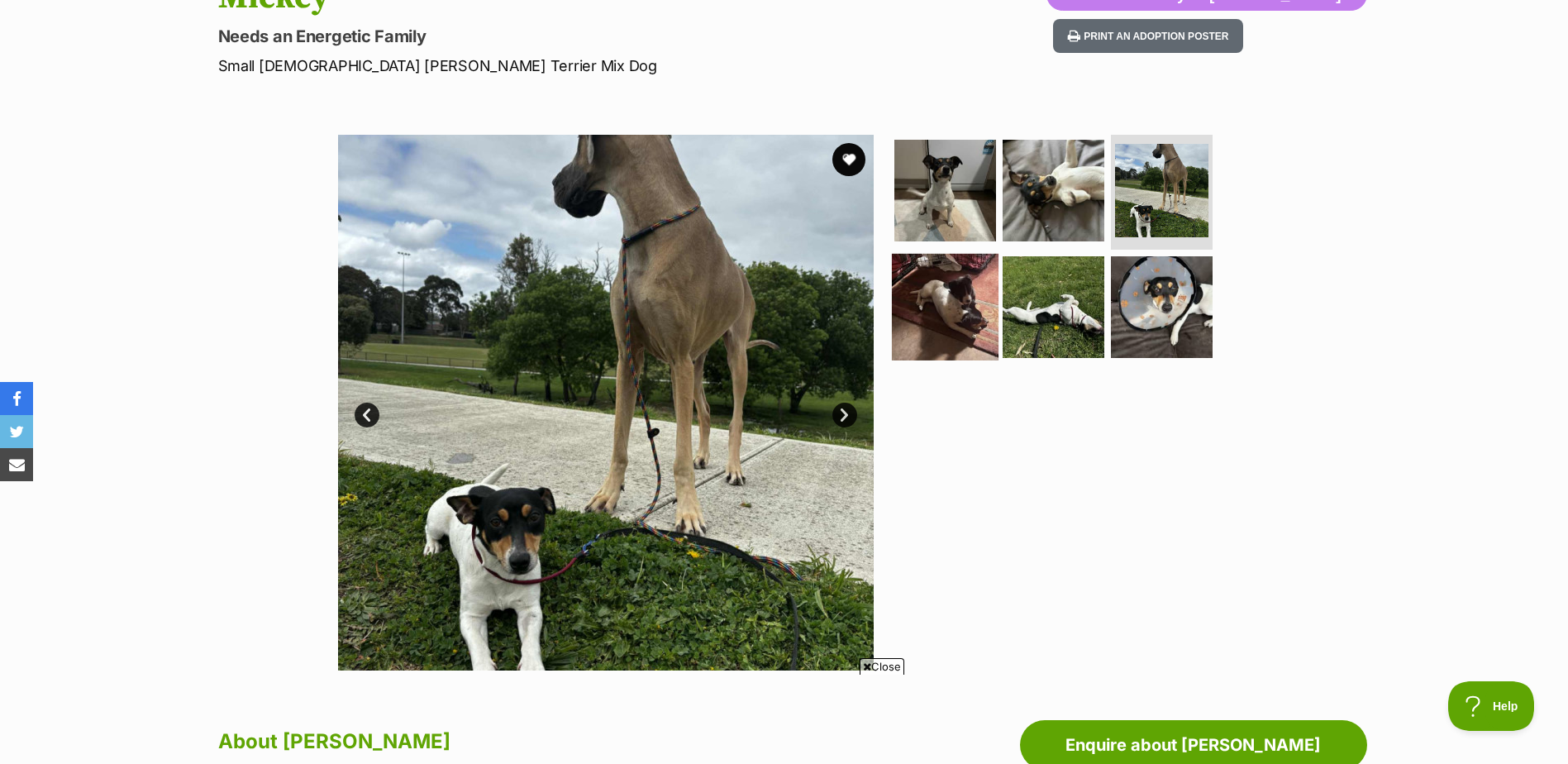
click at [982, 308] on img at bounding box center [945, 307] width 107 height 107
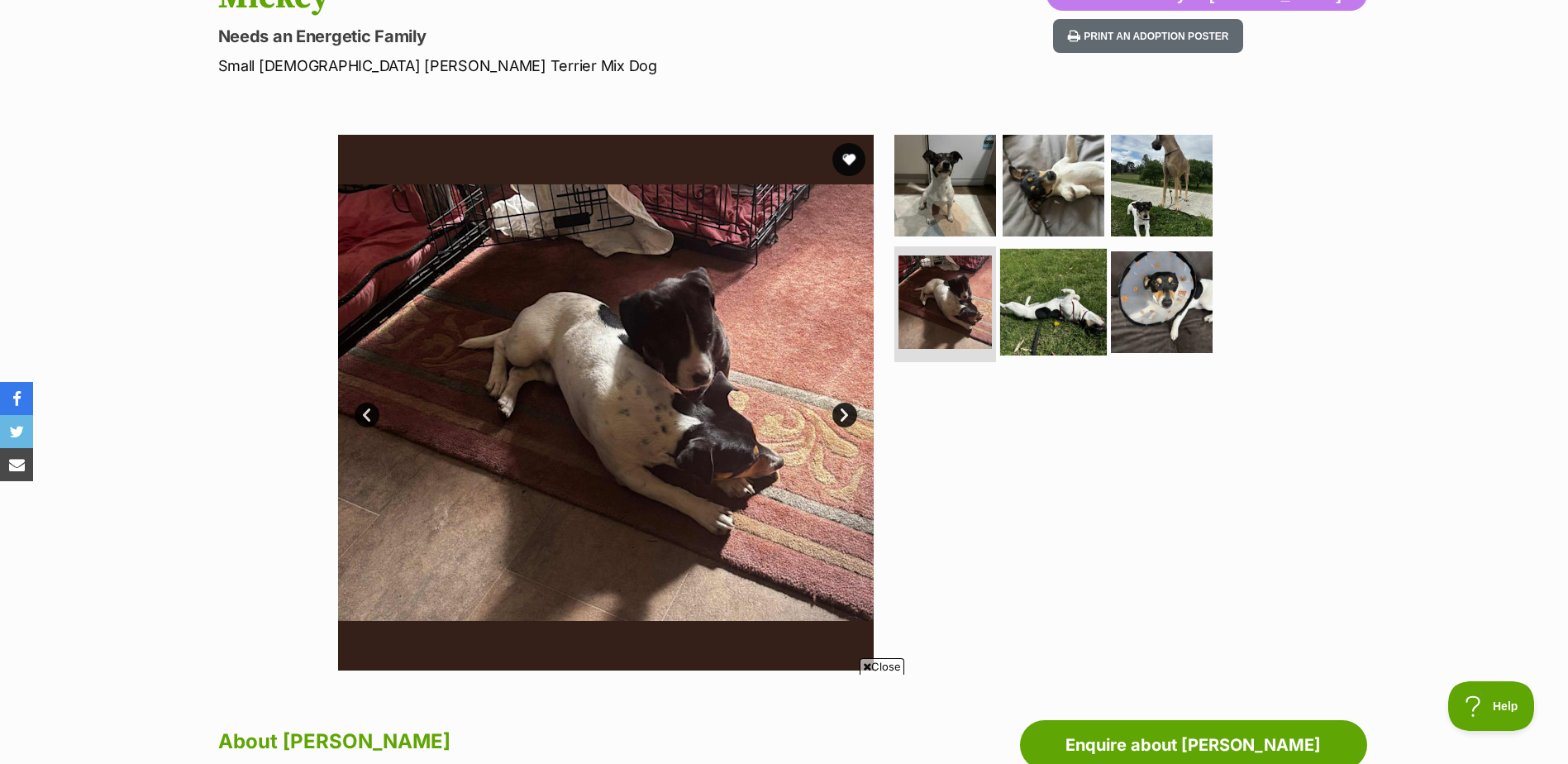
click at [1068, 323] on img at bounding box center [1054, 302] width 107 height 107
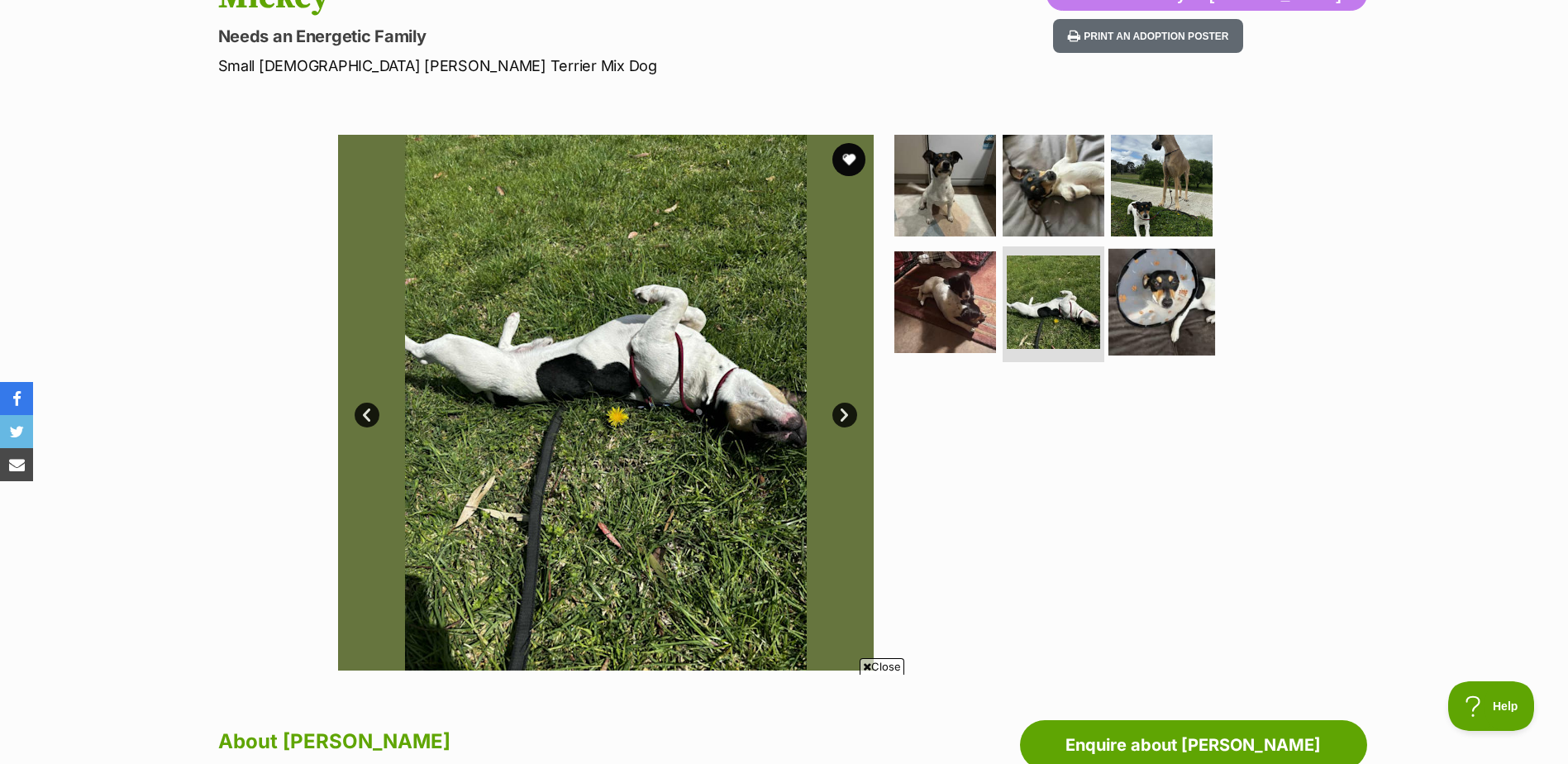
click at [1141, 311] on img at bounding box center [1161, 302] width 107 height 107
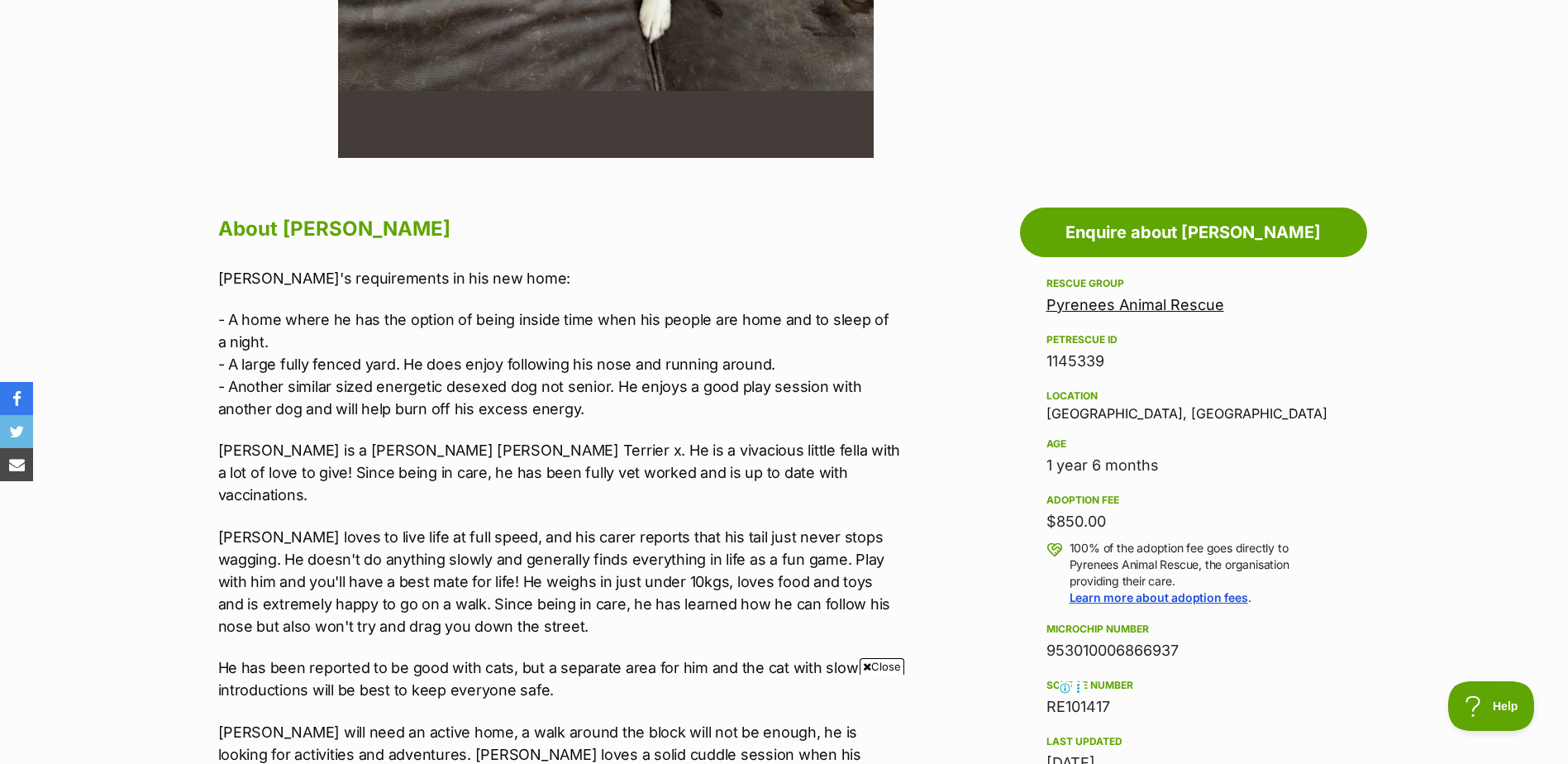
scroll to position [0, 0]
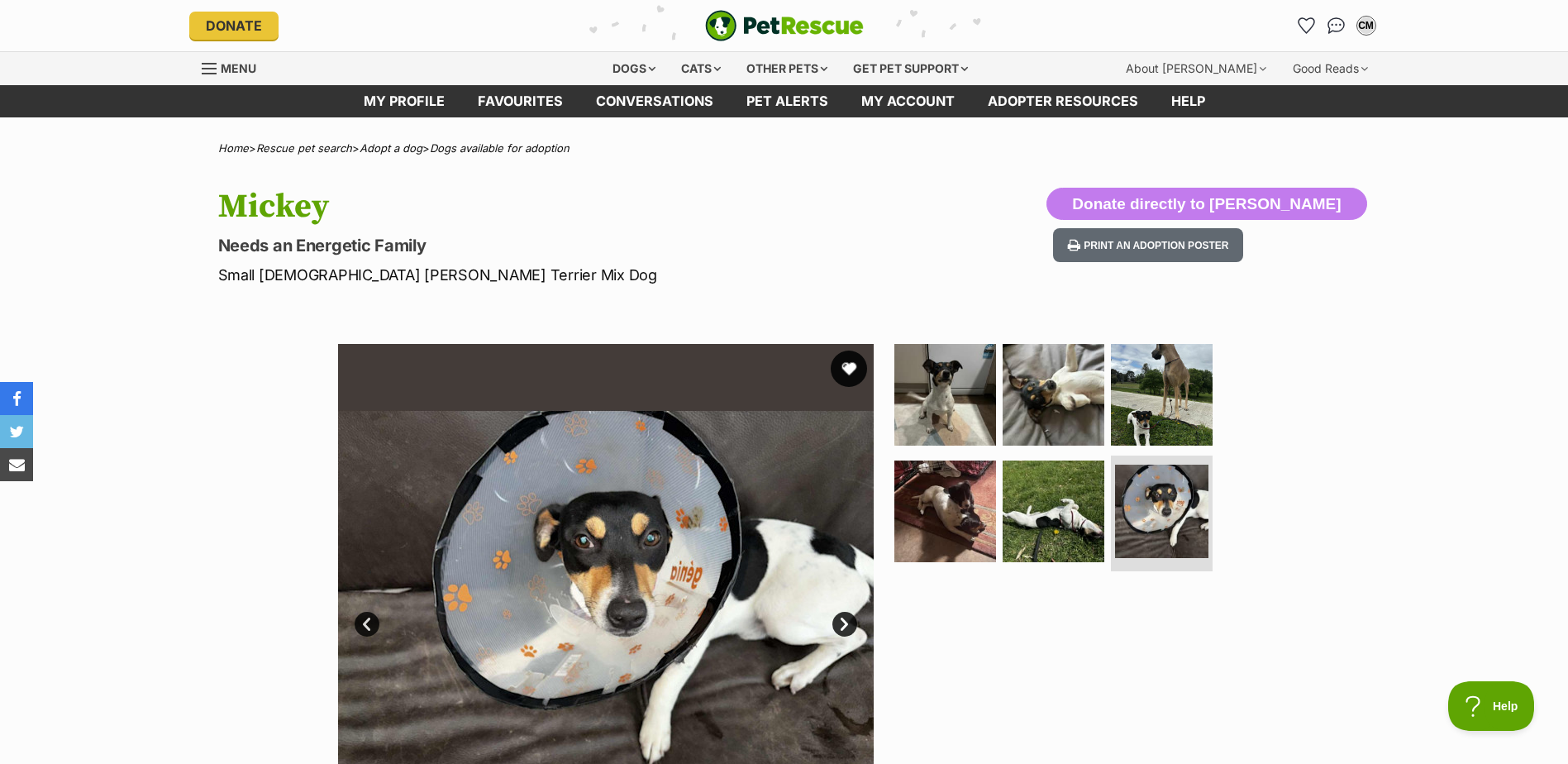
click at [850, 373] on button "favourite" at bounding box center [849, 368] width 36 height 36
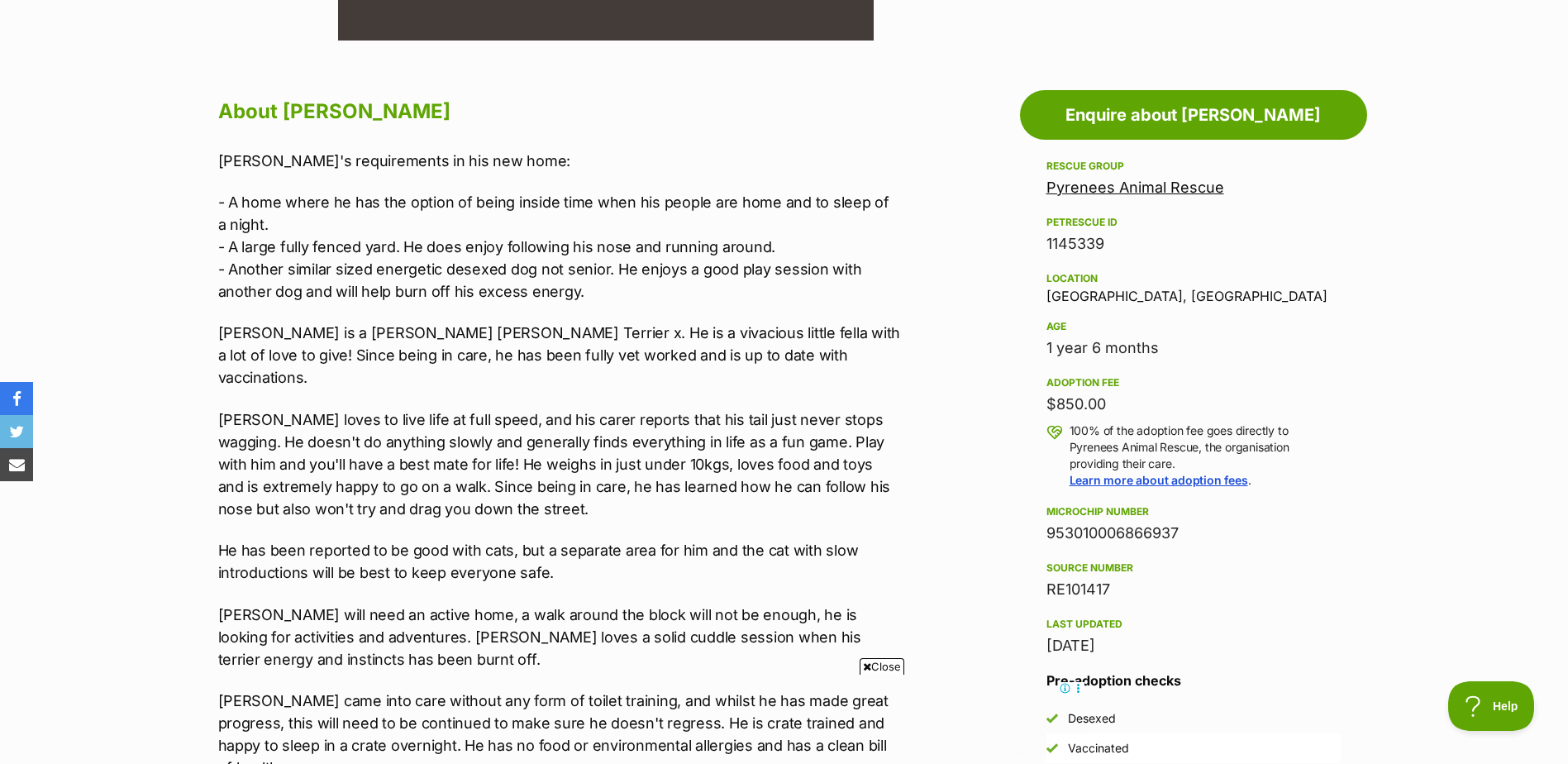
scroll to position [841, 0]
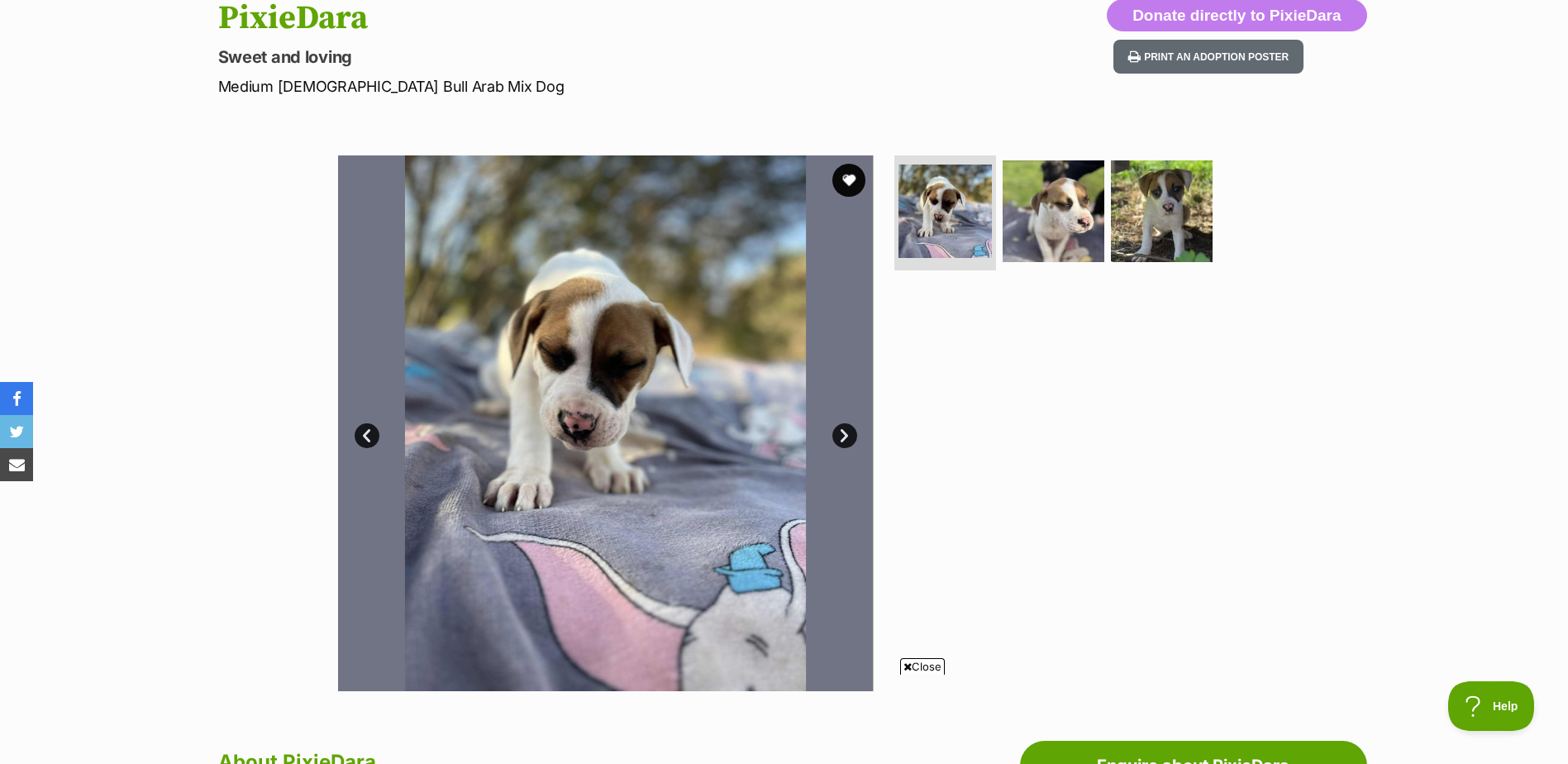
scroll to position [215, 0]
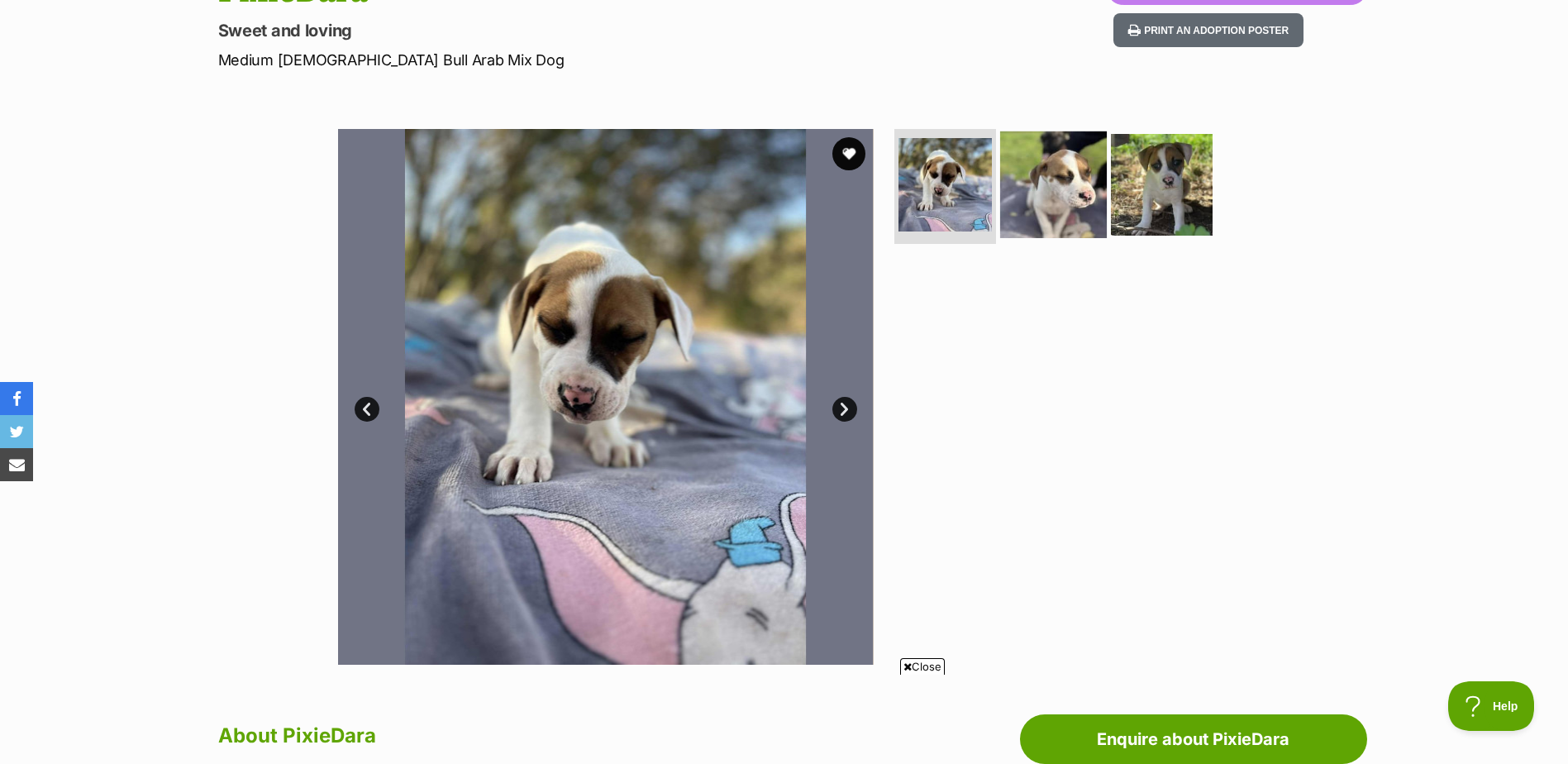
click at [1073, 187] on img at bounding box center [1054, 184] width 107 height 107
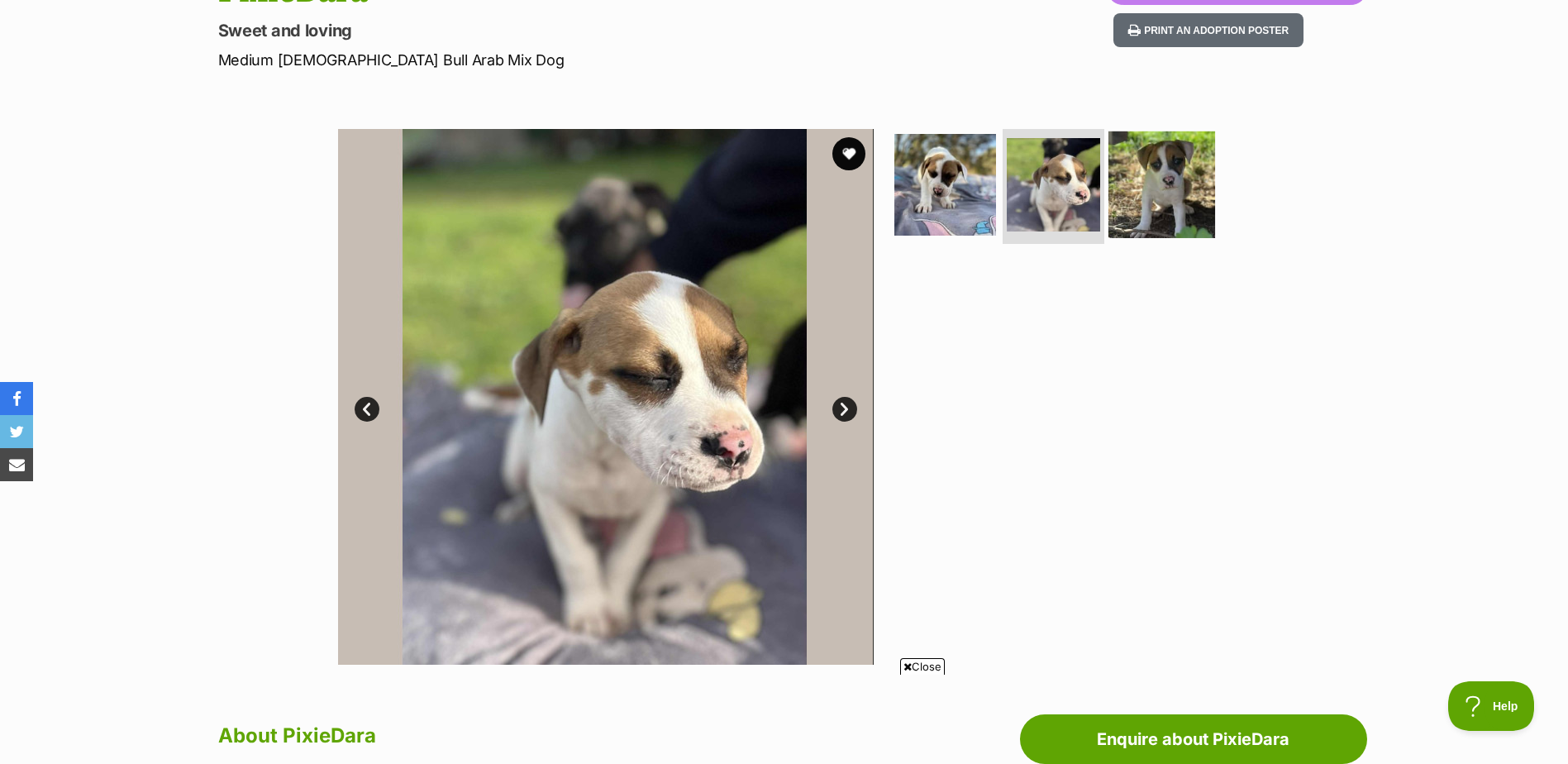
click at [1127, 198] on img at bounding box center [1161, 184] width 107 height 107
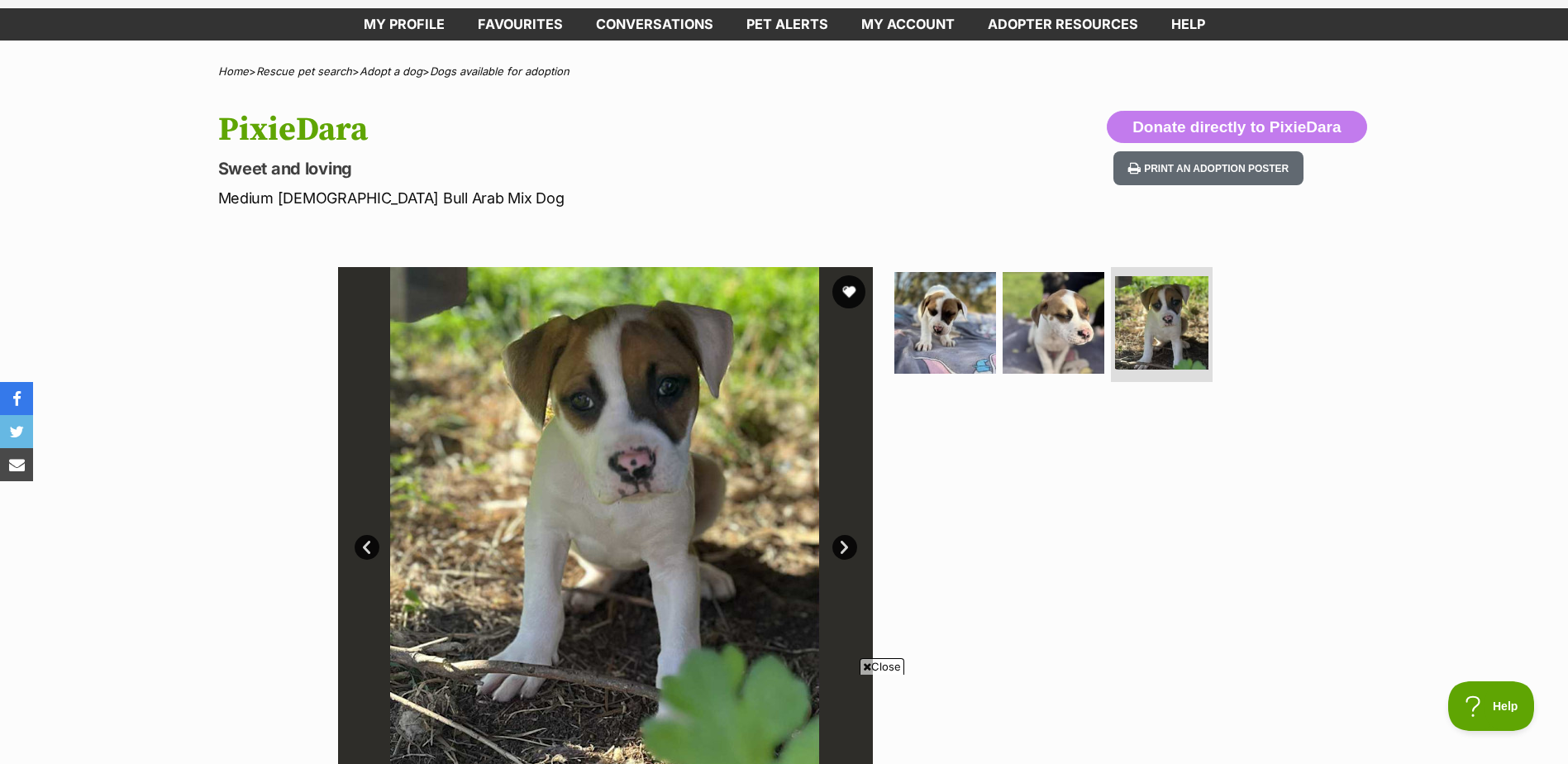
scroll to position [47, 0]
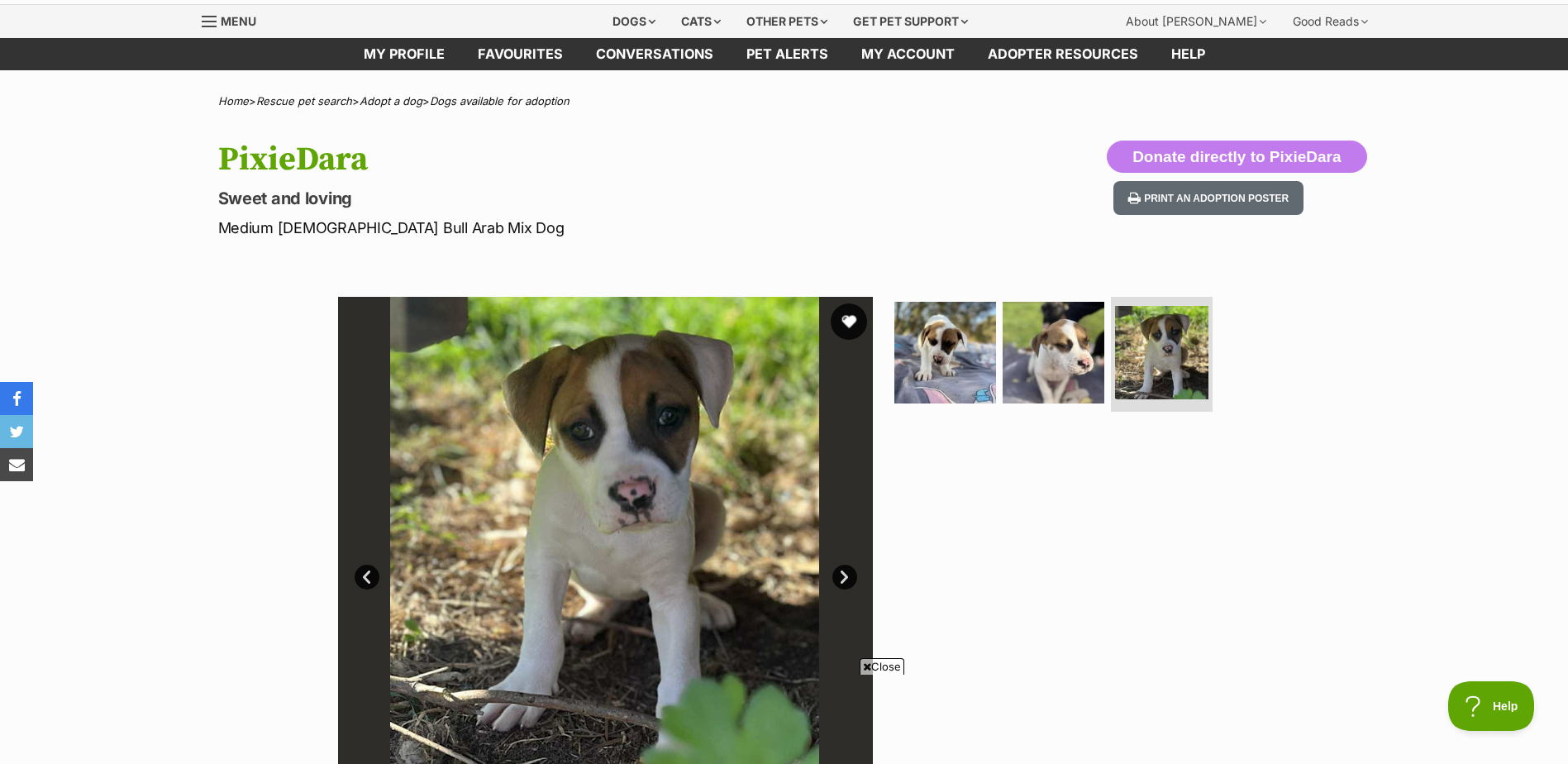
click at [847, 322] on button "favourite" at bounding box center [849, 321] width 36 height 36
click at [853, 588] on img at bounding box center [604, 564] width 536 height 536
click at [845, 581] on link "Next" at bounding box center [844, 577] width 25 height 25
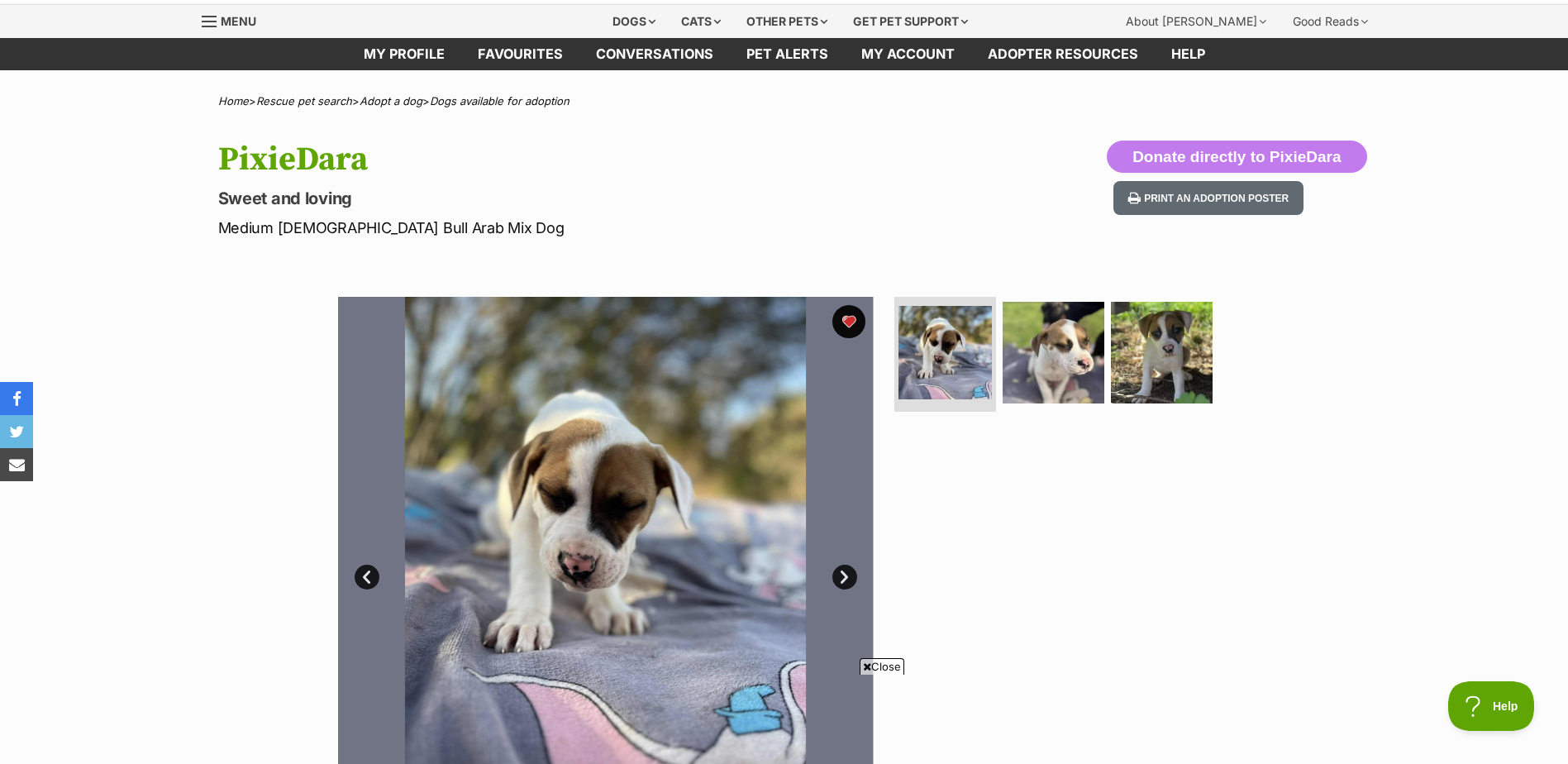
click at [845, 581] on link "Next" at bounding box center [844, 577] width 25 height 25
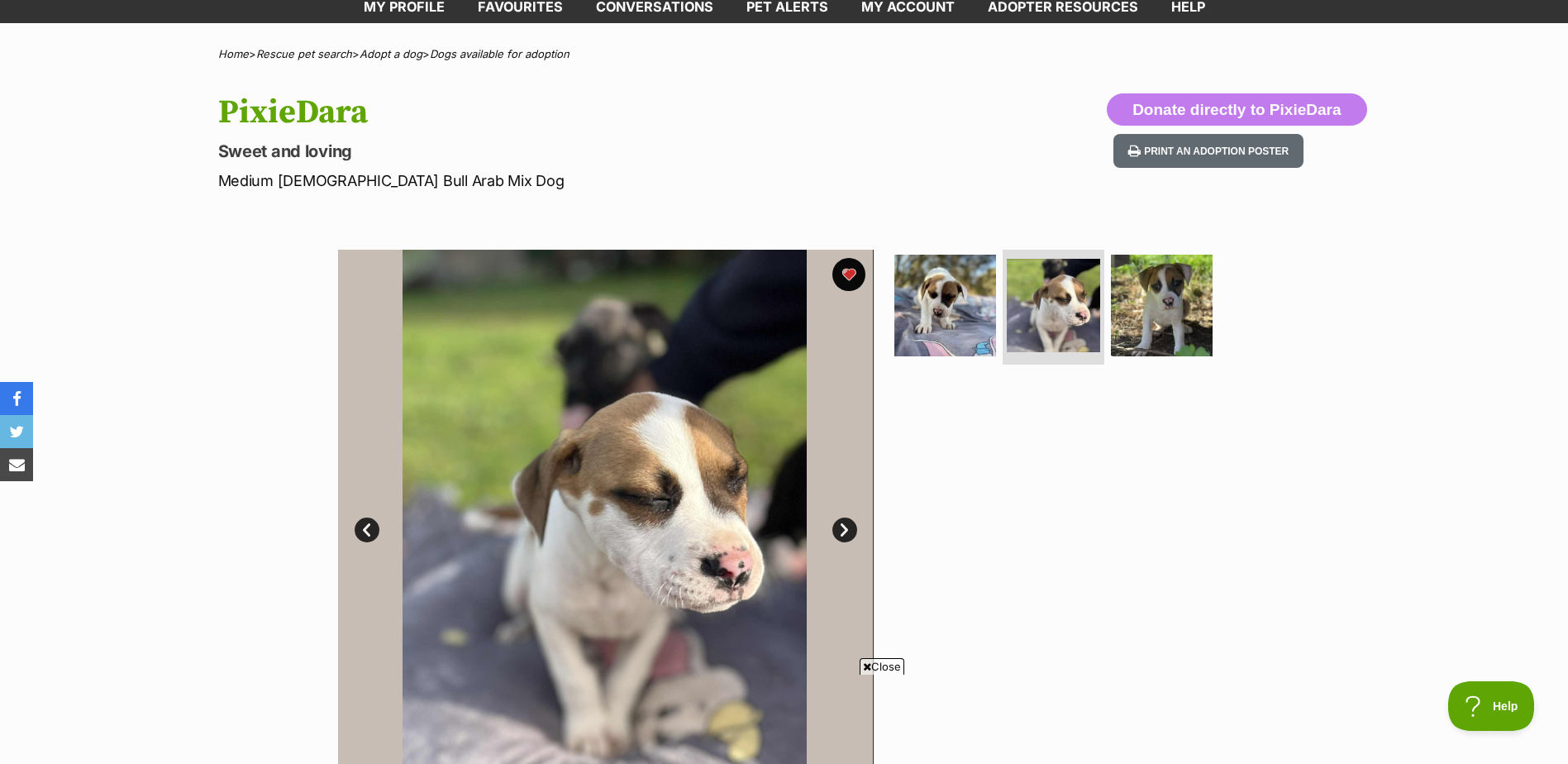
scroll to position [215, 0]
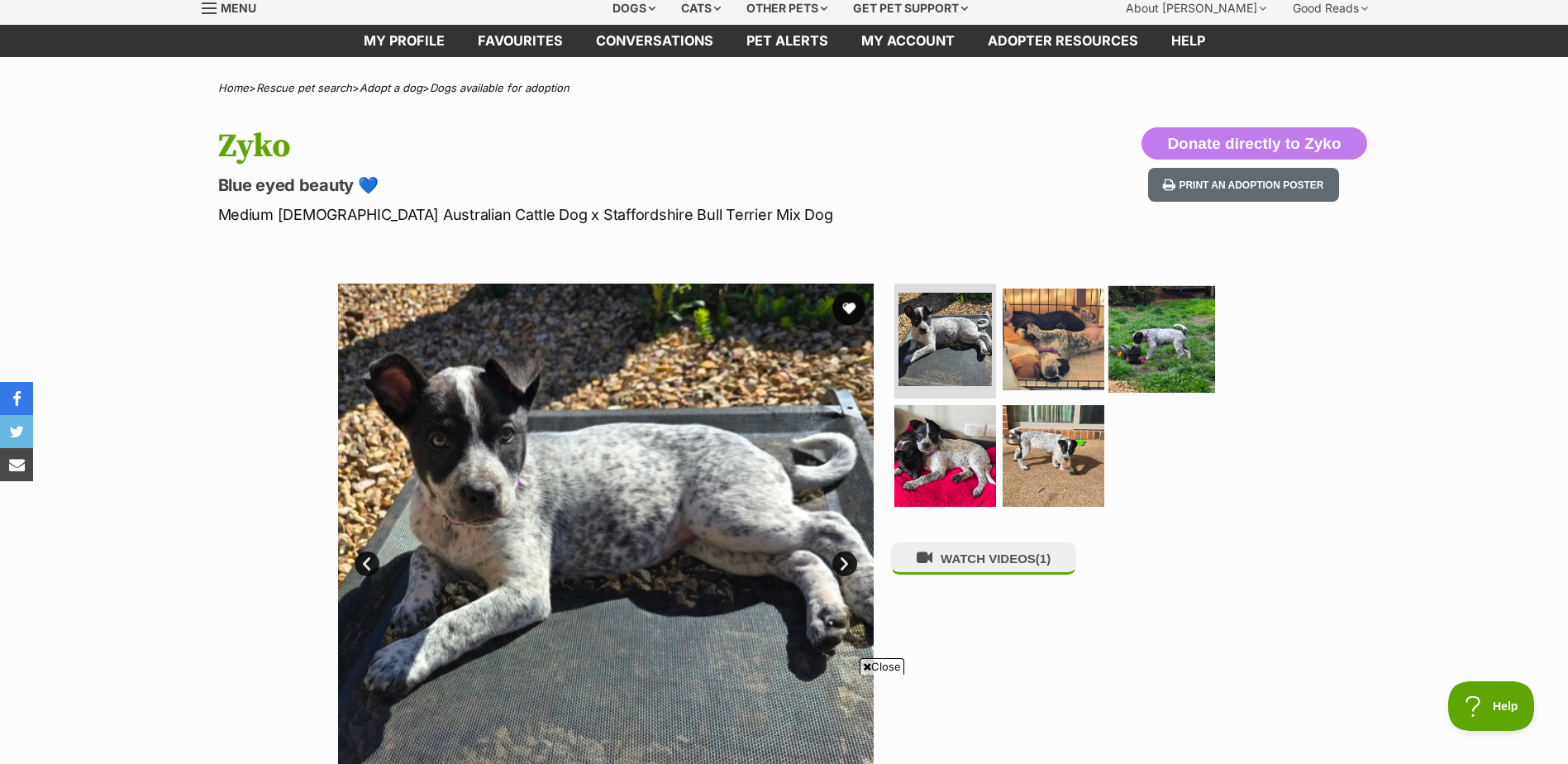
click at [1191, 317] on img at bounding box center [1161, 338] width 107 height 107
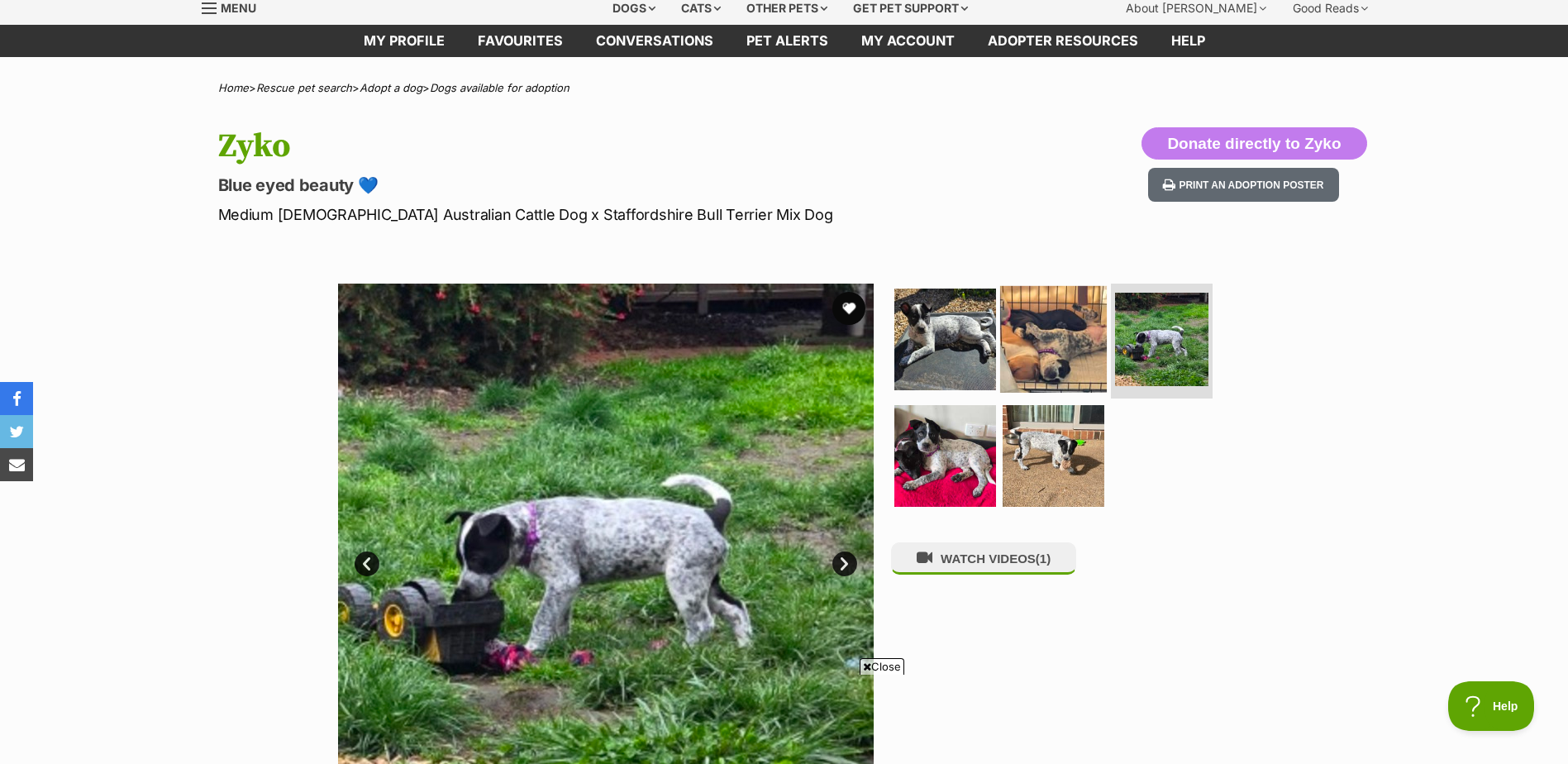
click at [1061, 334] on img at bounding box center [1054, 338] width 107 height 107
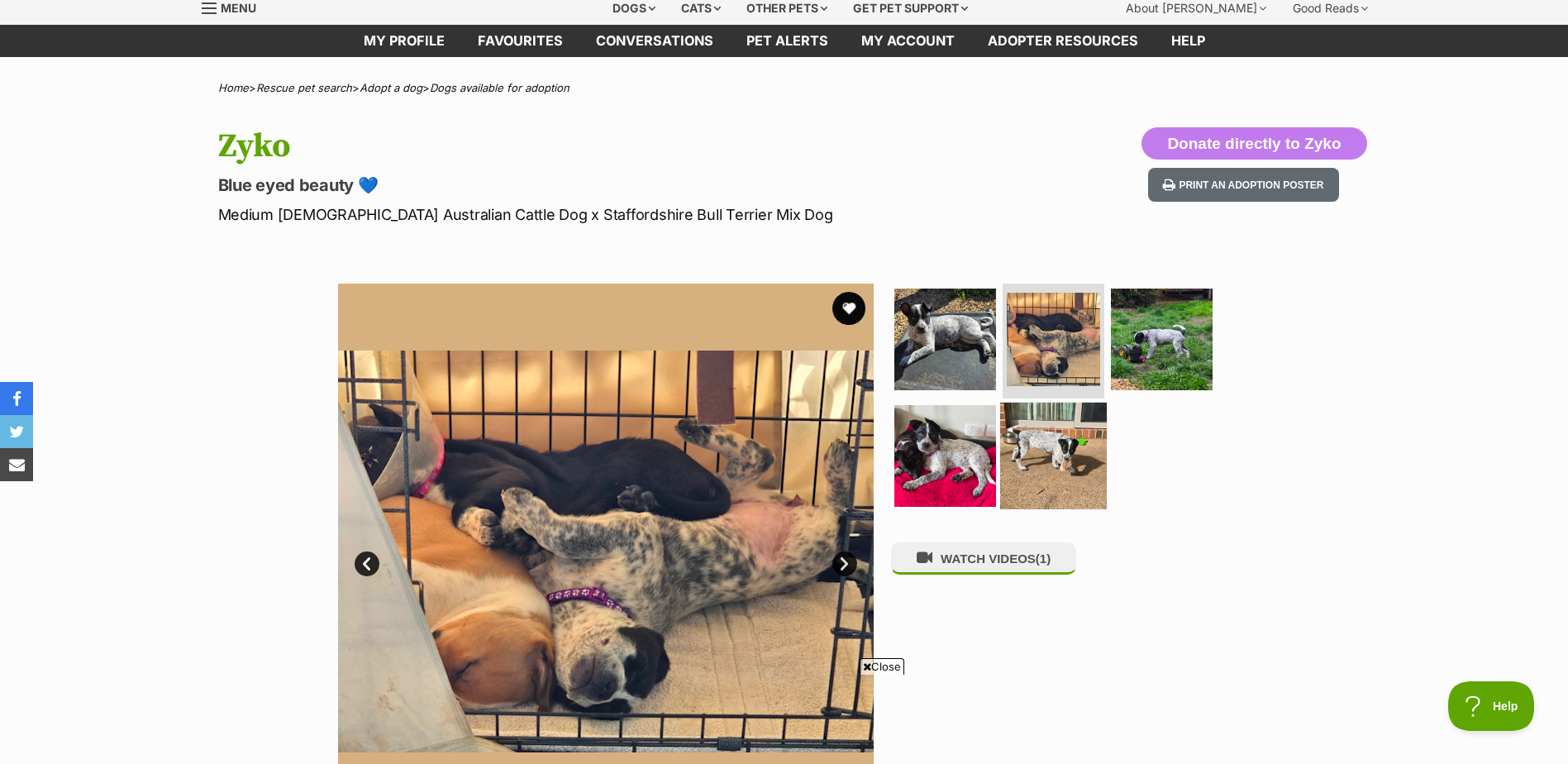
click at [1054, 460] on img at bounding box center [1054, 455] width 107 height 107
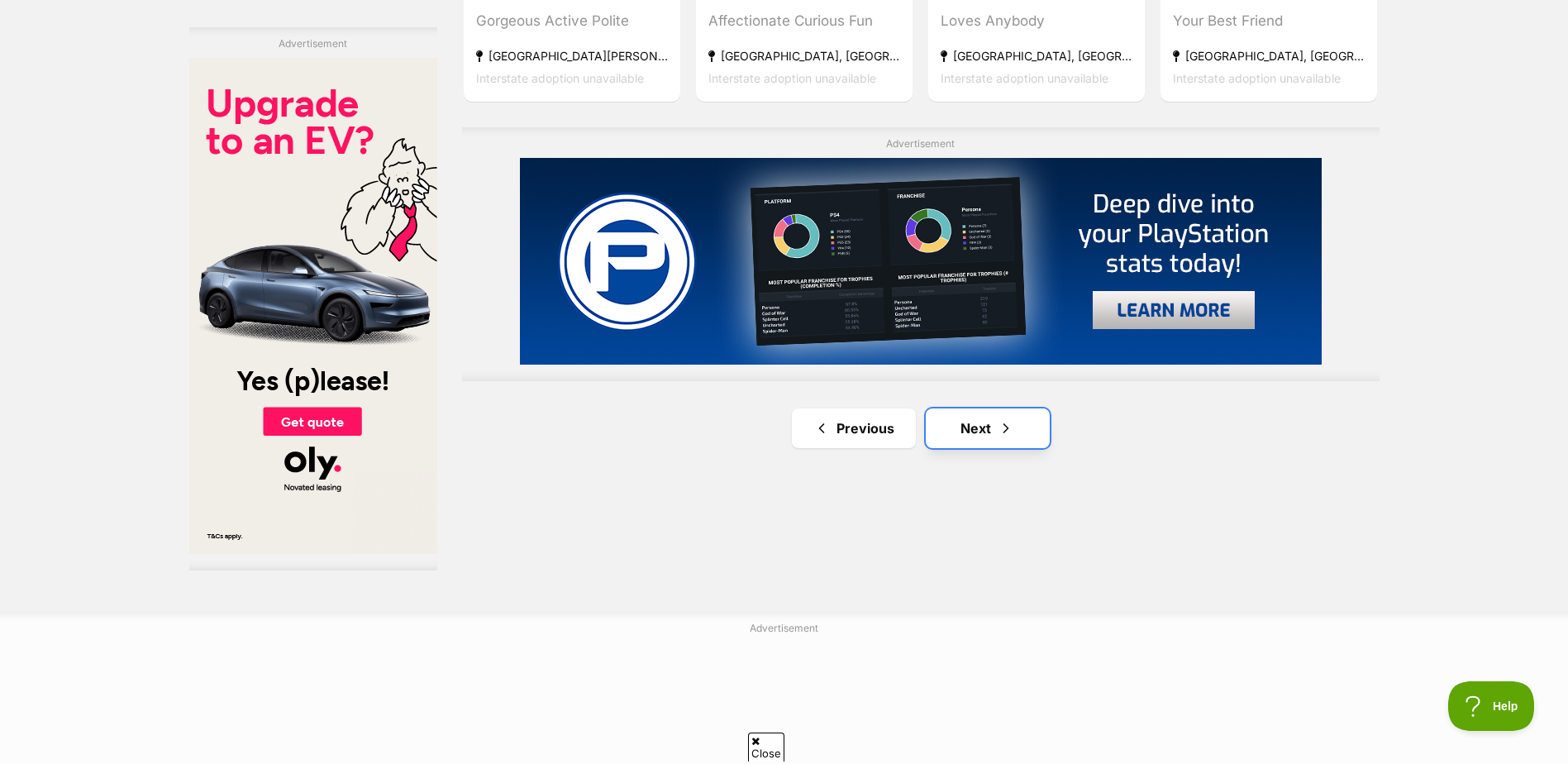
click at [1020, 431] on link "Next" at bounding box center [987, 428] width 124 height 40
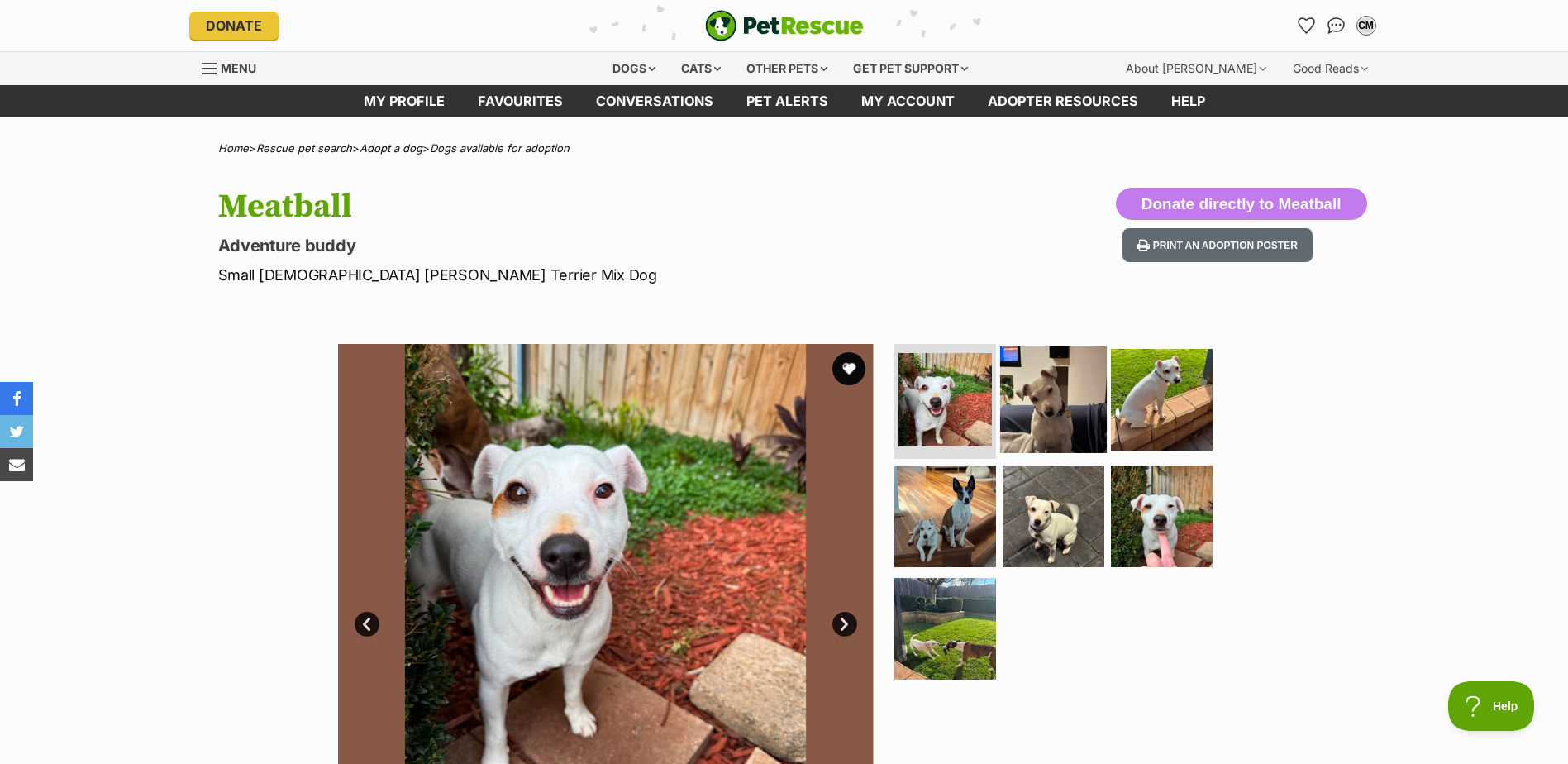
click at [1058, 411] on img at bounding box center [1054, 399] width 107 height 107
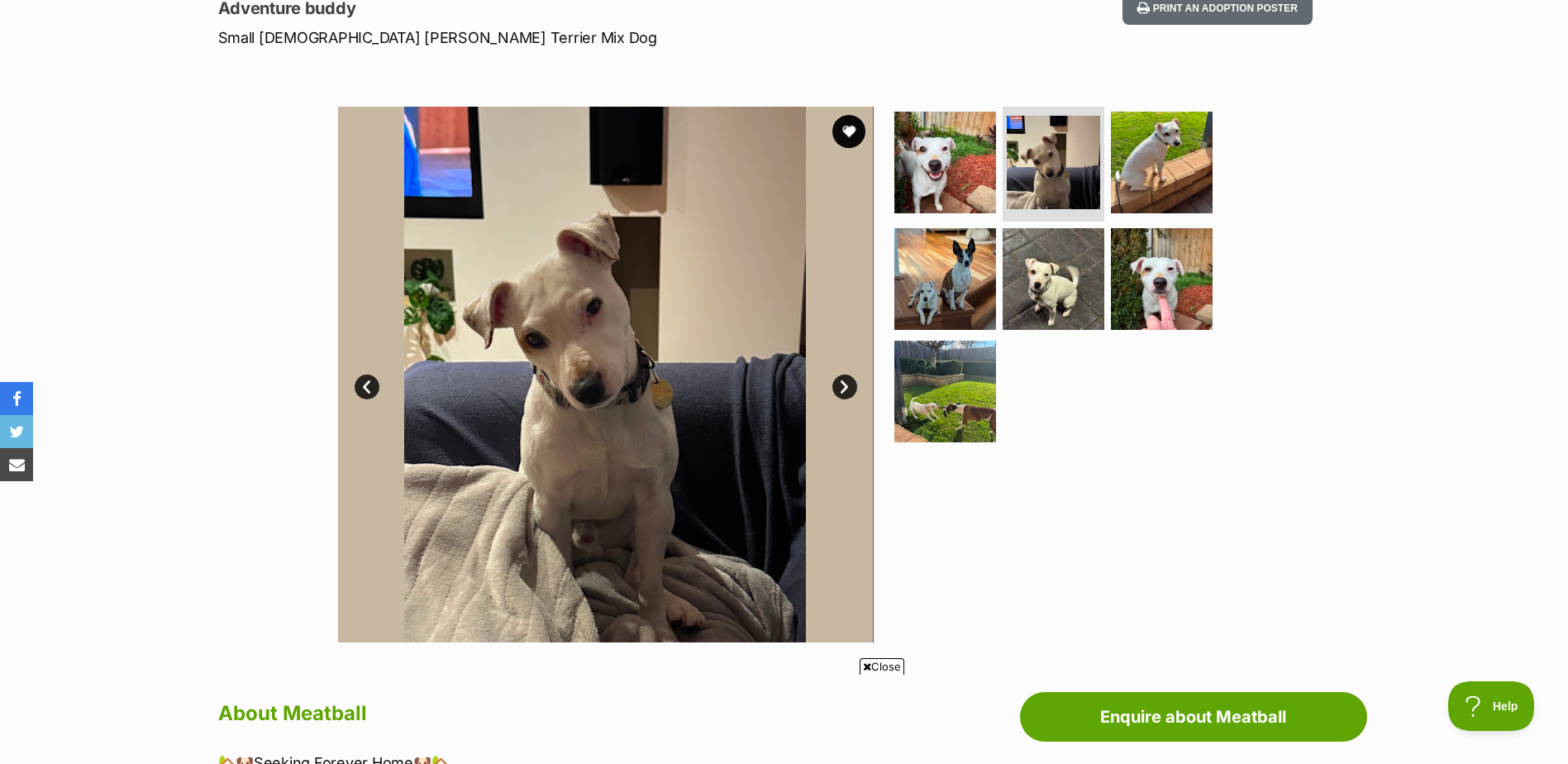
scroll to position [243, 0]
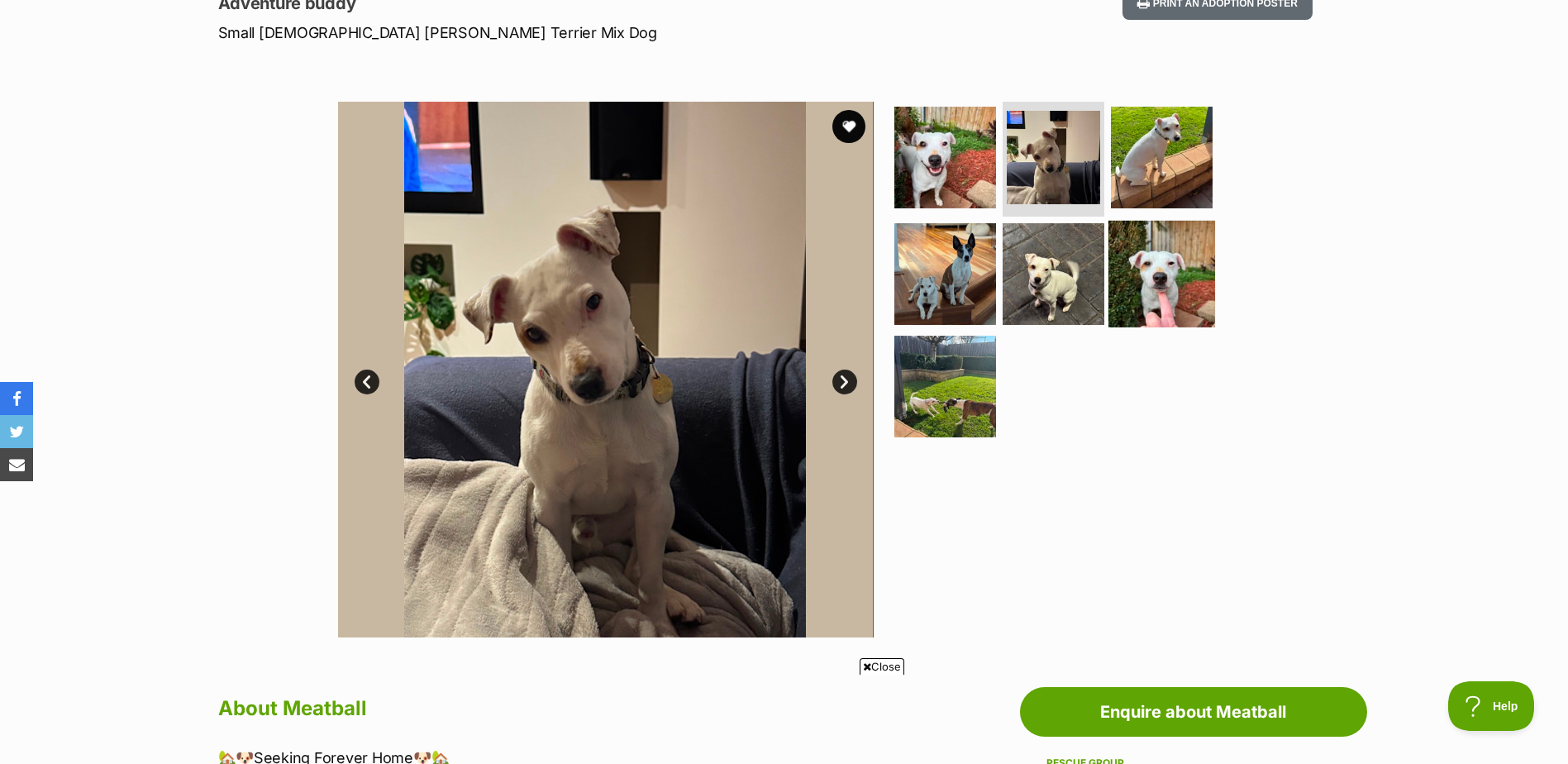
click at [1187, 295] on img at bounding box center [1161, 273] width 107 height 107
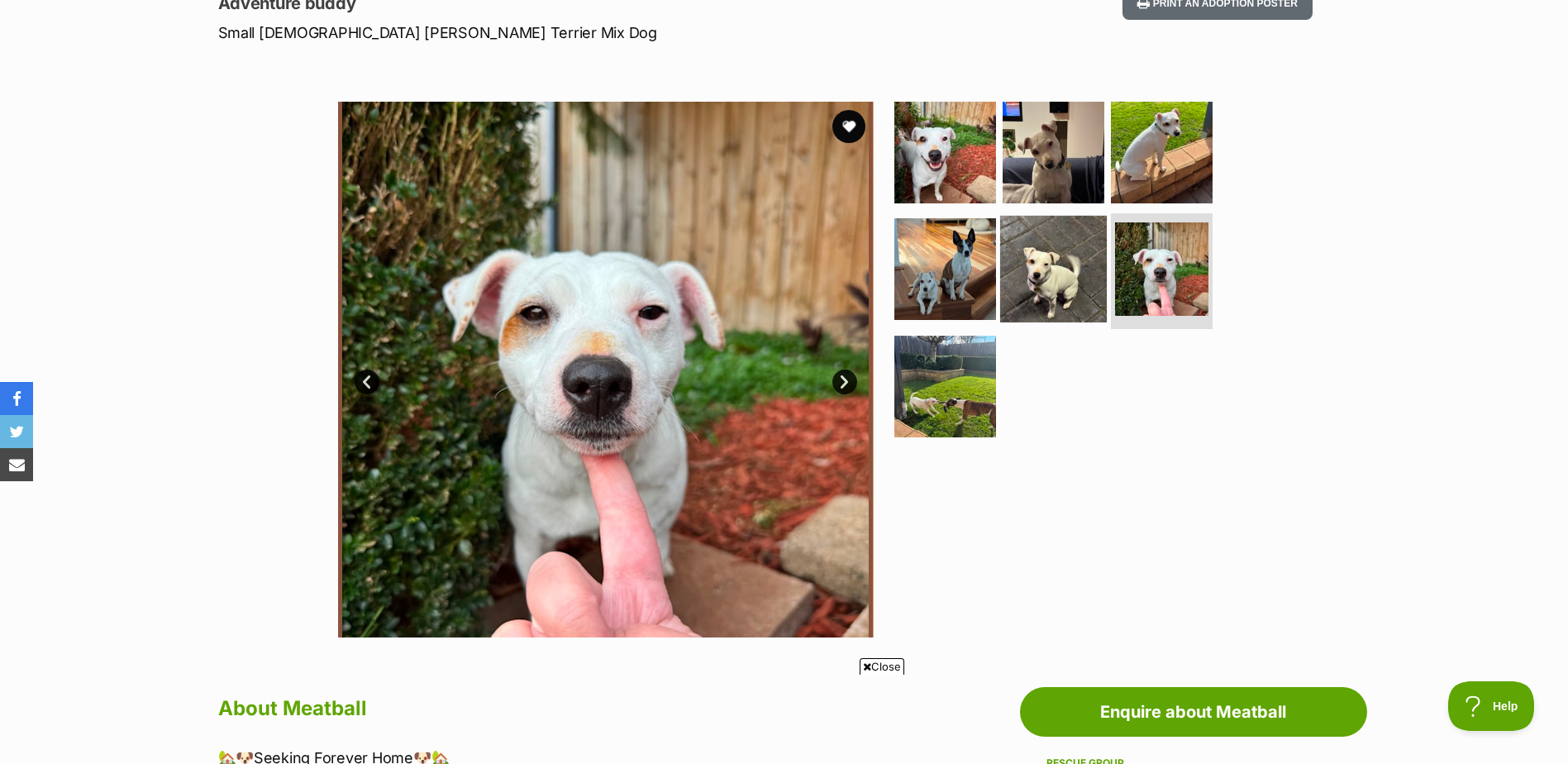
click at [1045, 278] on img at bounding box center [1054, 269] width 107 height 107
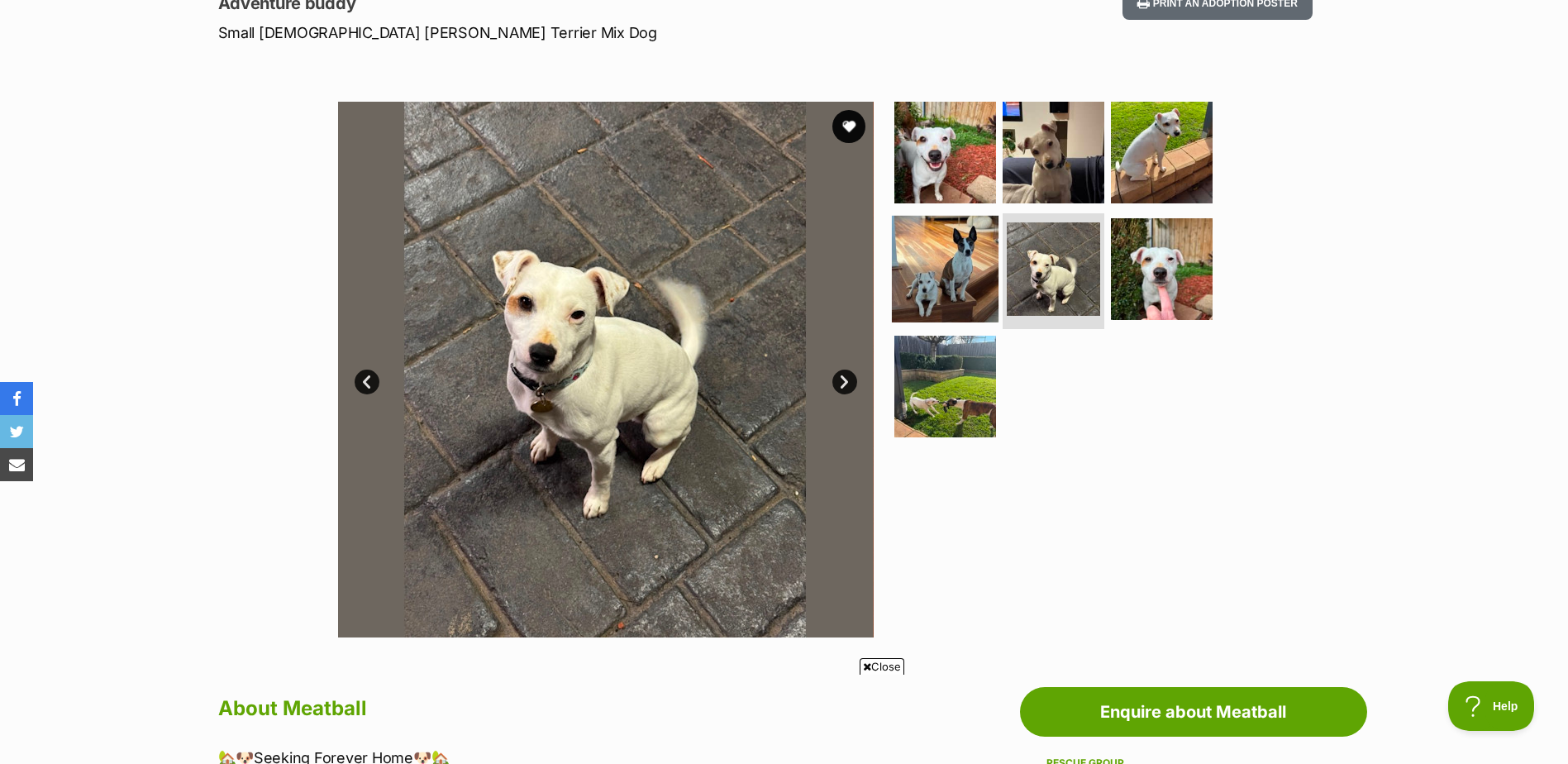
click at [970, 277] on img at bounding box center [945, 269] width 107 height 107
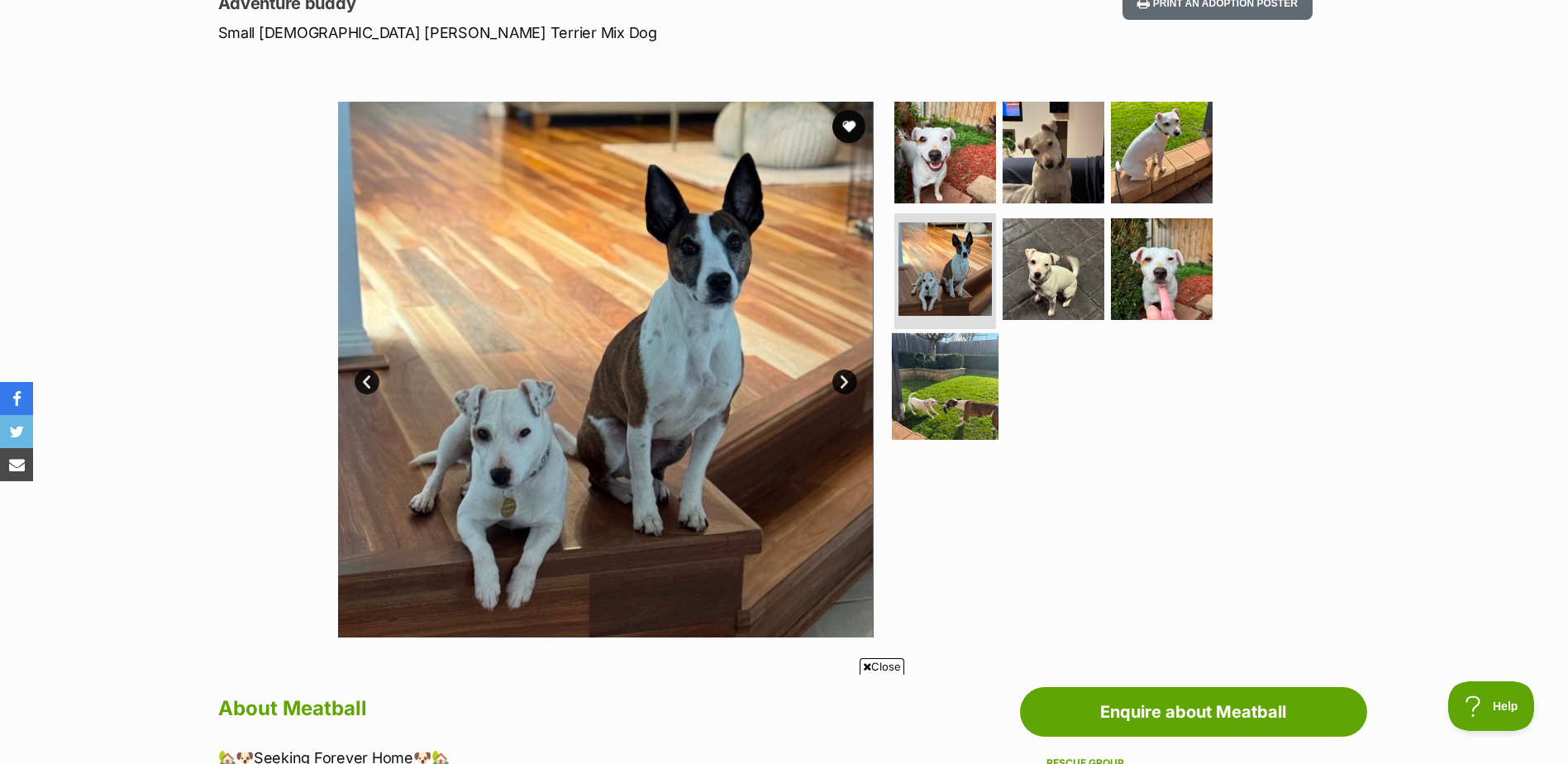
click at [969, 390] on img at bounding box center [945, 386] width 107 height 107
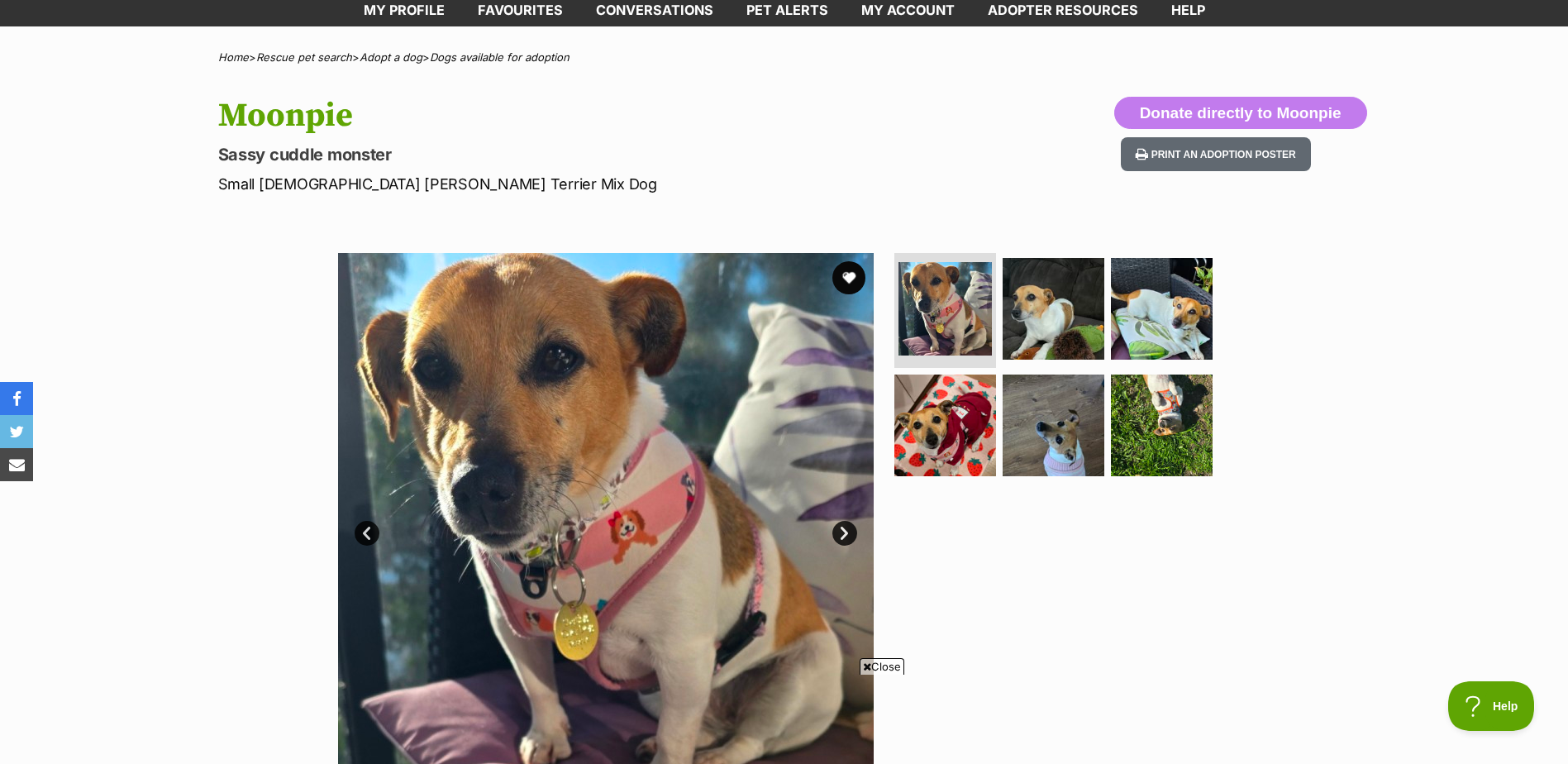
scroll to position [88, 0]
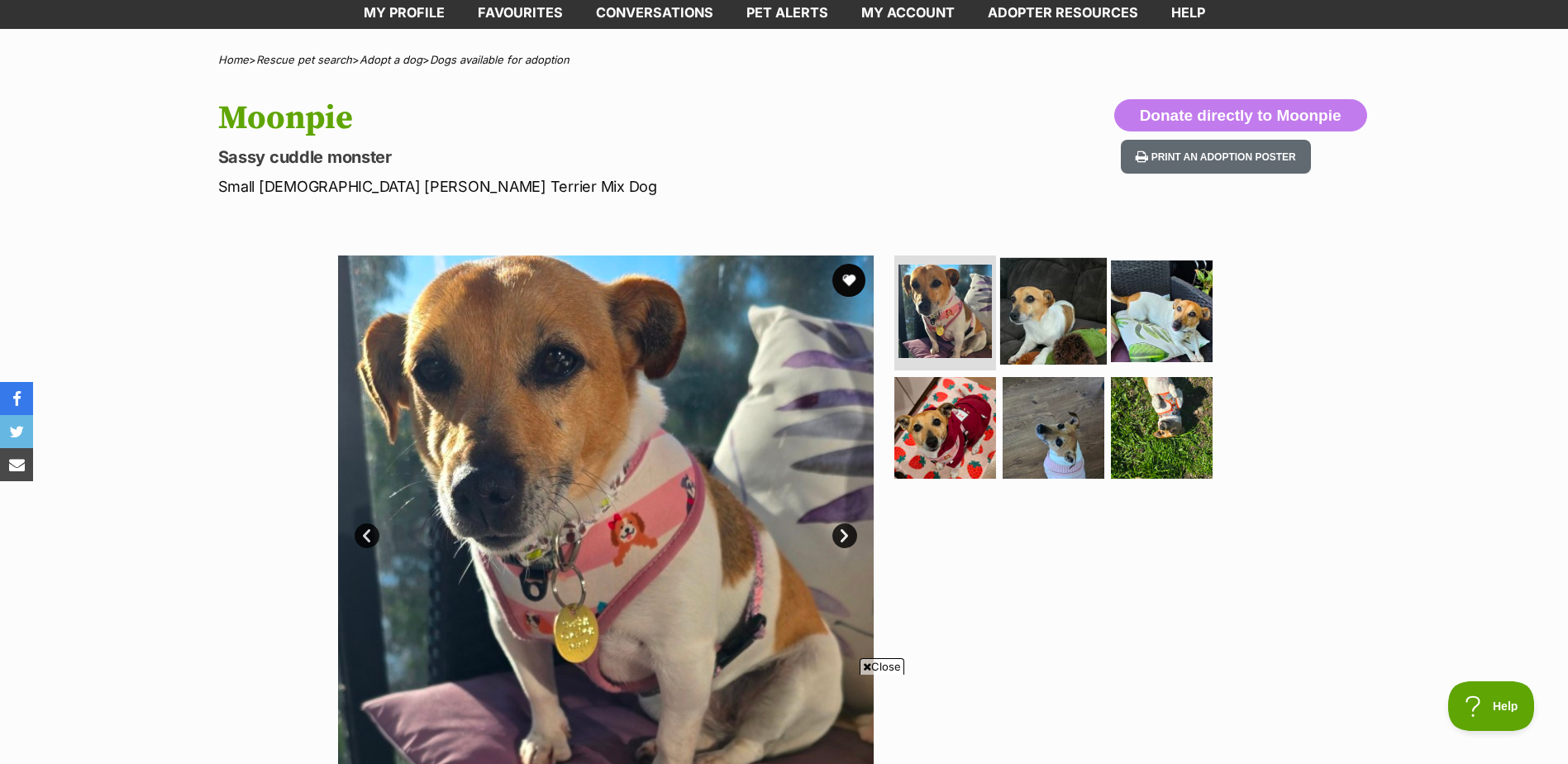
click at [1060, 313] on img at bounding box center [1054, 310] width 107 height 107
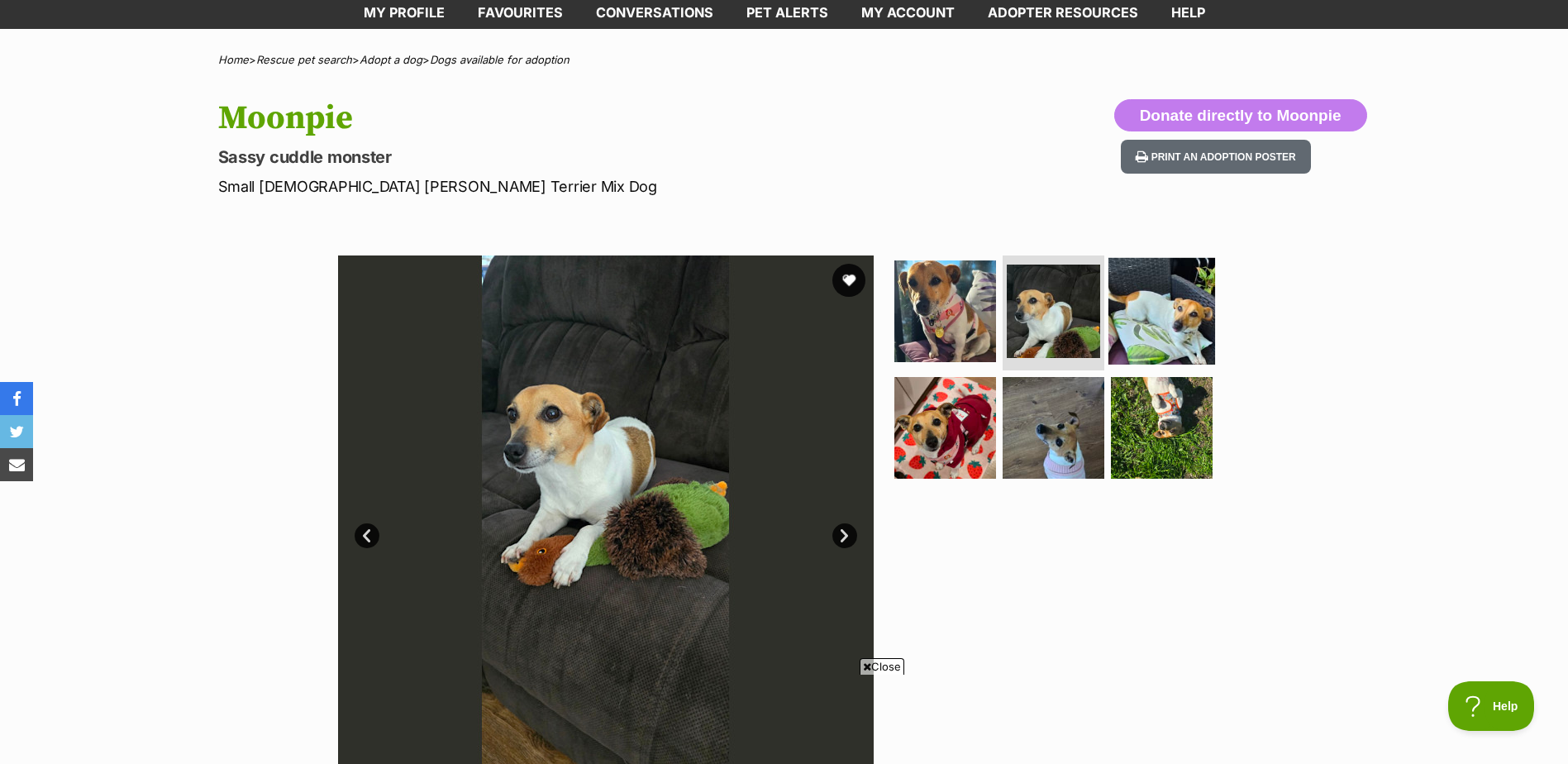
click at [1158, 321] on img at bounding box center [1161, 310] width 107 height 107
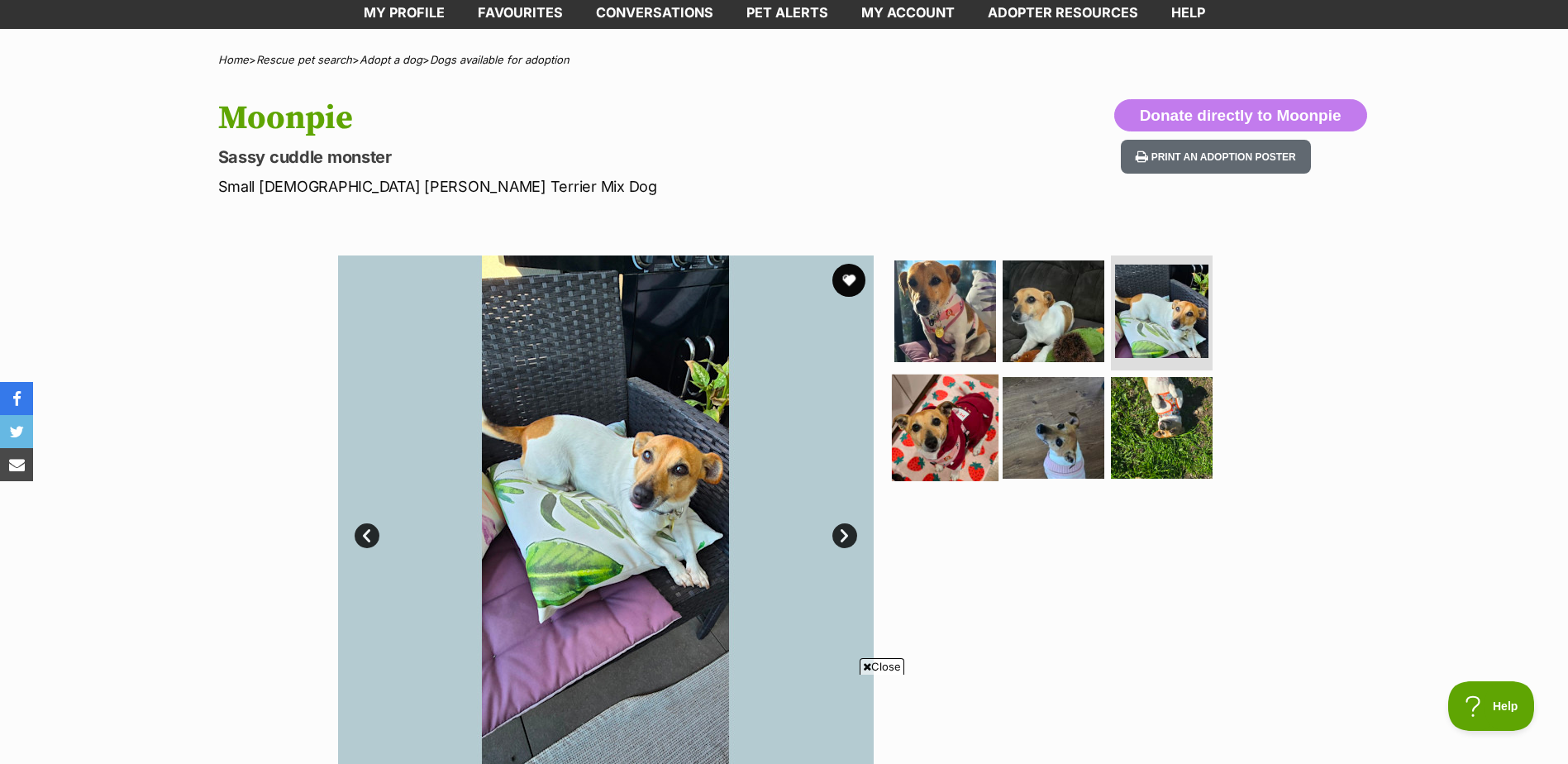
click at [949, 430] on img at bounding box center [945, 427] width 107 height 107
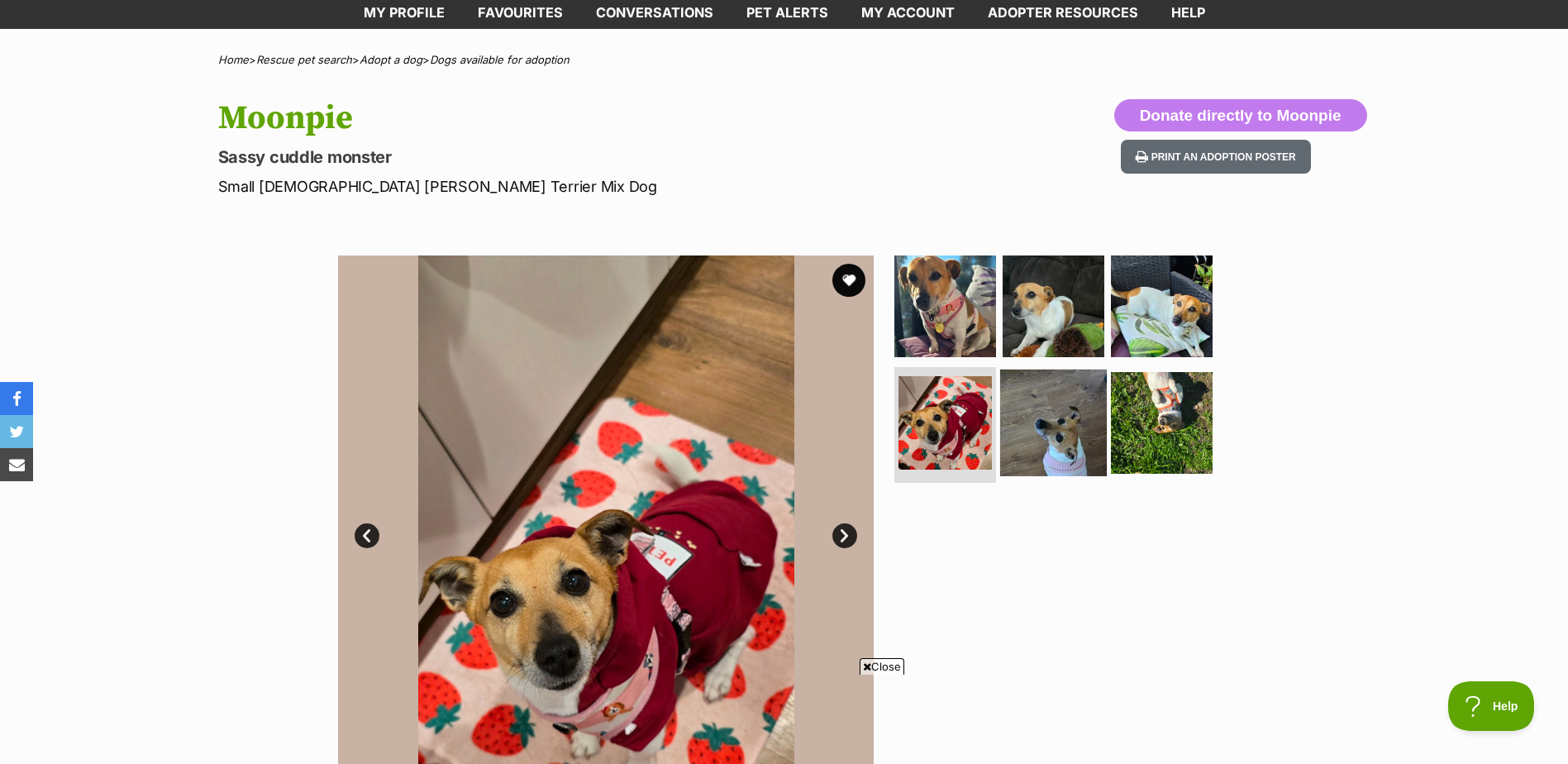
click at [1057, 431] on img at bounding box center [1054, 423] width 107 height 107
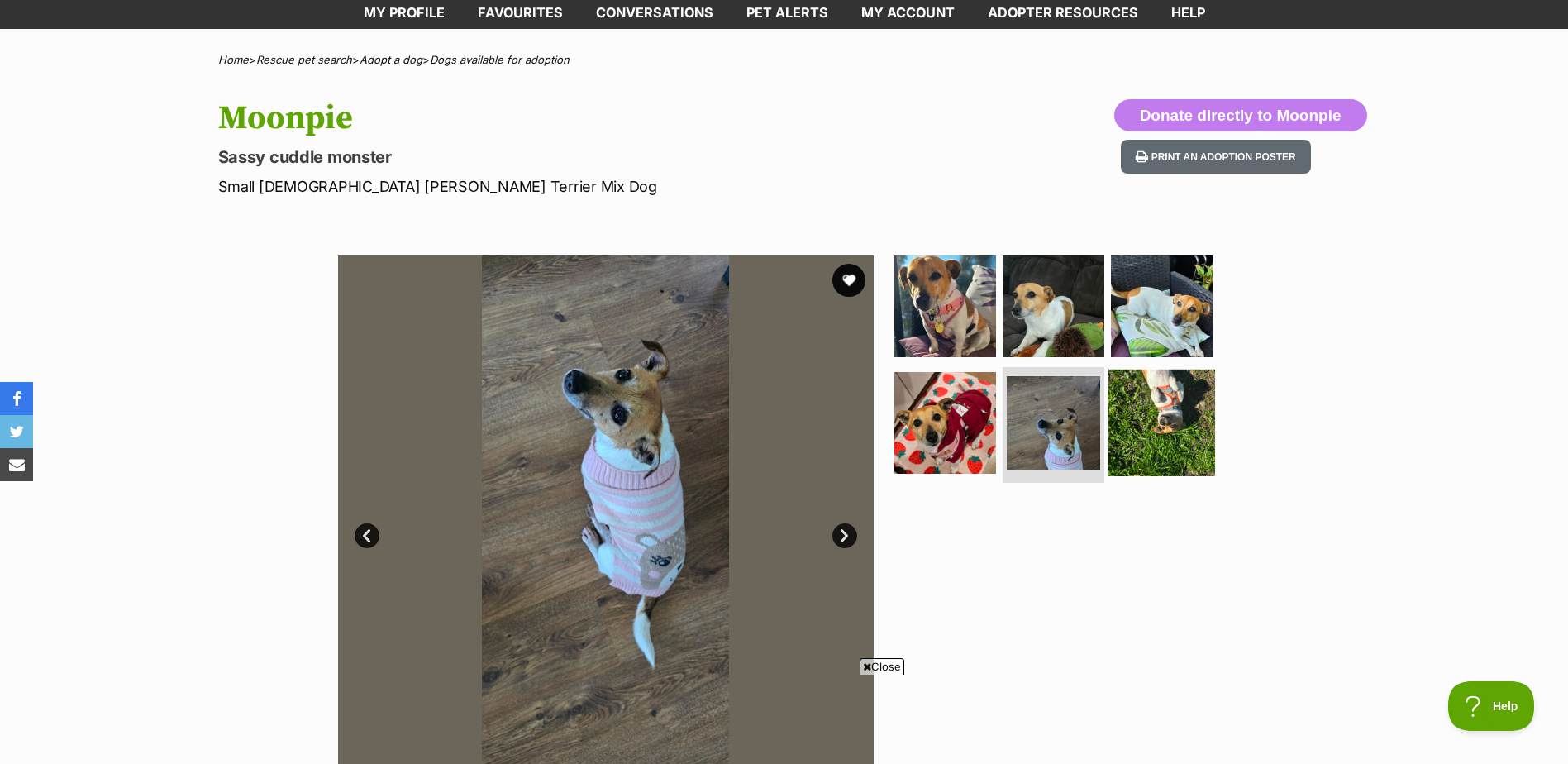
click at [1120, 427] on img at bounding box center [1161, 423] width 107 height 107
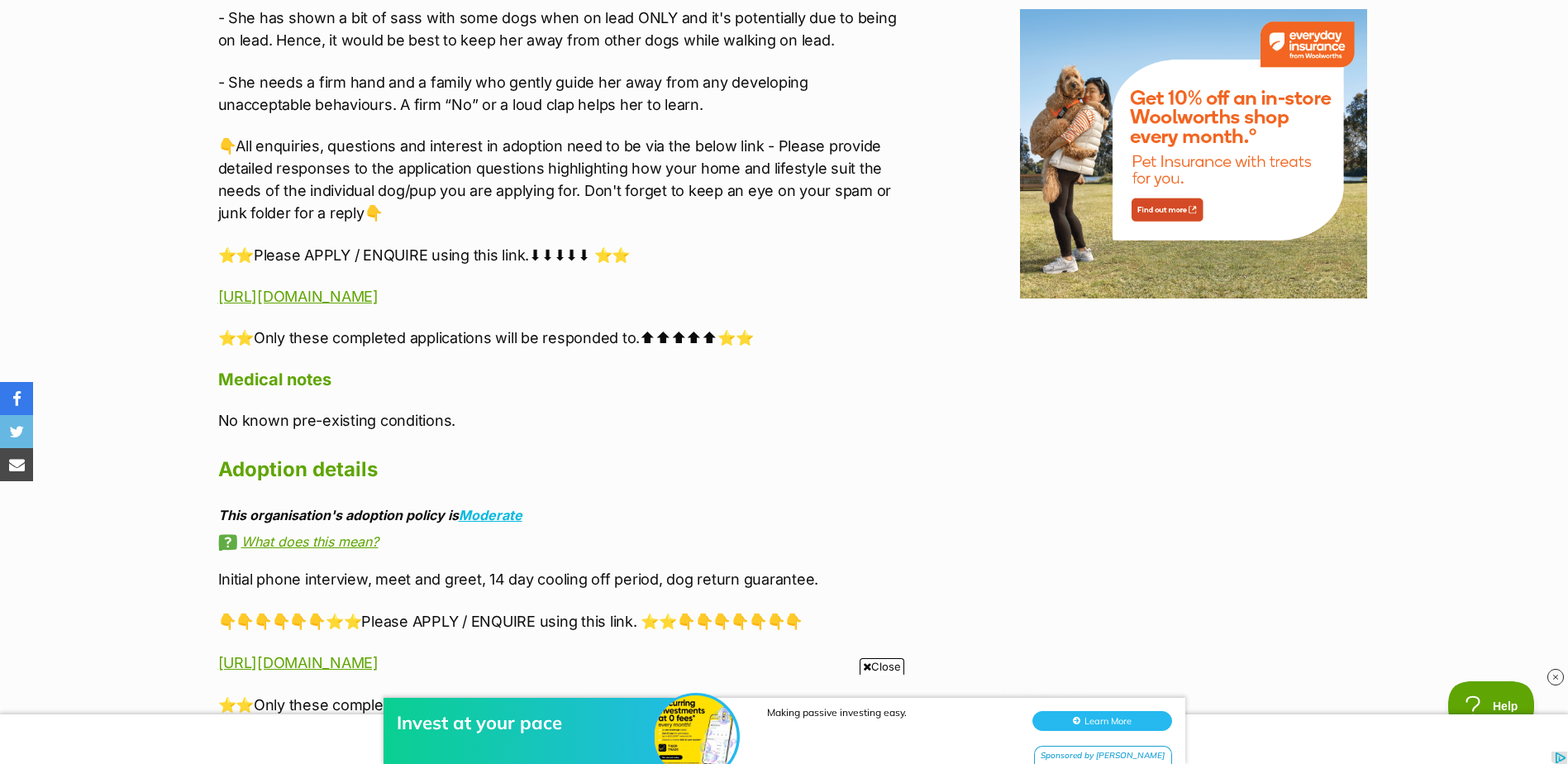
scroll to position [2050, 0]
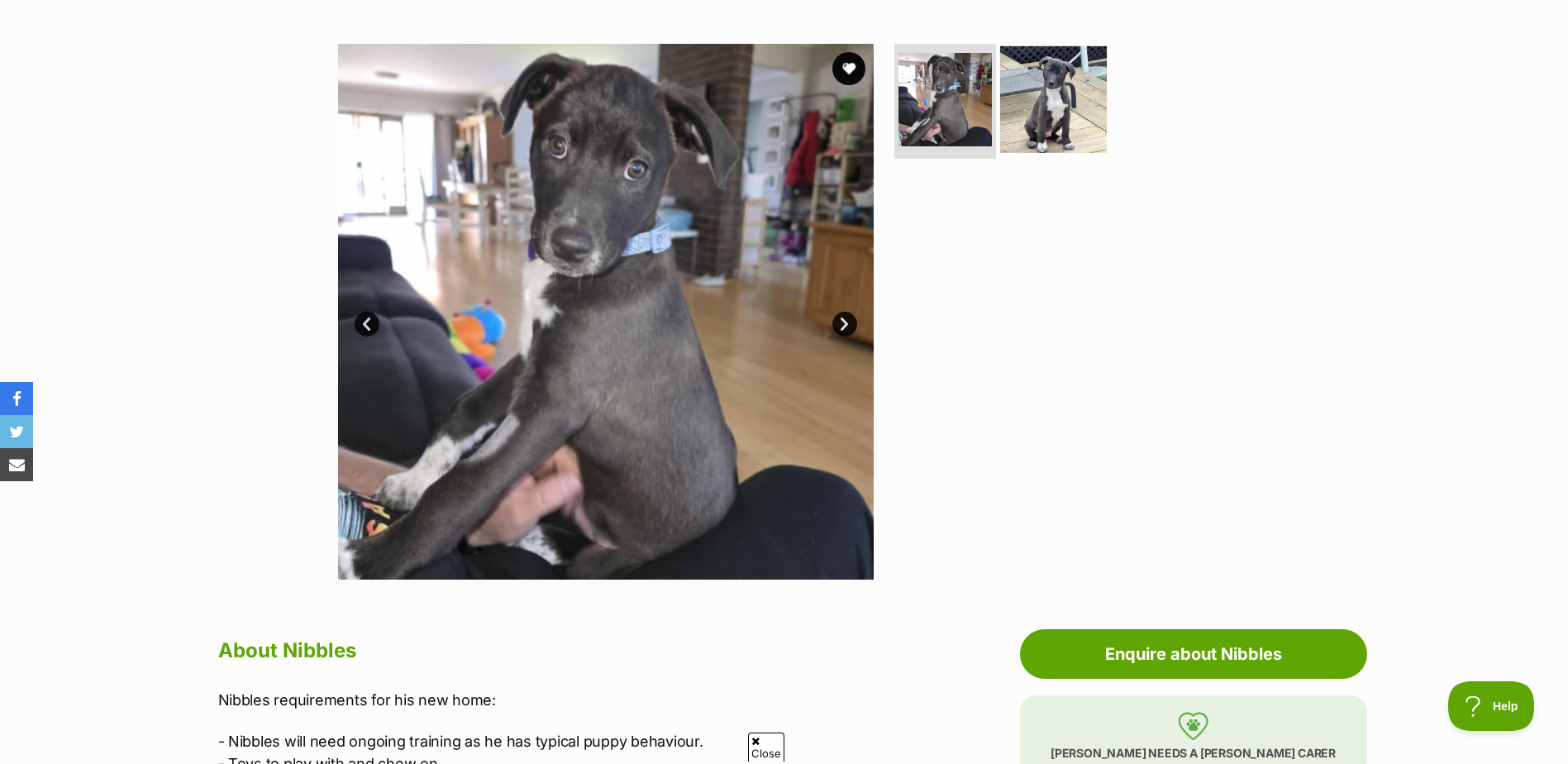
click at [1055, 99] on img at bounding box center [1054, 99] width 107 height 107
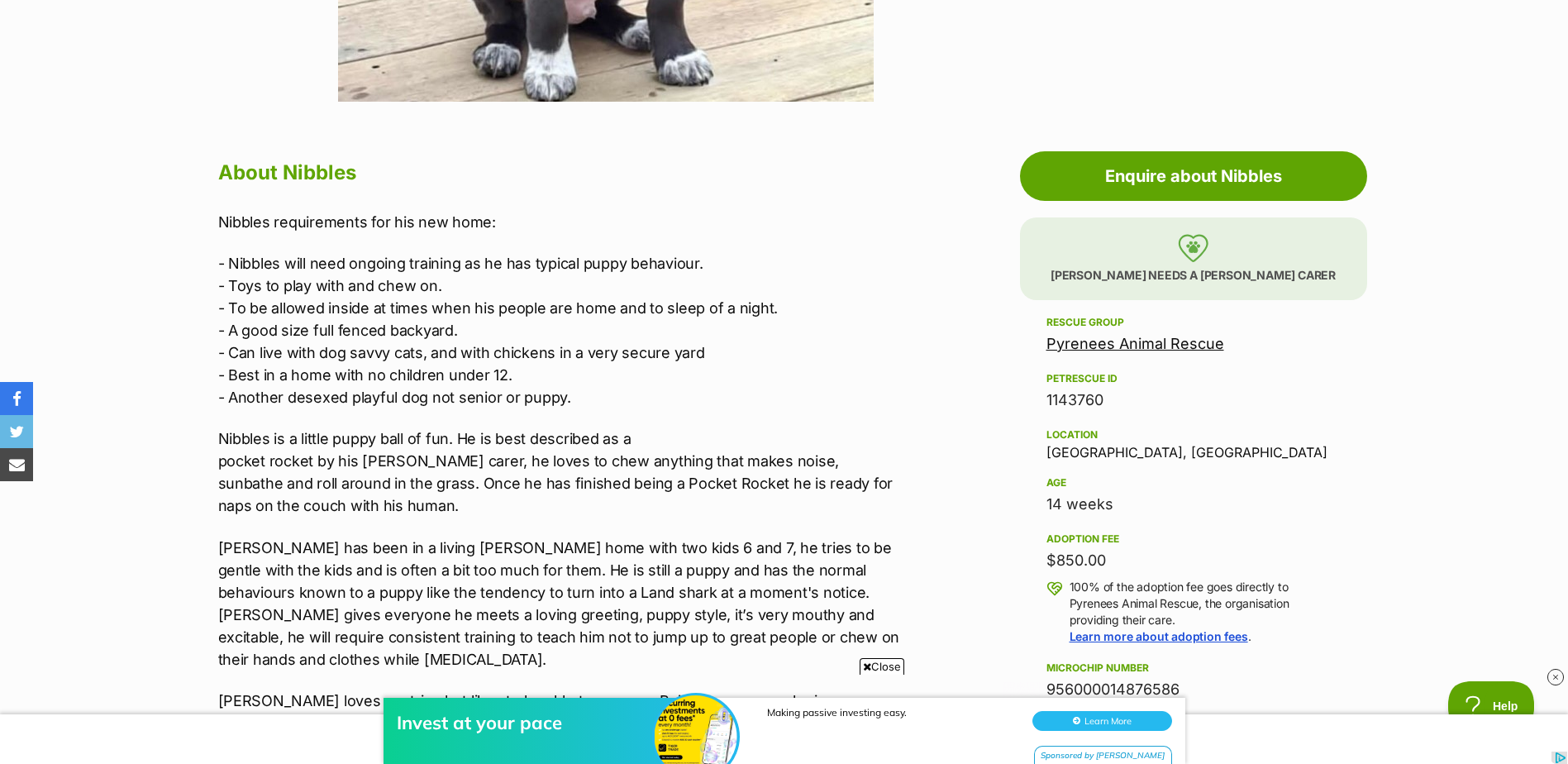
scroll to position [796, 0]
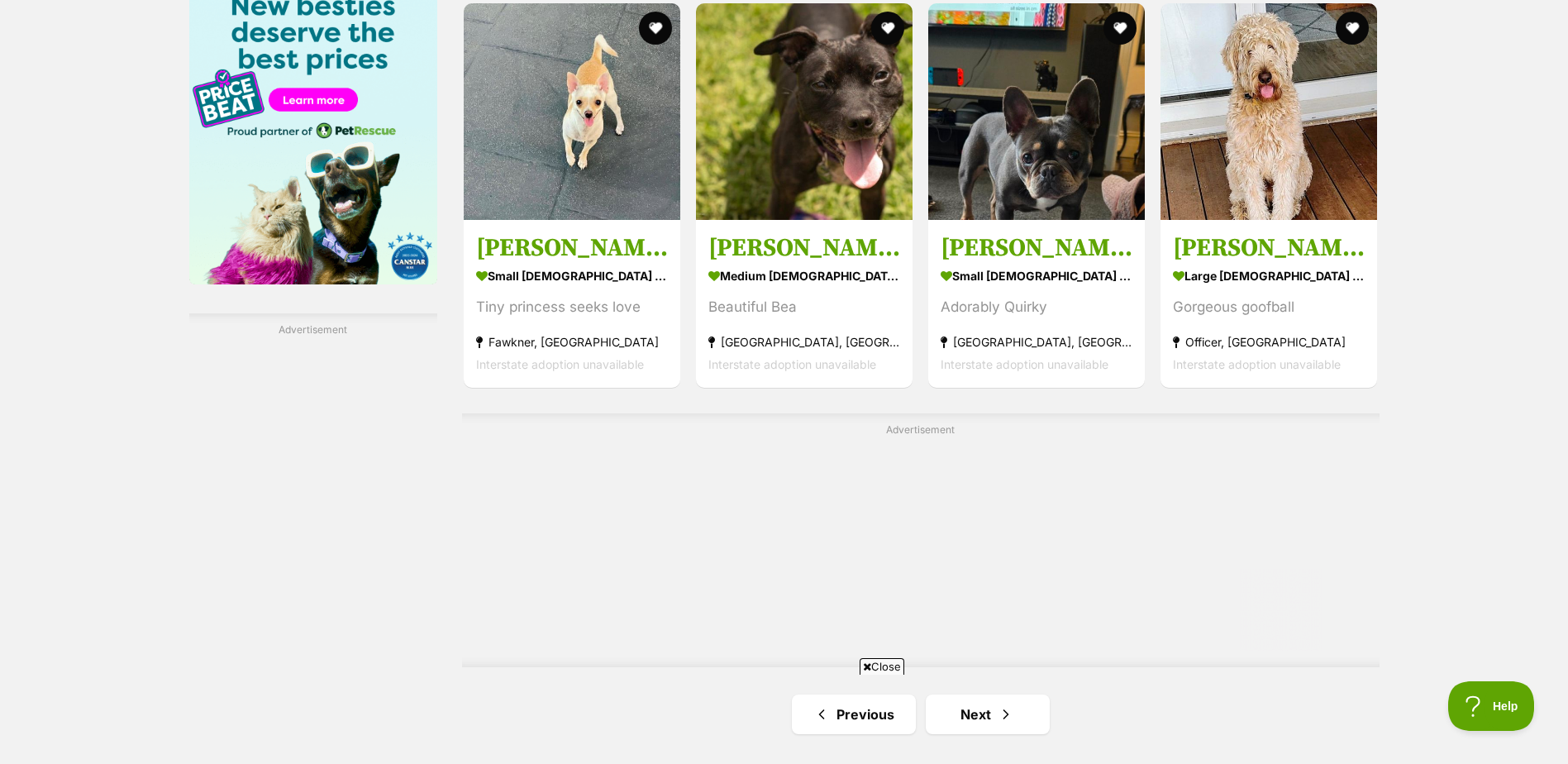
scroll to position [2780, 0]
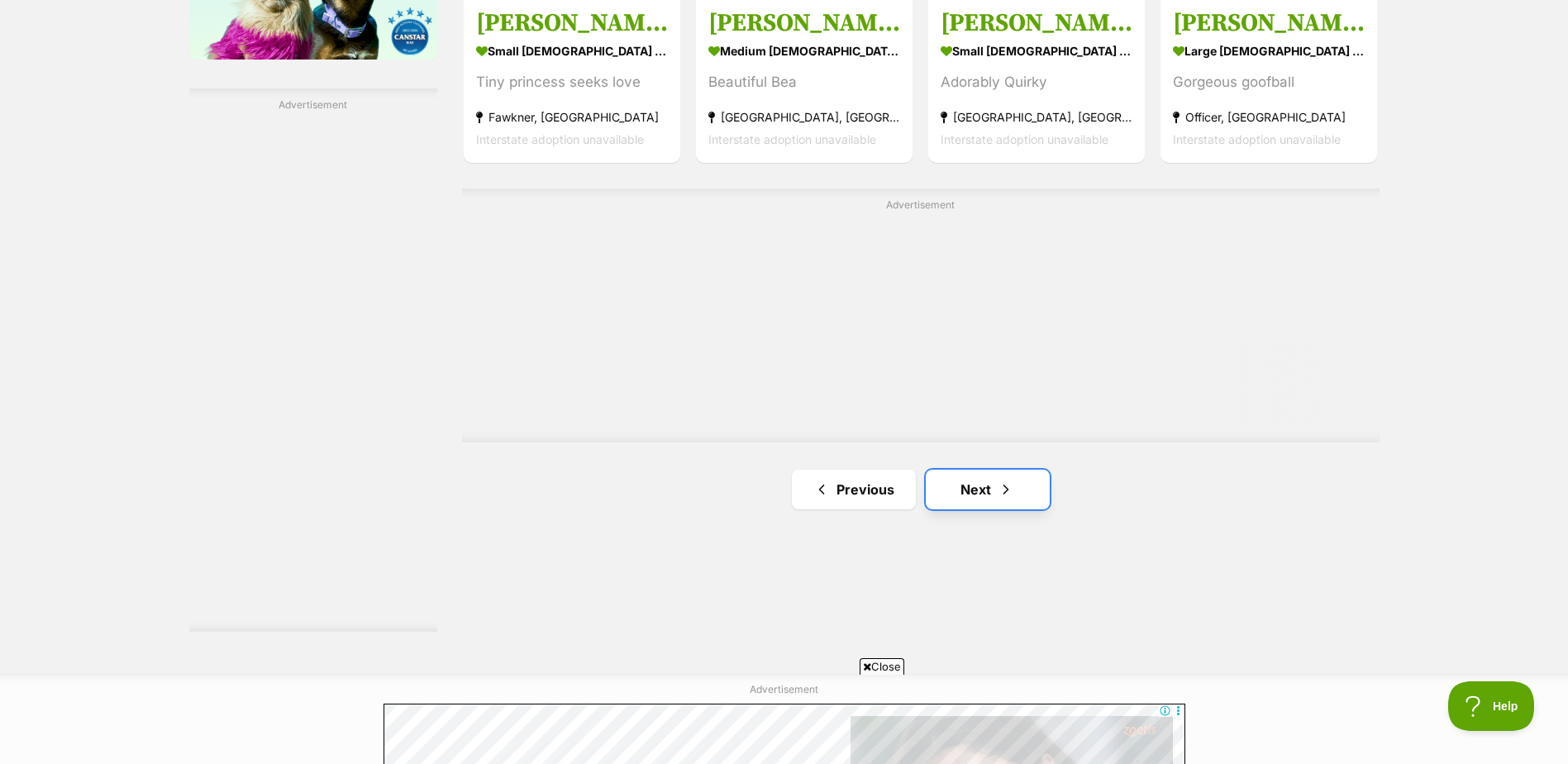
click at [1021, 497] on link "Next" at bounding box center [987, 489] width 124 height 40
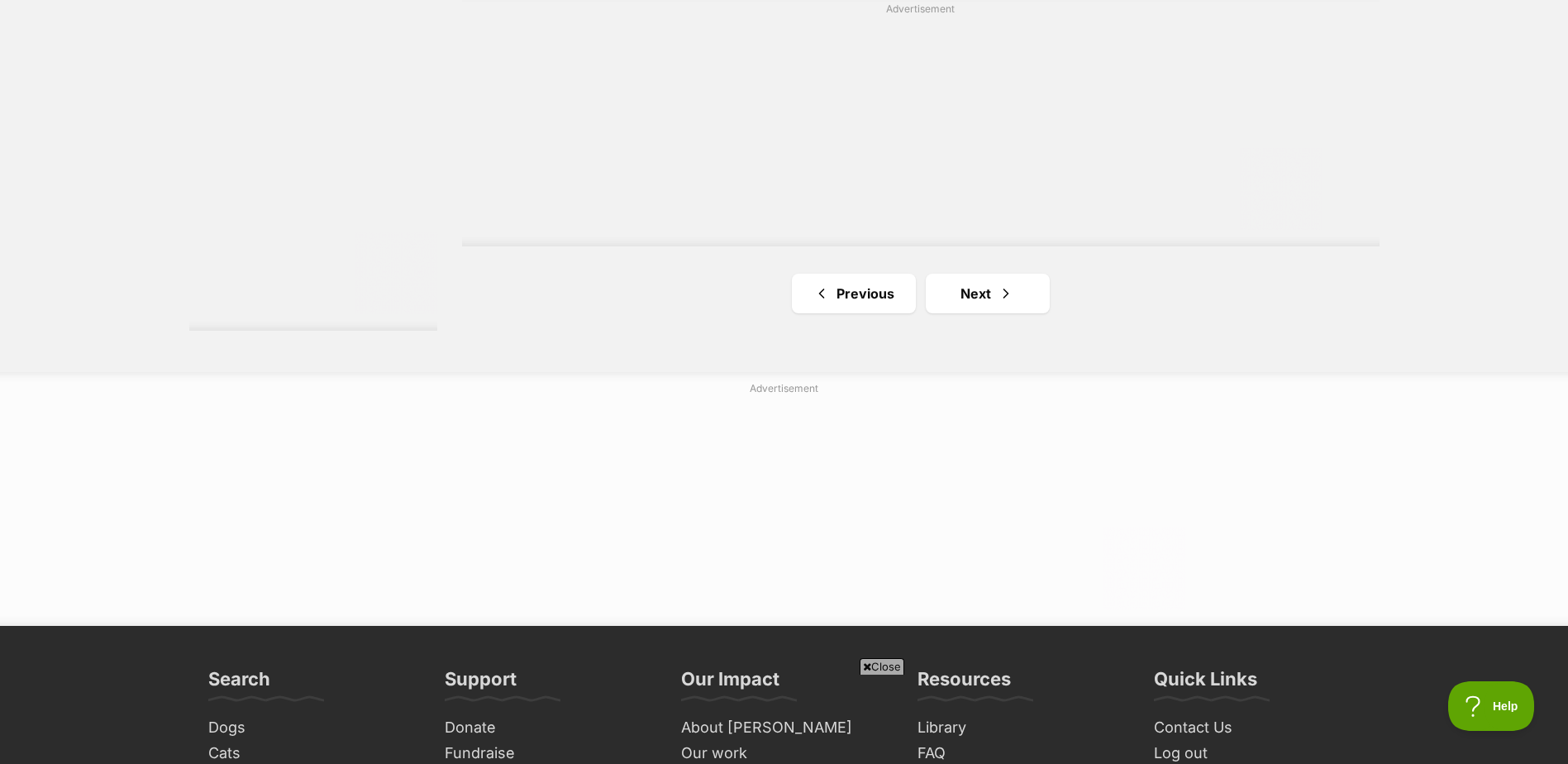
scroll to position [3085, 0]
